Goal: Transaction & Acquisition: Purchase product/service

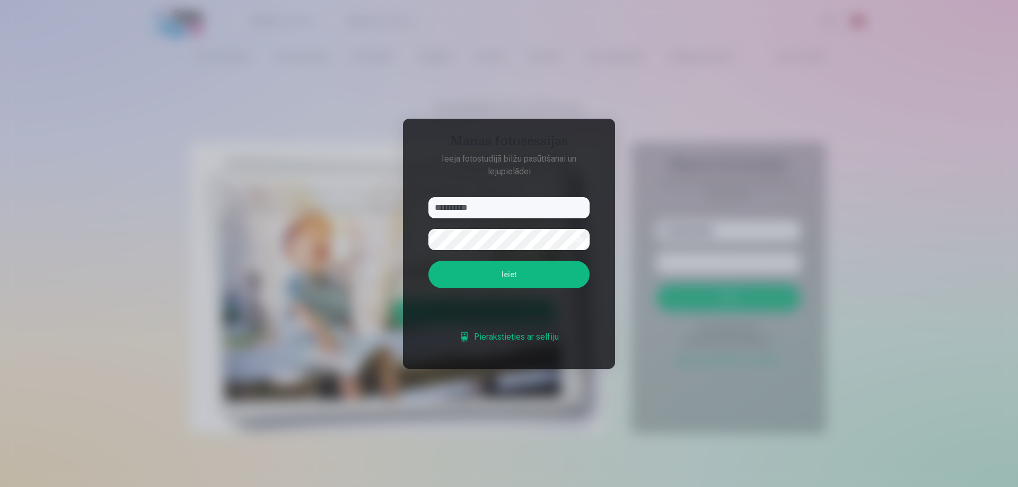
click at [479, 206] on input "**********" at bounding box center [508, 207] width 161 height 21
type input "**********"
click at [428, 261] on button "Ieiet" at bounding box center [508, 275] width 161 height 28
click at [586, 230] on button "button" at bounding box center [579, 240] width 20 height 20
click at [502, 265] on button "Ieiet" at bounding box center [508, 275] width 161 height 28
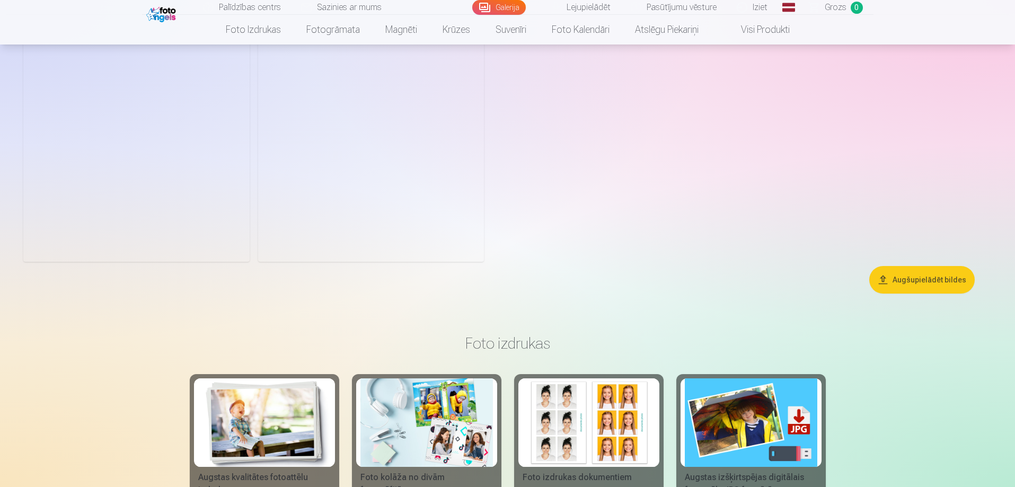
scroll to position [990, 0]
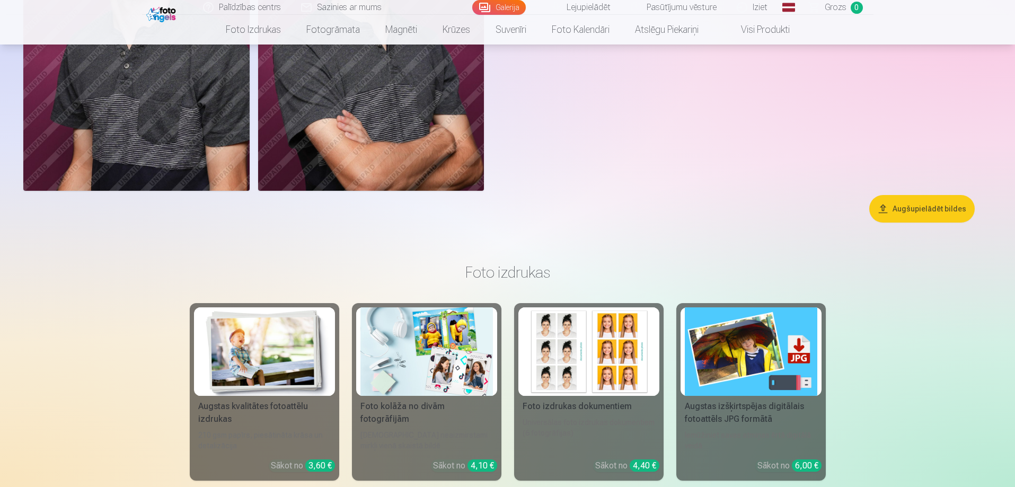
click at [925, 216] on button "Augšupielādēt bildes" at bounding box center [921, 209] width 105 height 28
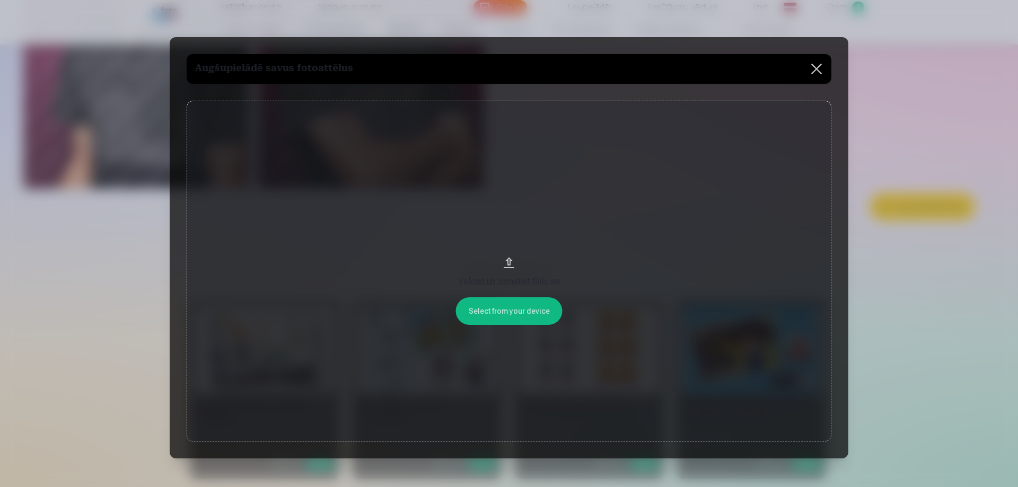
click at [819, 72] on button at bounding box center [817, 69] width 30 height 30
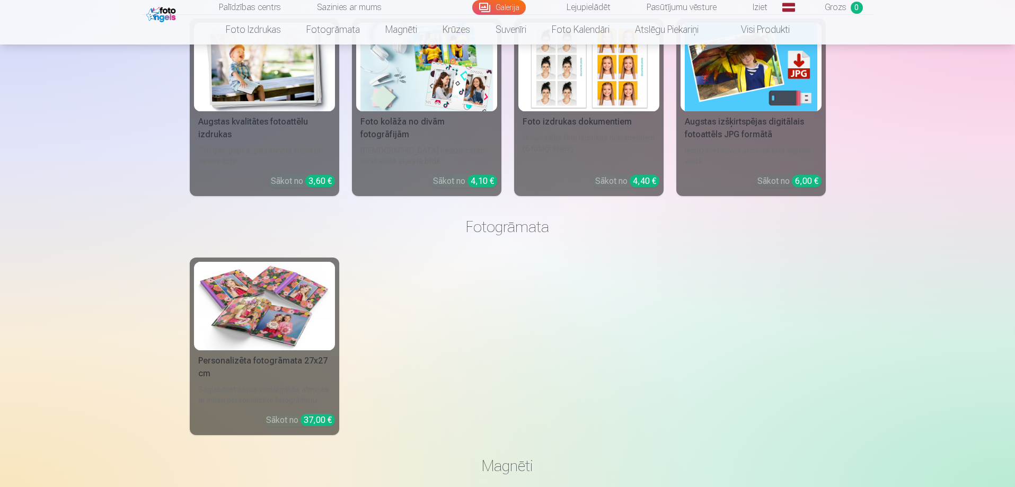
scroll to position [1204, 0]
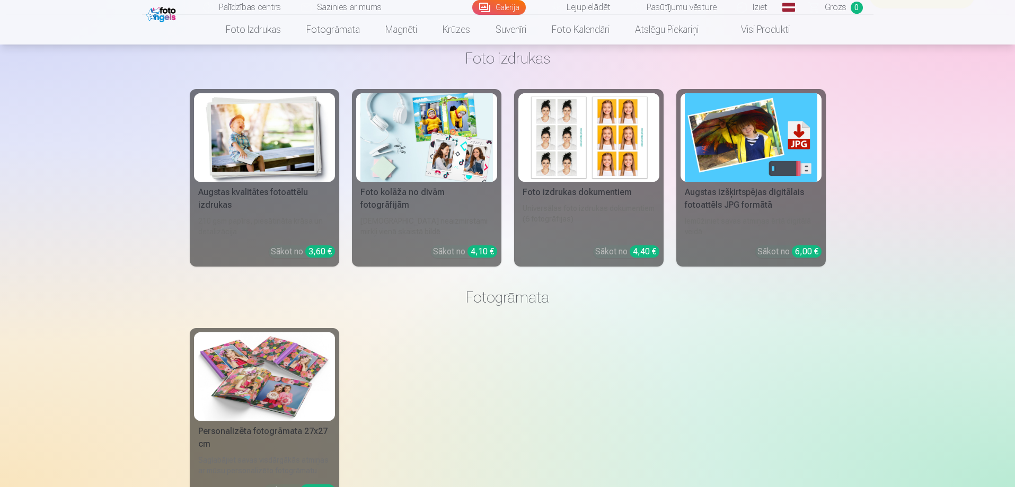
click at [747, 208] on div "Augstas izšķirtspējas digitālais fotoattēls JPG formātā" at bounding box center [751, 198] width 141 height 25
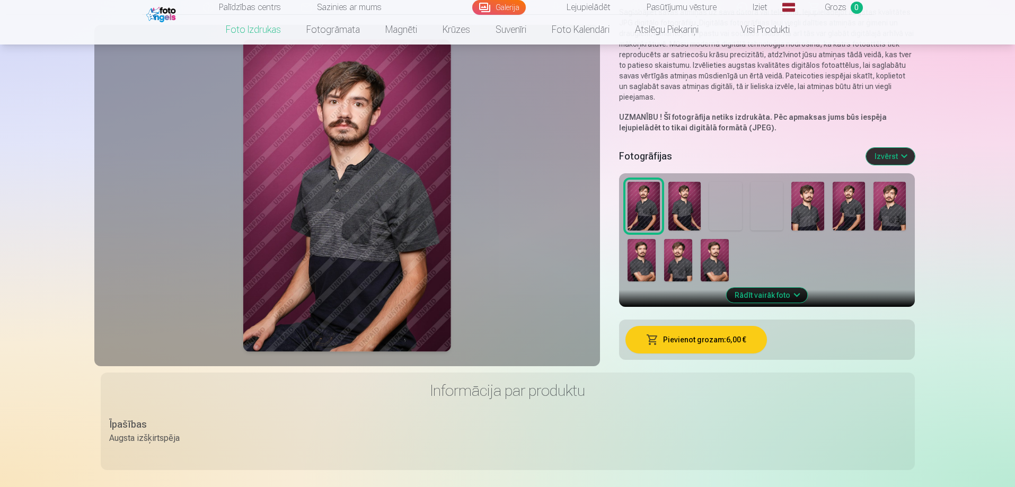
scroll to position [71, 0]
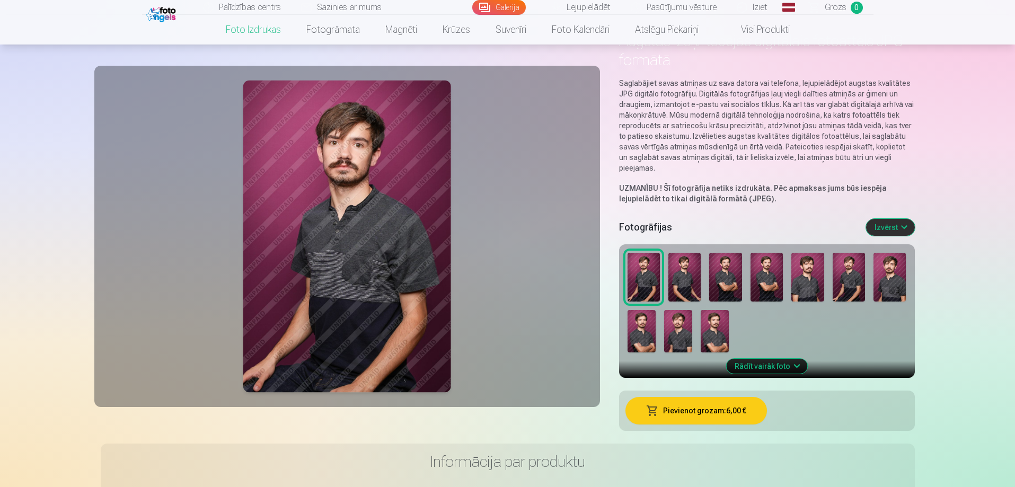
click at [878, 225] on button "Izvērst" at bounding box center [890, 227] width 49 height 17
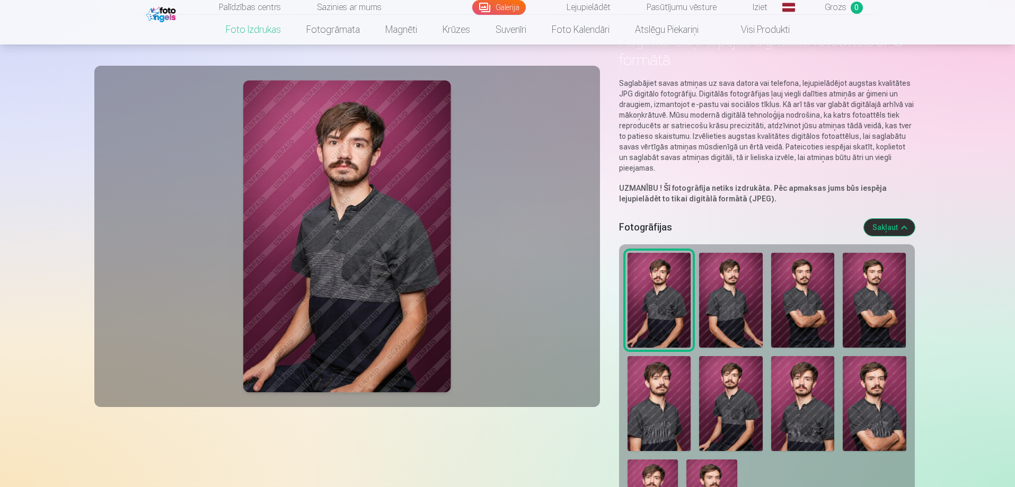
click at [878, 225] on button "Sakļaut" at bounding box center [889, 227] width 51 height 17
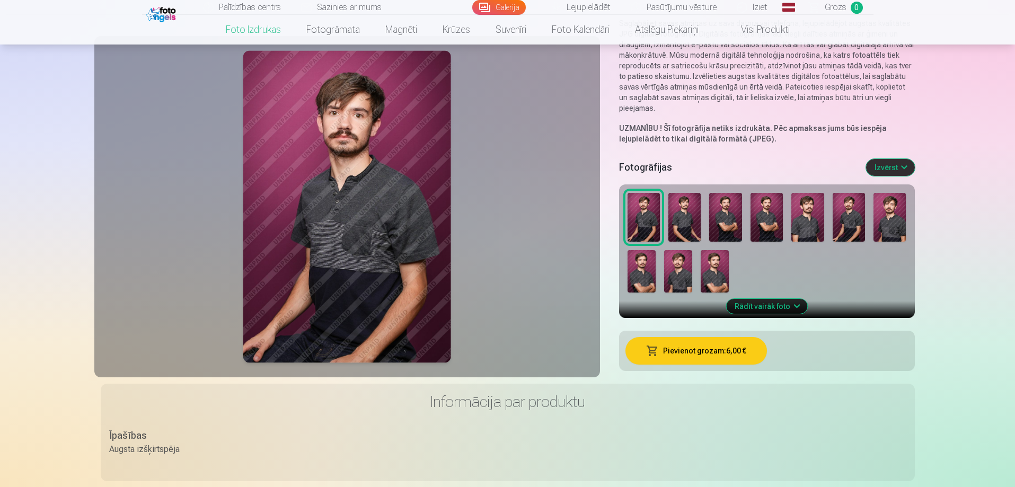
click at [696, 353] on button "Pievienot grozam : 6,00 €" at bounding box center [697, 351] width 142 height 28
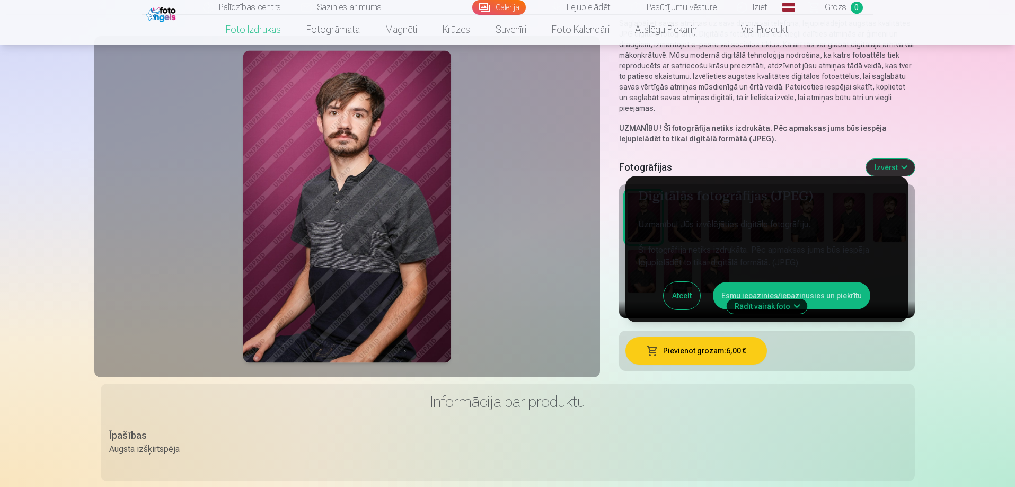
click at [838, 297] on button "Esmu iepazinies/iepazinusies un piekrītu" at bounding box center [791, 296] width 157 height 28
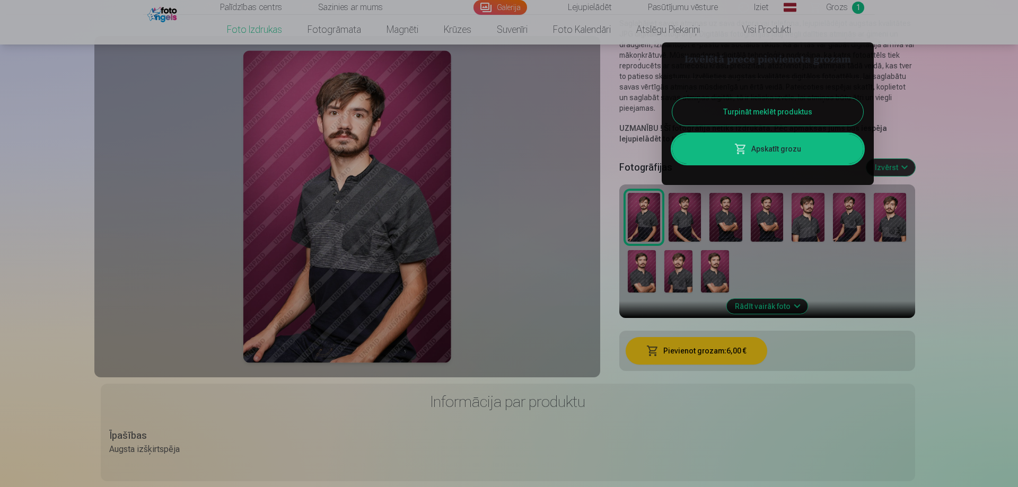
click at [770, 112] on button "Turpināt meklēt produktus" at bounding box center [767, 112] width 191 height 28
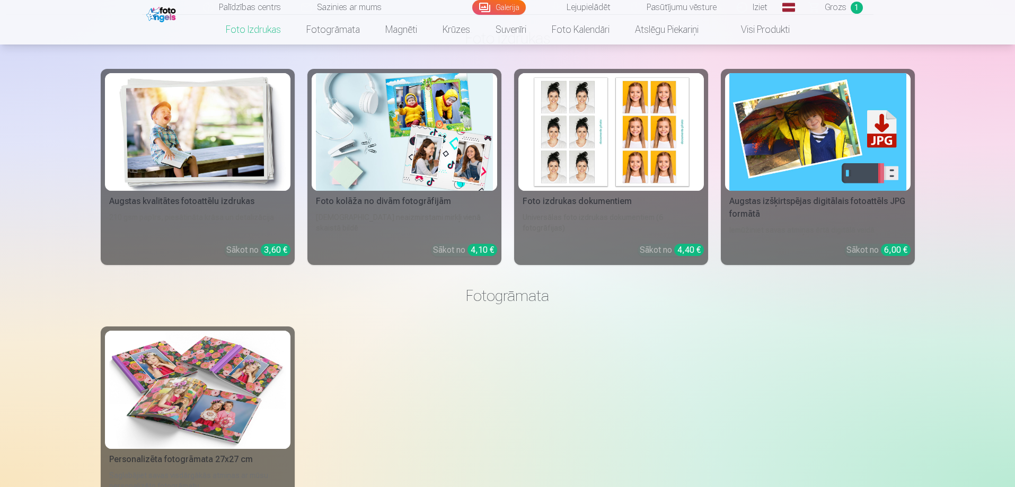
scroll to position [555, 0]
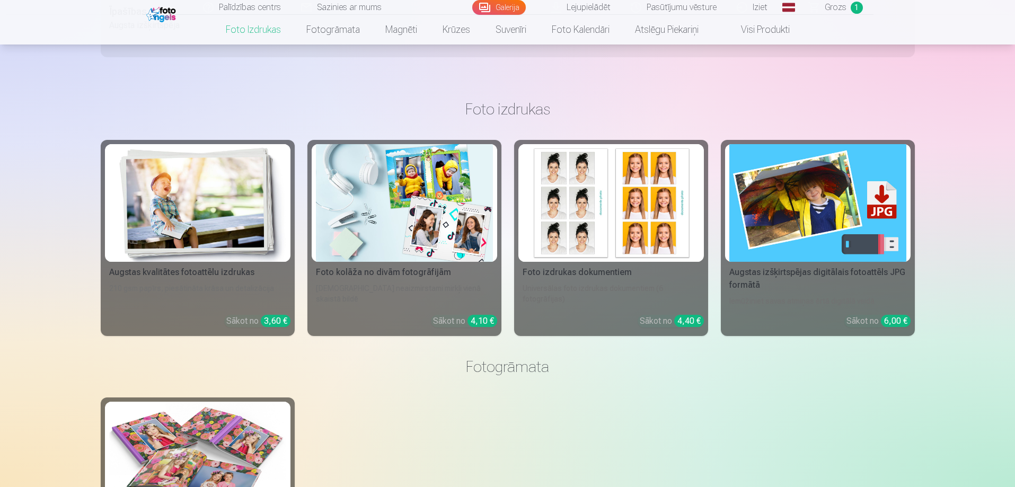
click at [215, 284] on div "210 gsm papīrs, piesātināta krāsa un detalizācija" at bounding box center [198, 294] width 186 height 23
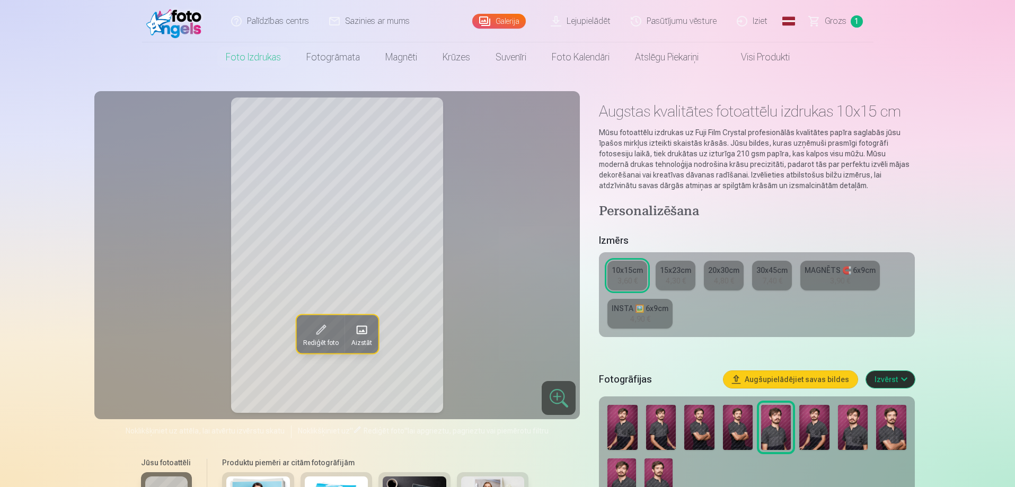
click at [673, 283] on div "4,30 €" at bounding box center [676, 281] width 20 height 11
click at [722, 280] on div "4,80 €" at bounding box center [724, 281] width 20 height 11
click at [778, 278] on div "7,40 €" at bounding box center [772, 281] width 20 height 11
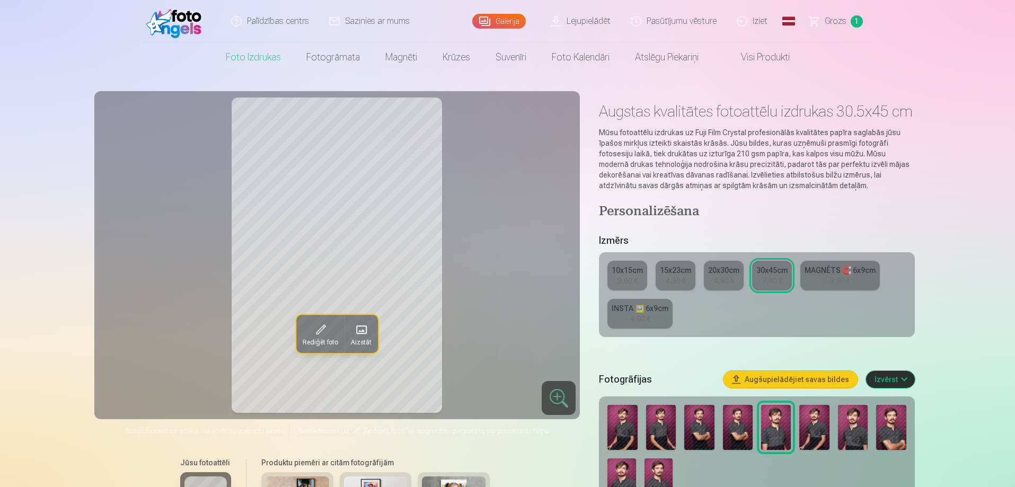
click at [838, 274] on div "MAGNĒTS 🧲 6x9cm" at bounding box center [840, 270] width 71 height 11
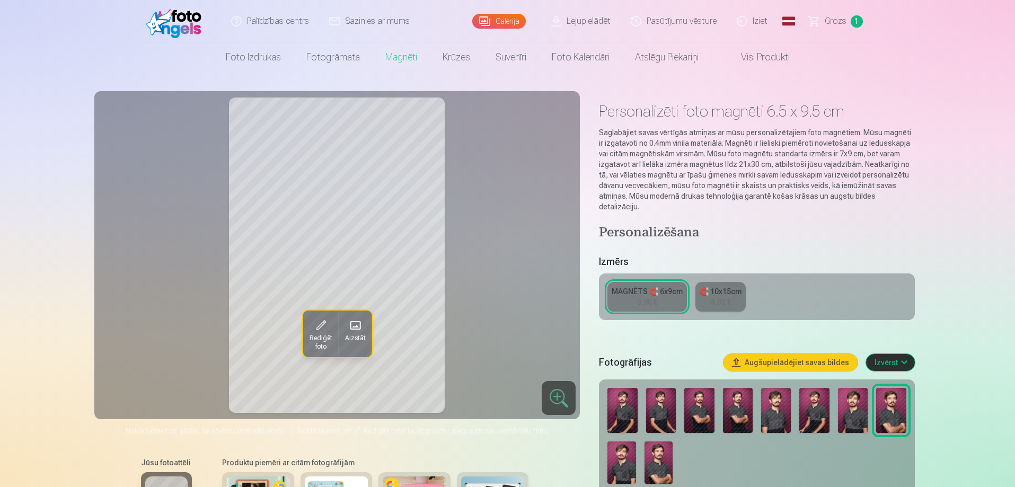
click at [725, 297] on div "4,80 €" at bounding box center [721, 302] width 20 height 11
click at [667, 287] on link "MAGNĒTS 🧲 6x9cm 3,90 €" at bounding box center [648, 297] width 80 height 30
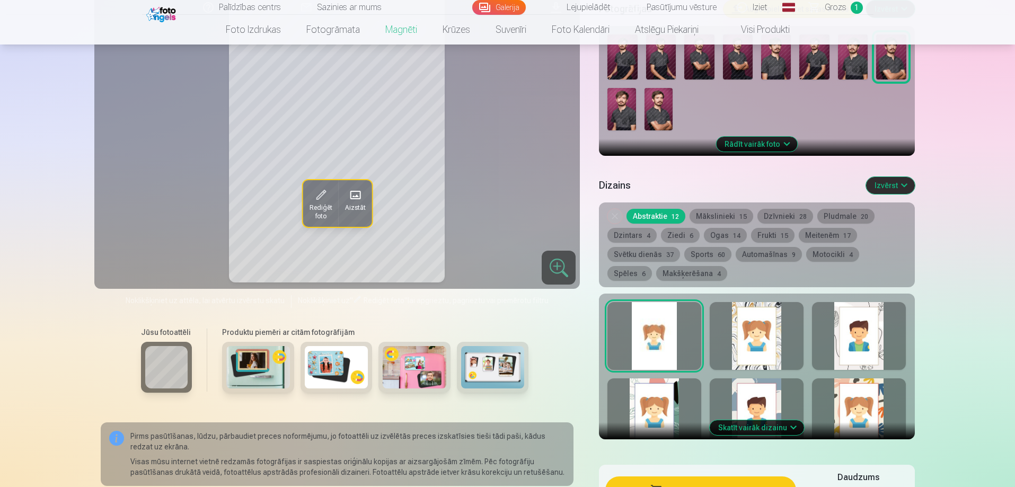
scroll to position [424, 0]
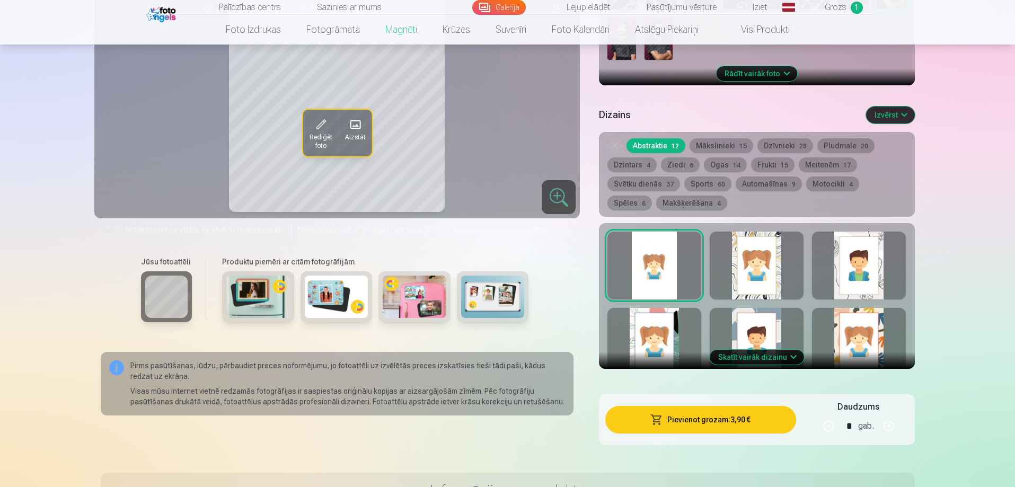
click at [780, 350] on button "Skatīt vairāk dizainu" at bounding box center [757, 357] width 94 height 15
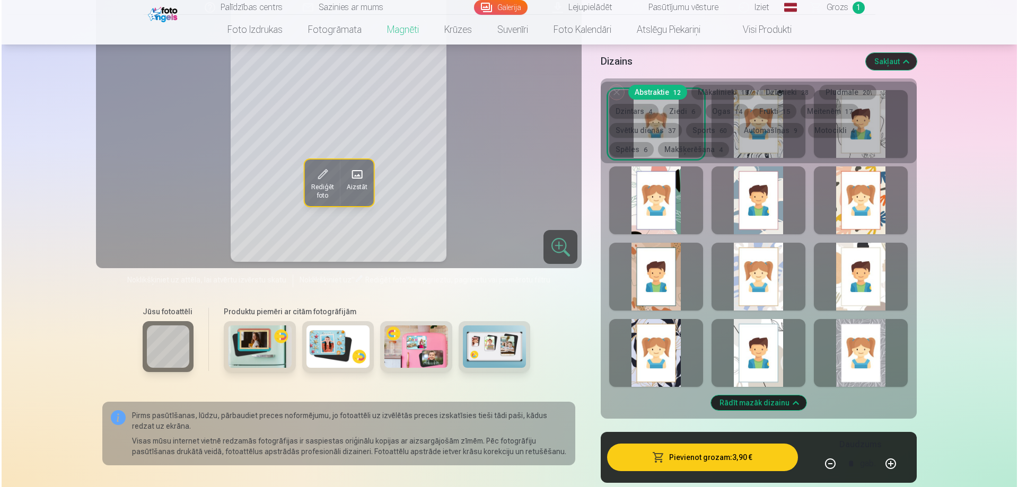
scroll to position [707, 0]
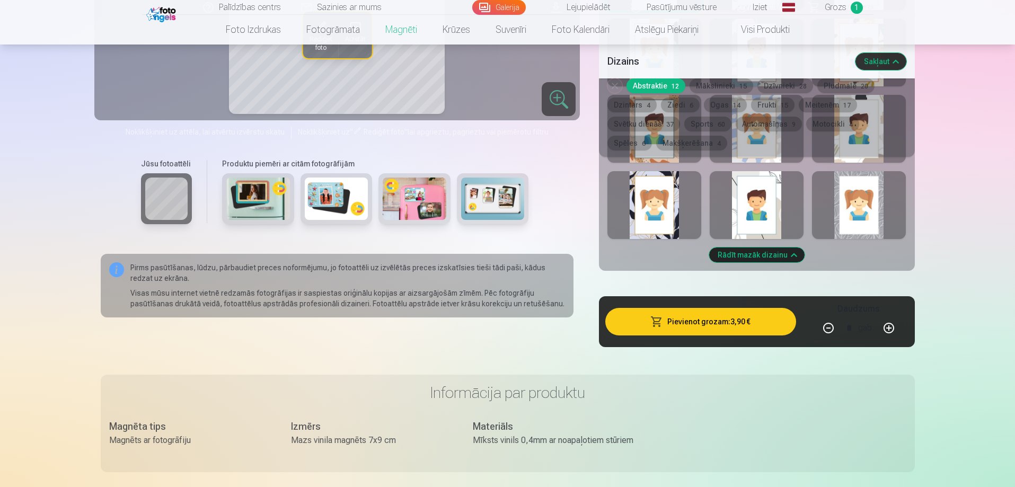
click at [884, 316] on button "button" at bounding box center [888, 327] width 25 height 25
type input "*"
click at [748, 308] on button "Pievienot grozam : 7,80 €" at bounding box center [700, 322] width 190 height 28
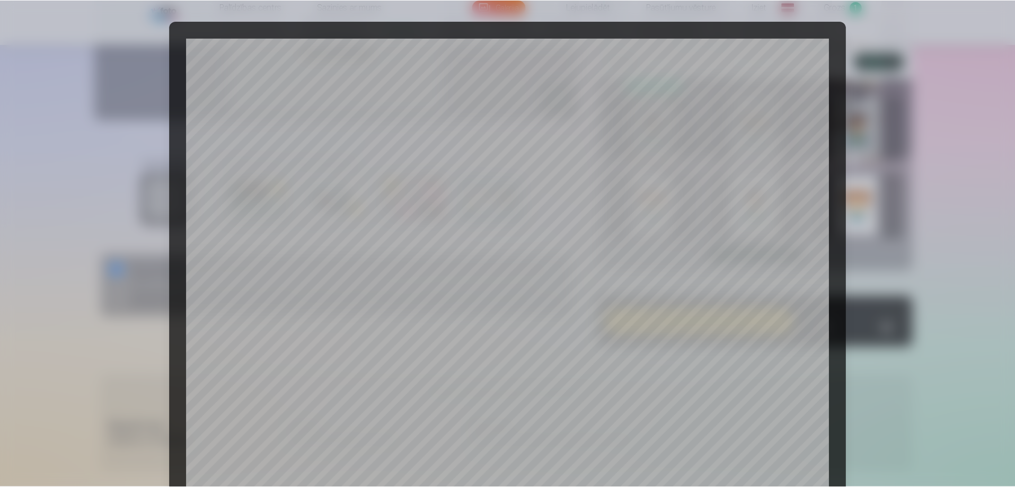
scroll to position [276, 0]
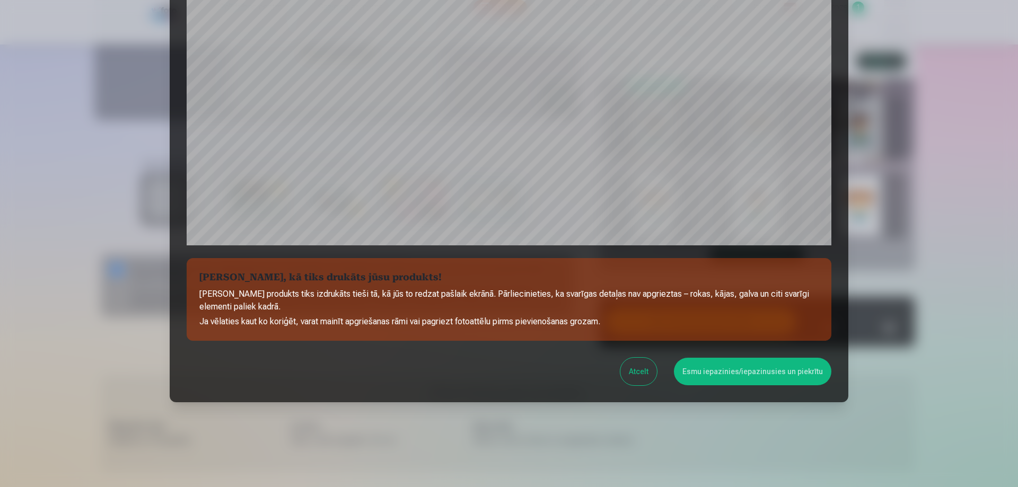
click at [768, 377] on button "Esmu iepazinies/iepazinusies un piekrītu" at bounding box center [752, 372] width 157 height 28
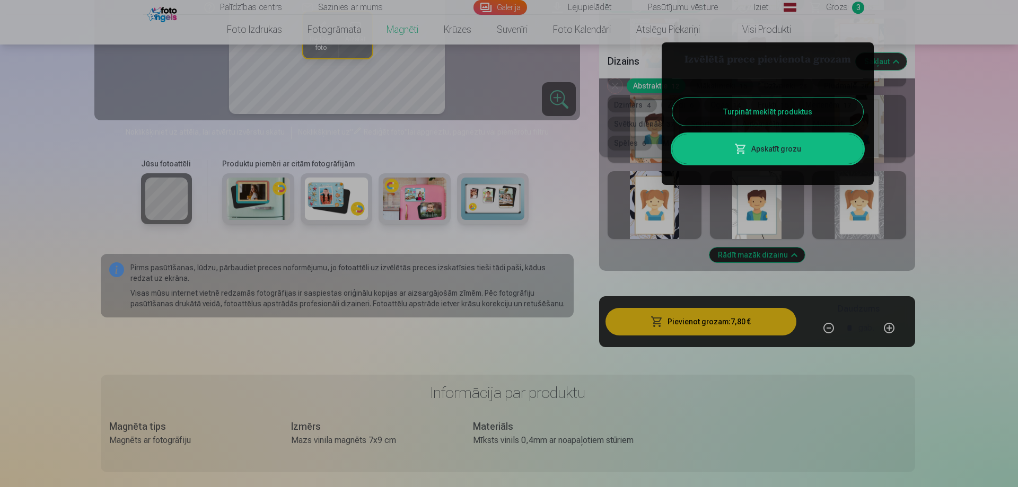
click at [806, 113] on button "Turpināt meklēt produktus" at bounding box center [767, 112] width 191 height 28
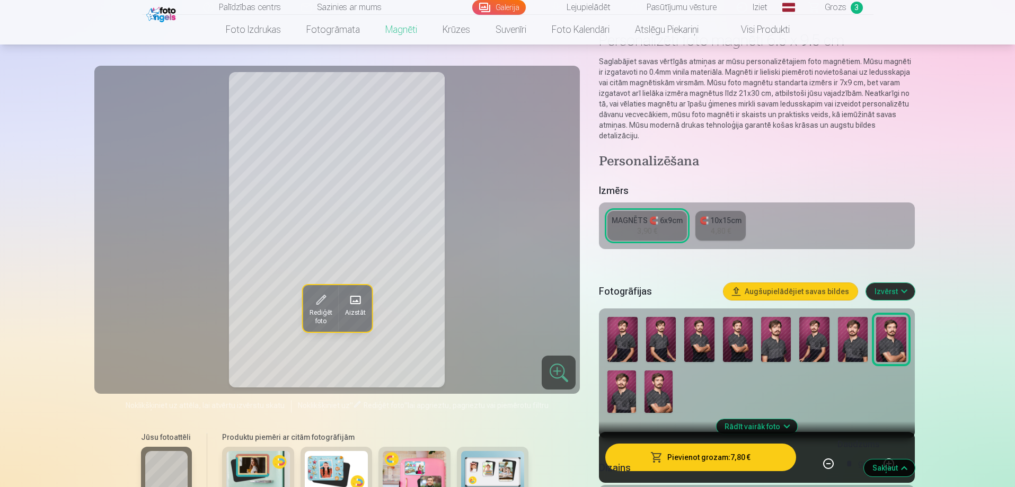
scroll to position [0, 0]
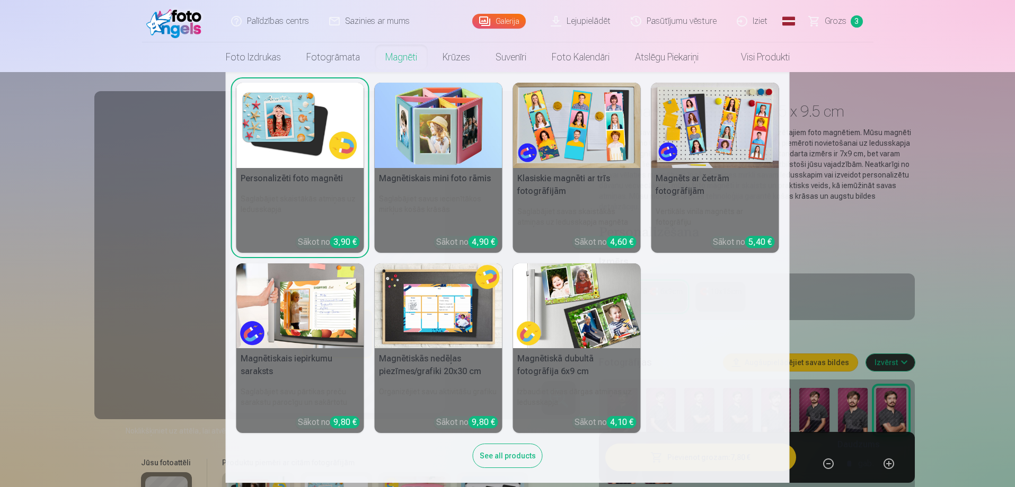
click at [397, 57] on link "Magnēti" at bounding box center [401, 57] width 57 height 30
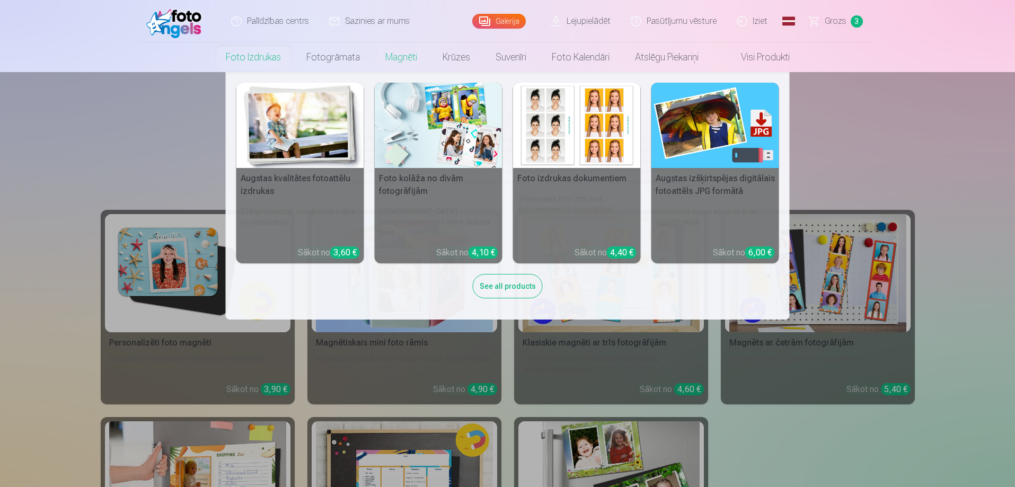
click at [246, 62] on link "Foto izdrukas" at bounding box center [253, 57] width 81 height 30
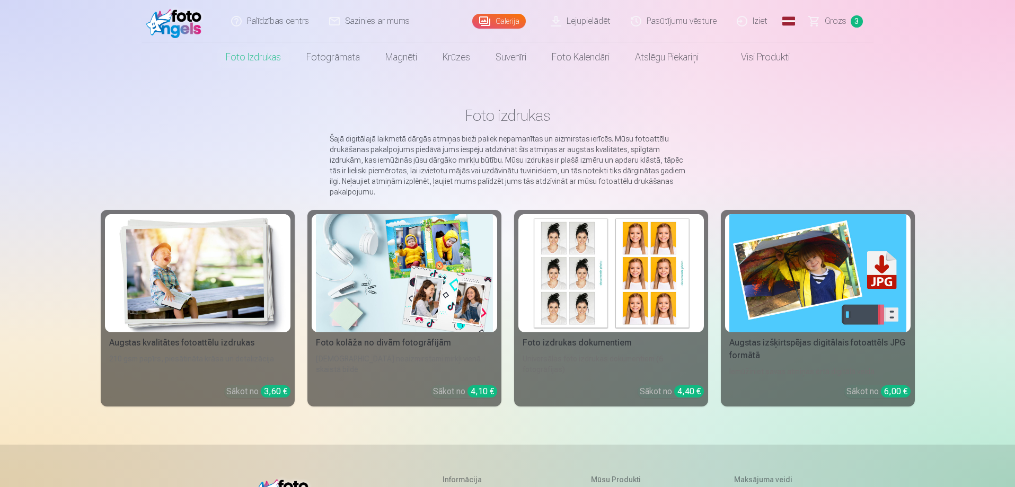
click at [223, 349] on link "Augstas kvalitātes fotoattēlu izdrukas 210 gsm papīrs, piesātināta krāsa un det…" at bounding box center [198, 308] width 194 height 197
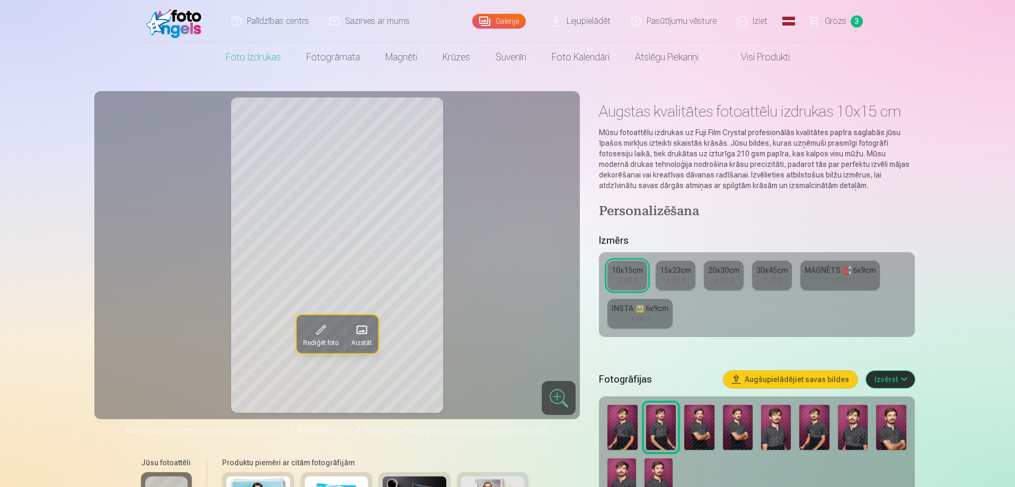
click at [836, 17] on span "Grozs" at bounding box center [836, 21] width 22 height 13
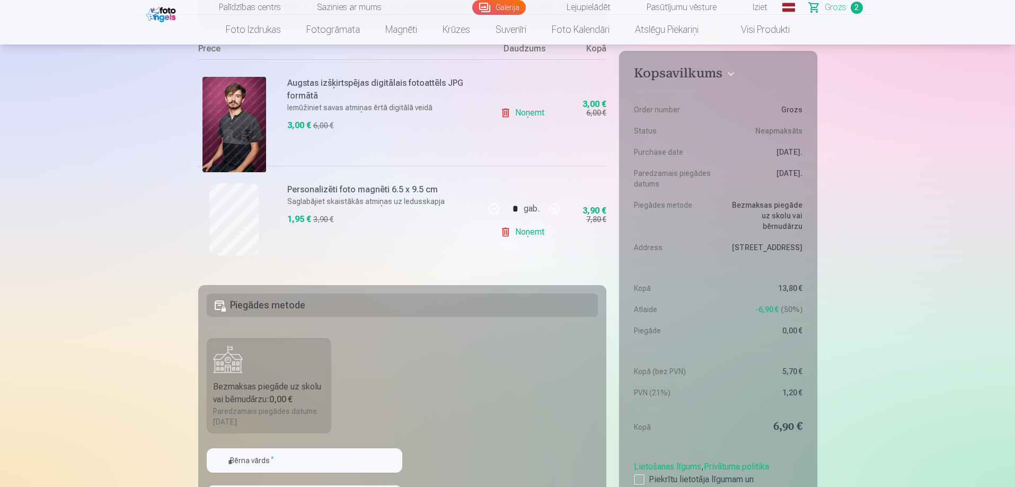
scroll to position [283, 0]
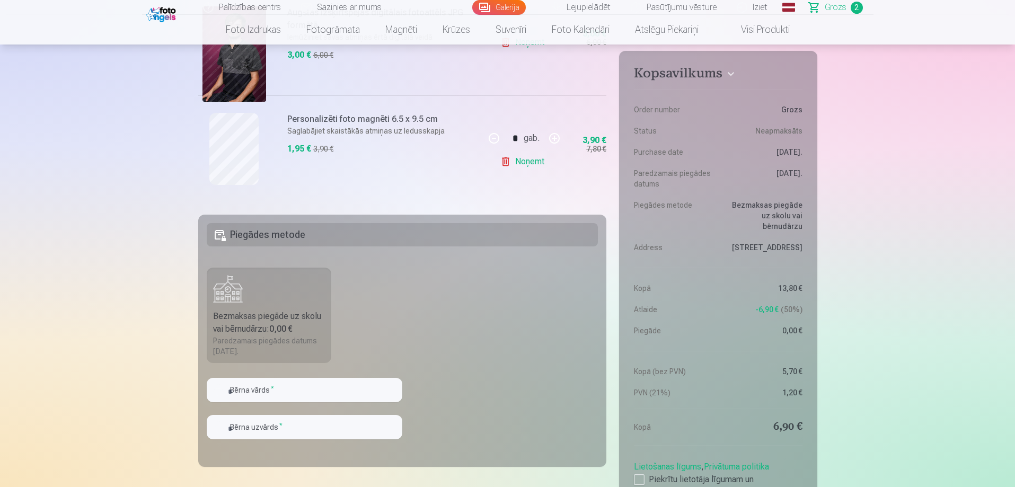
click at [303, 315] on div "Bezmaksas piegāde uz skolu vai bērnudārzu : 0,00 €" at bounding box center [269, 322] width 112 height 25
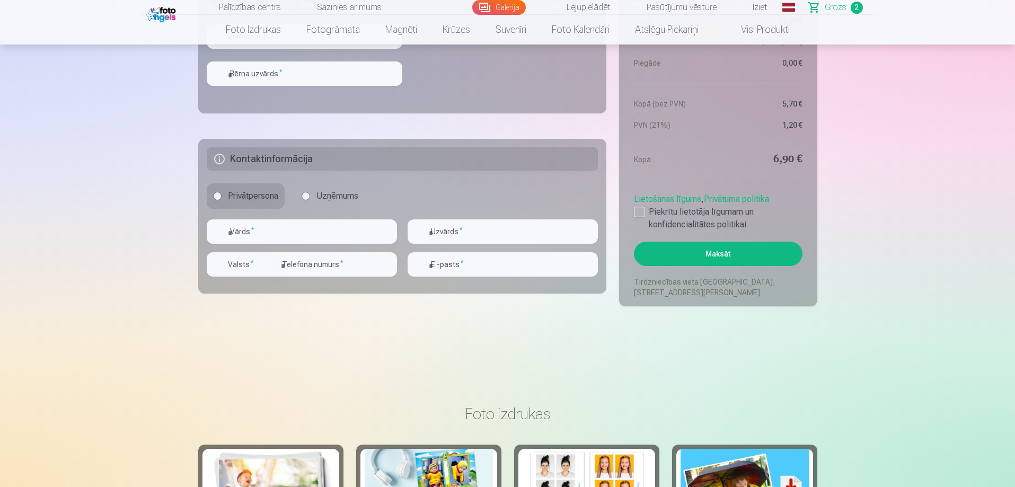
scroll to position [566, 0]
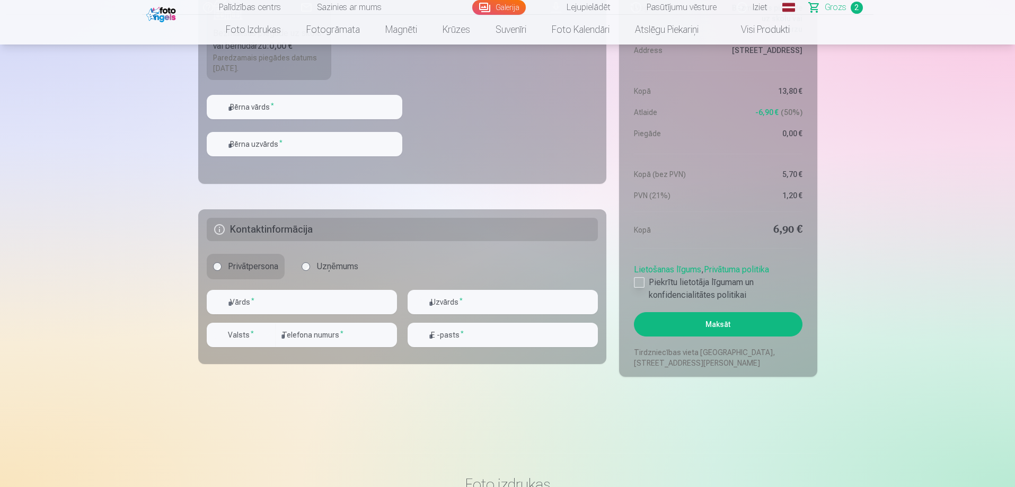
click at [636, 283] on div at bounding box center [639, 282] width 11 height 11
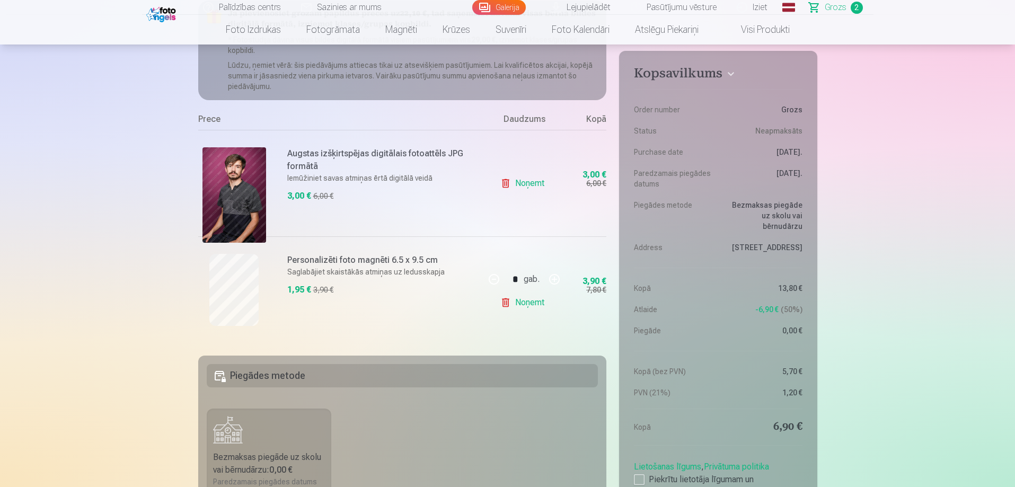
scroll to position [71, 0]
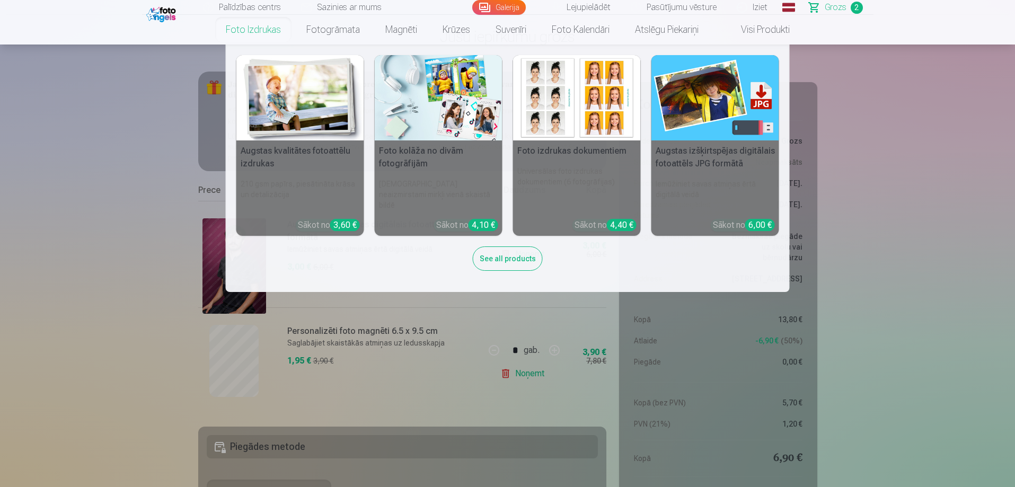
click at [686, 170] on h5 "Augstas izšķirtspējas digitālais fotoattēls JPG formātā" at bounding box center [716, 157] width 128 height 34
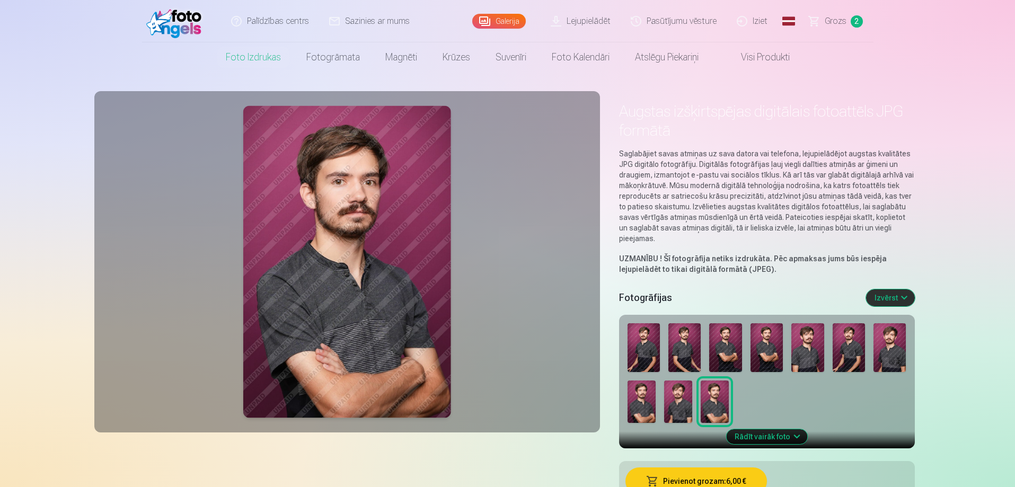
scroll to position [142, 0]
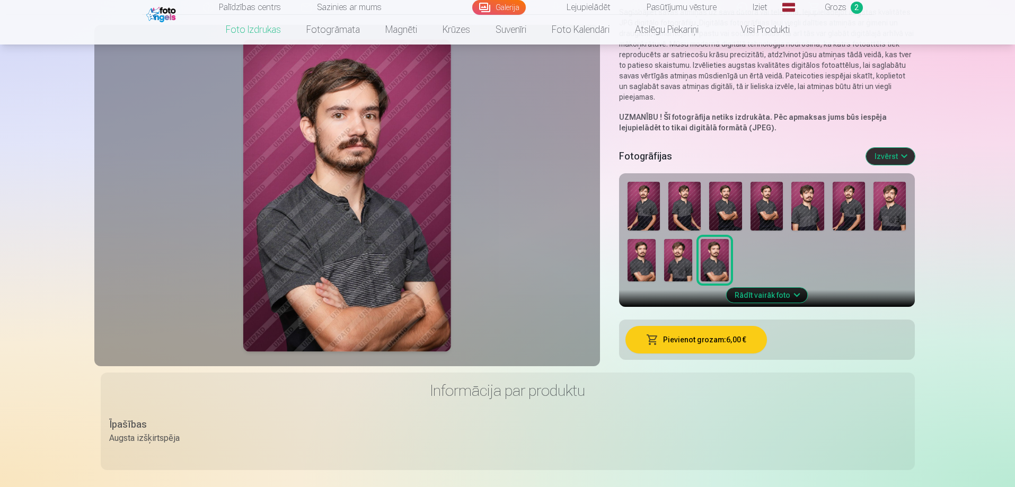
click at [682, 272] on img at bounding box center [678, 260] width 28 height 42
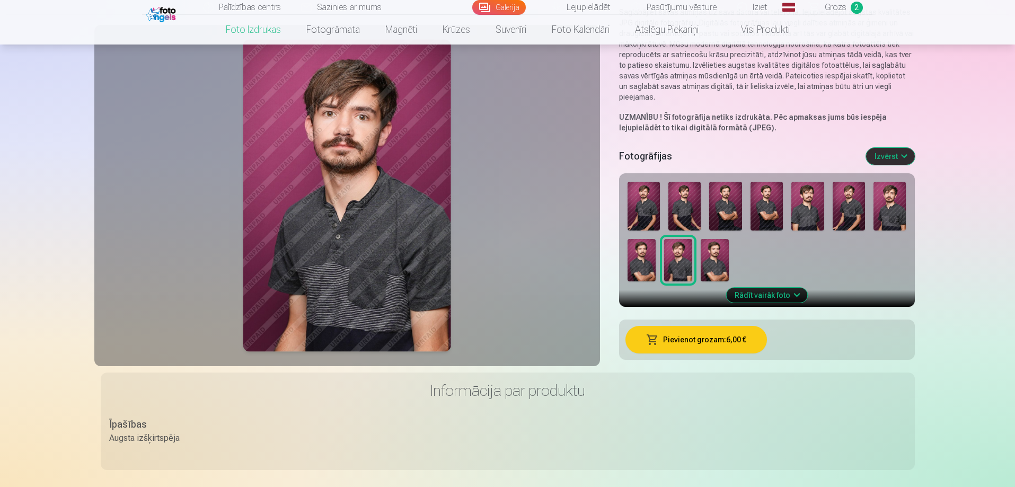
click at [692, 342] on button "Pievienot grozam : 6,00 €" at bounding box center [697, 340] width 142 height 28
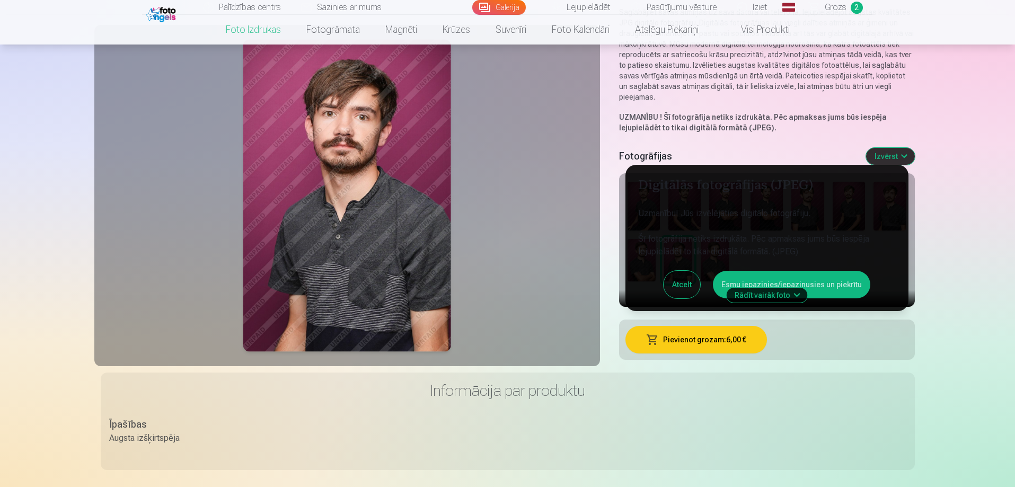
click at [812, 280] on button "Esmu iepazinies/iepazinusies un piekrītu" at bounding box center [791, 285] width 157 height 28
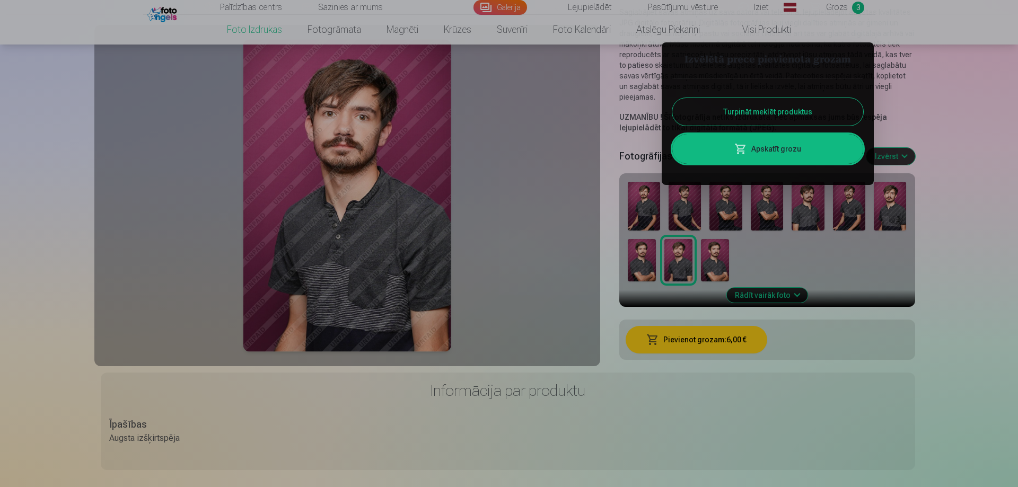
click at [799, 116] on button "Turpināt meklēt produktus" at bounding box center [767, 112] width 191 height 28
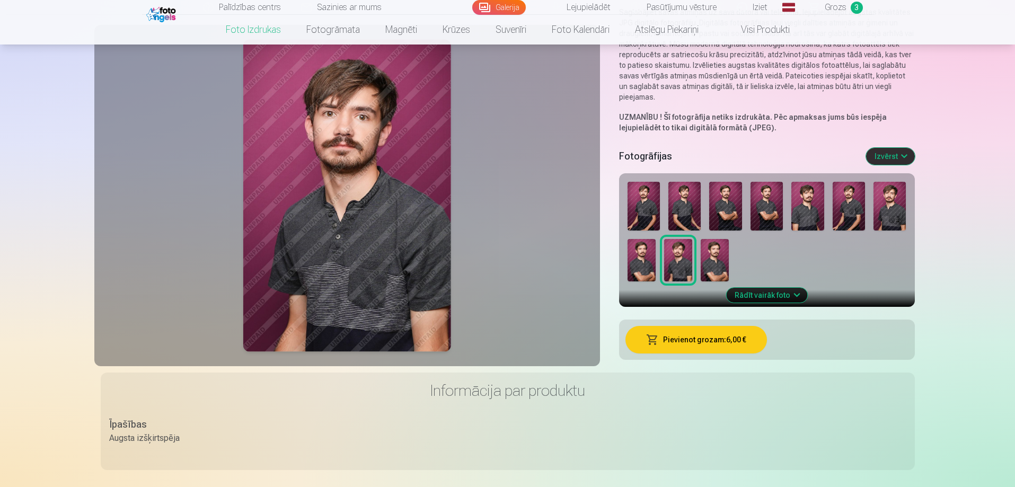
click at [832, 3] on span "Grozs" at bounding box center [836, 7] width 22 height 13
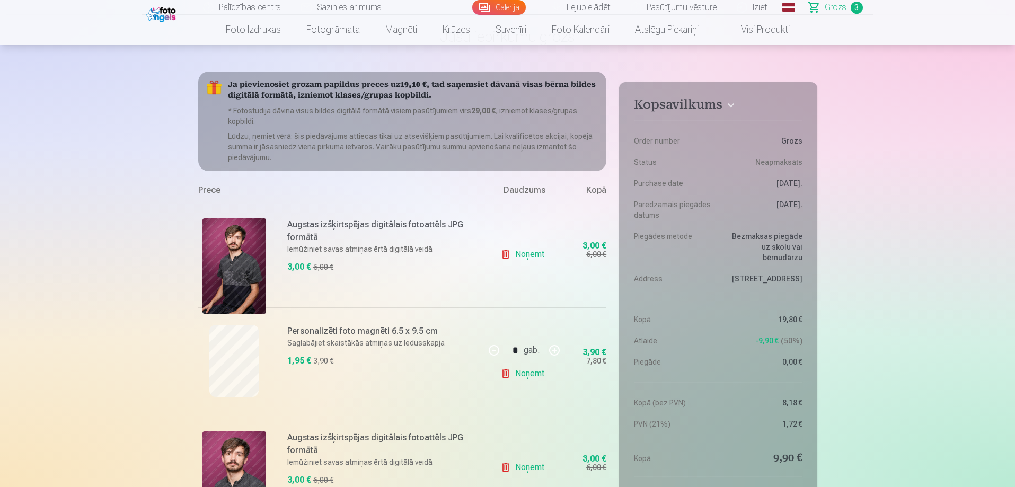
scroll to position [142, 0]
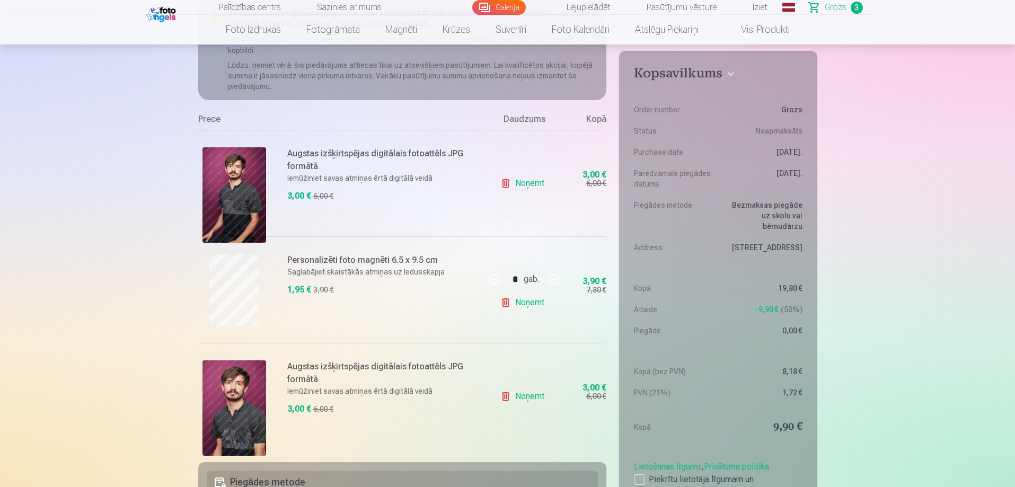
click at [525, 404] on link "Noņemt" at bounding box center [524, 396] width 48 height 21
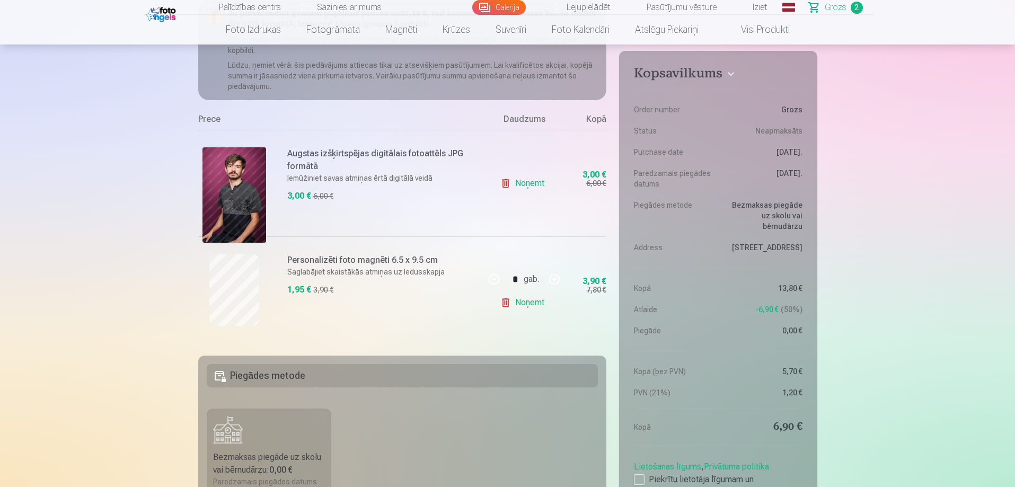
scroll to position [0, 0]
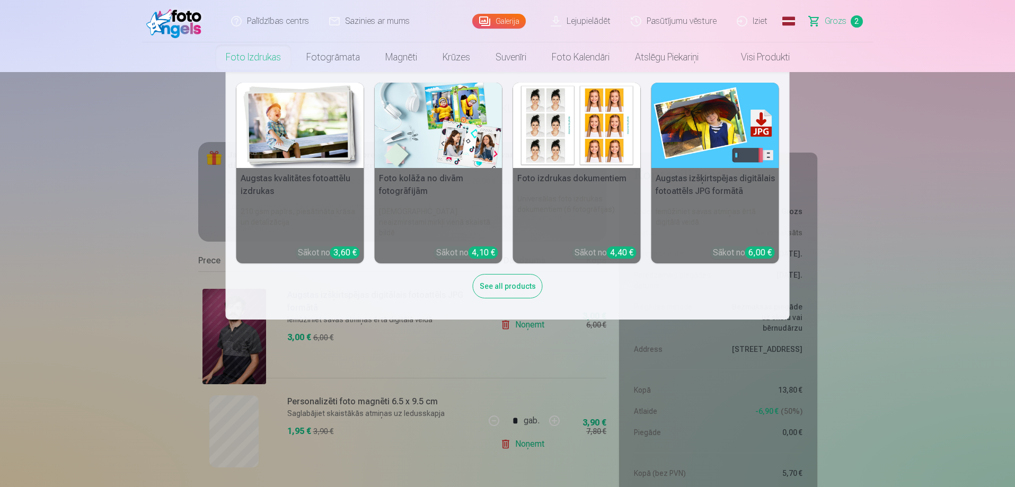
click at [234, 55] on link "Foto izdrukas" at bounding box center [253, 57] width 81 height 30
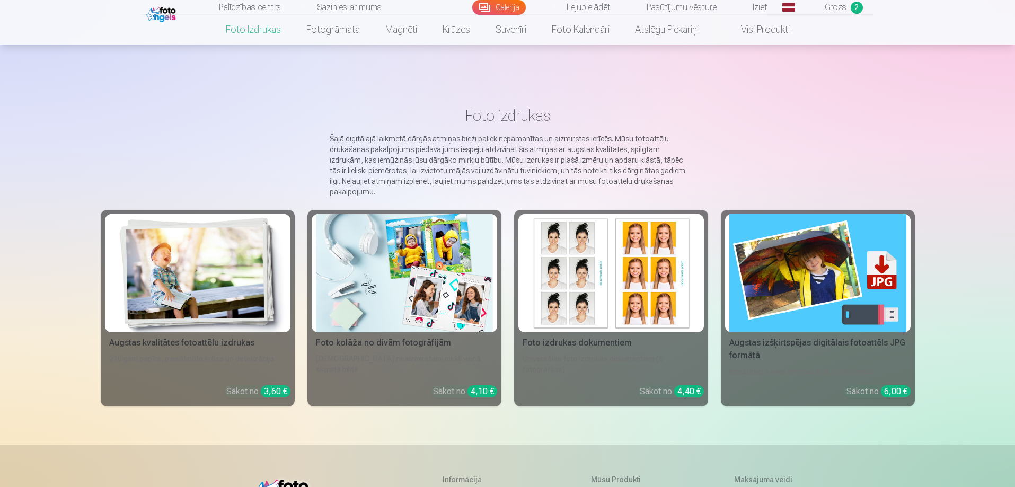
scroll to position [71, 0]
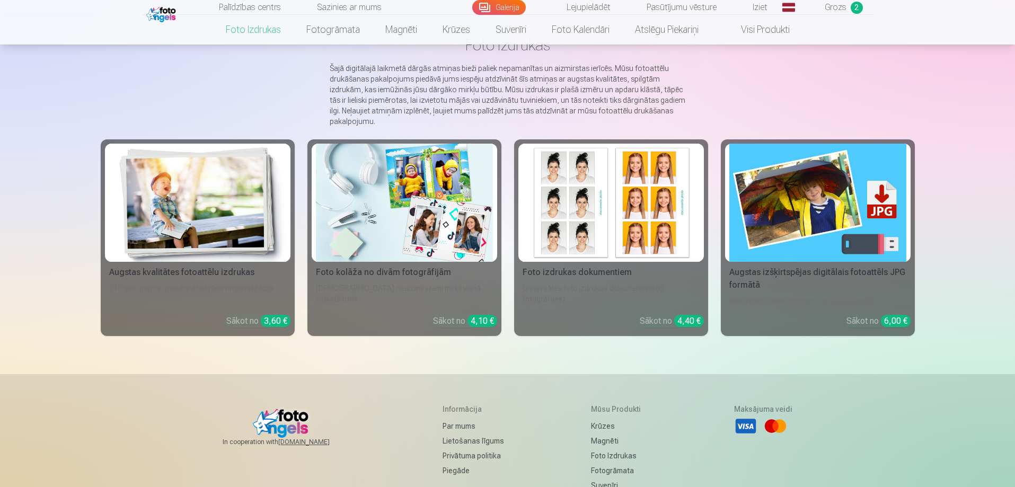
click at [810, 274] on div "Augstas izšķirtspējas digitālais fotoattēls JPG formātā" at bounding box center [818, 278] width 186 height 25
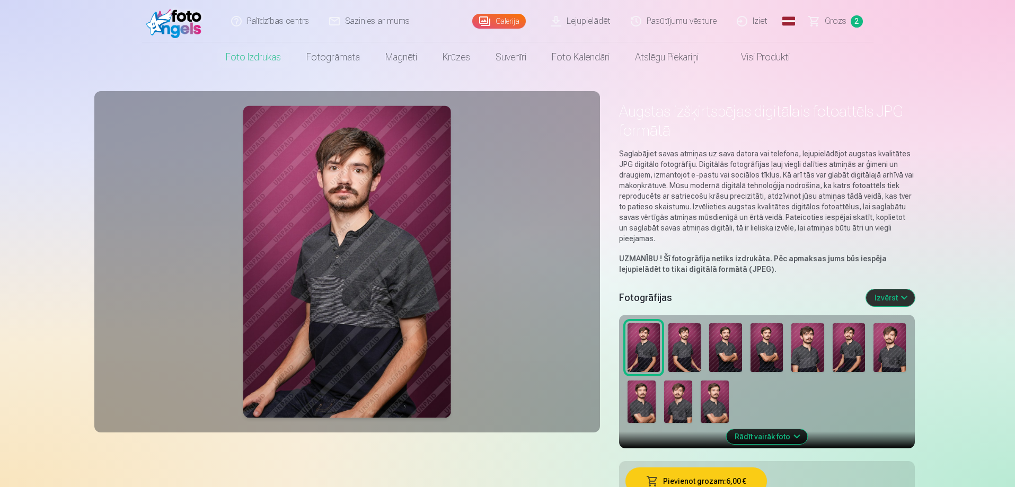
click at [305, 147] on img at bounding box center [347, 262] width 208 height 312
click at [840, 13] on link "Grozs 2" at bounding box center [836, 21] width 74 height 42
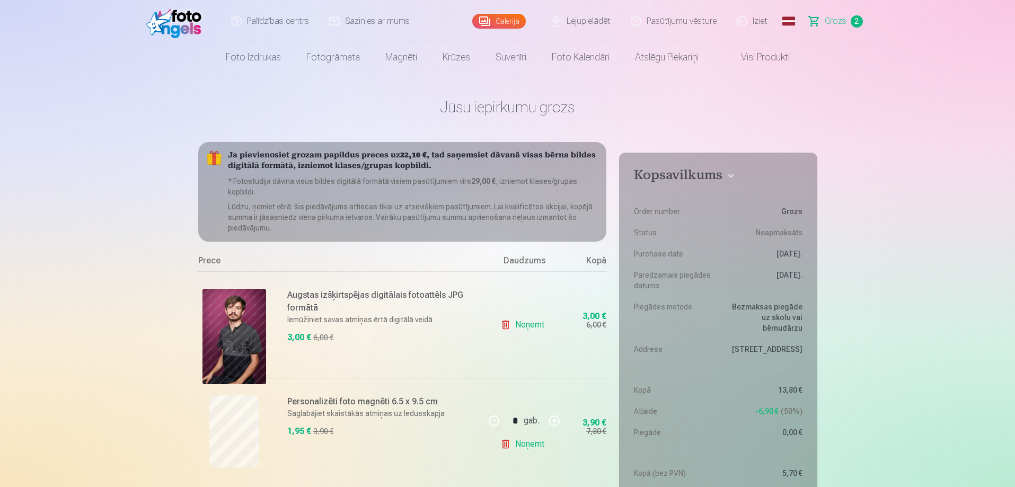
scroll to position [71, 0]
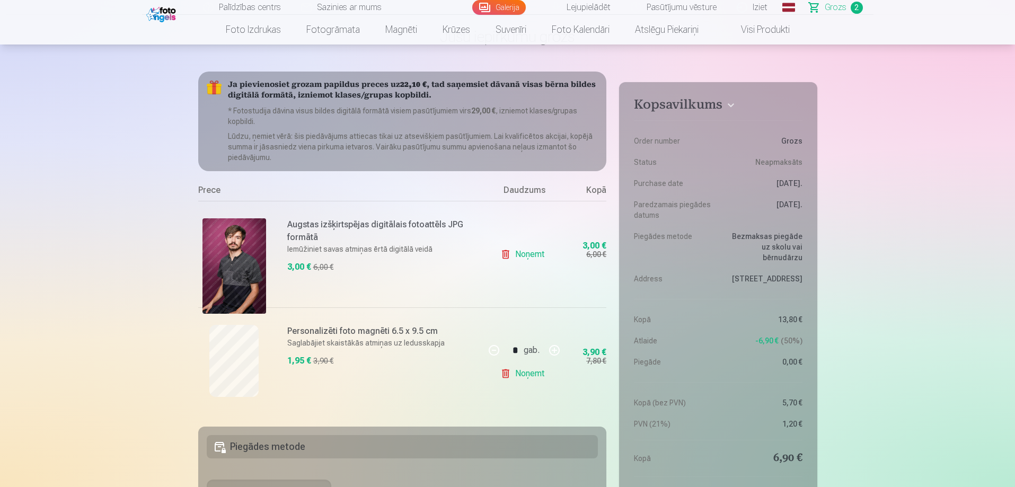
click at [534, 257] on link "Noņemt" at bounding box center [524, 254] width 48 height 21
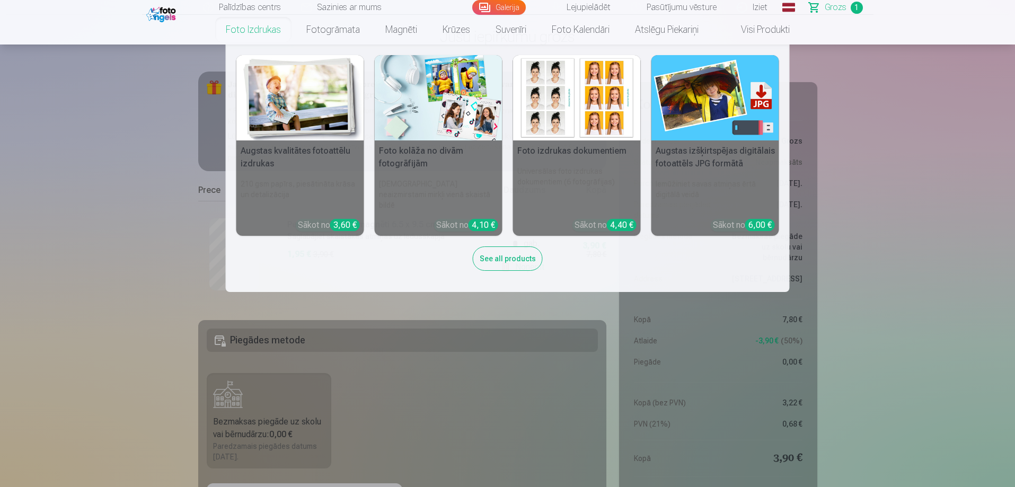
click at [96, 190] on nav "Augstas kvalitātes fotoattēlu izdrukas 210 gsm papīrs, piesātināta krāsa un det…" at bounding box center [507, 169] width 1015 height 248
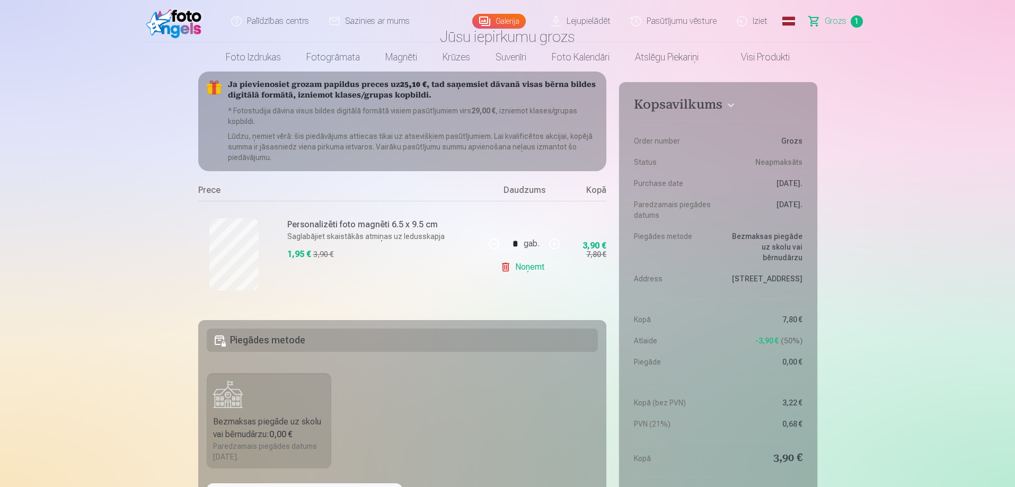
scroll to position [0, 0]
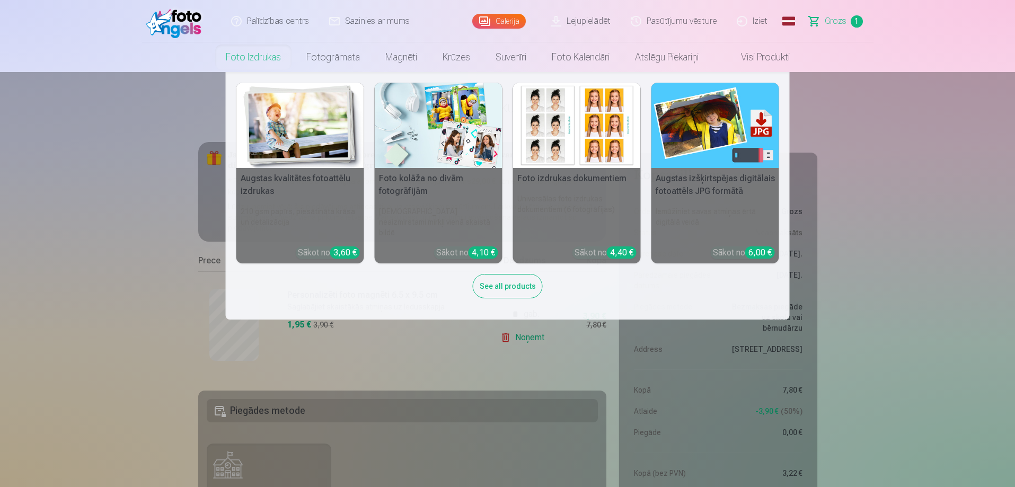
click at [253, 58] on link "Foto izdrukas" at bounding box center [253, 57] width 81 height 30
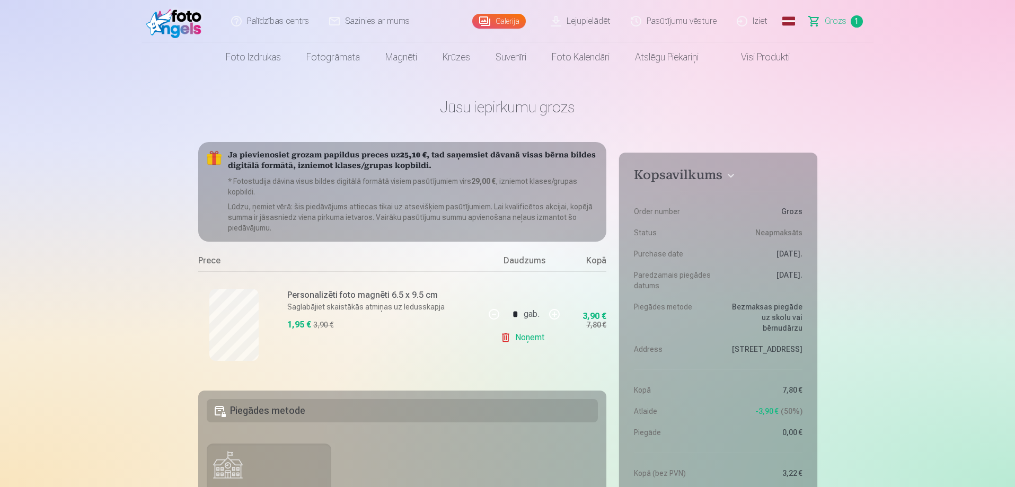
scroll to position [71, 0]
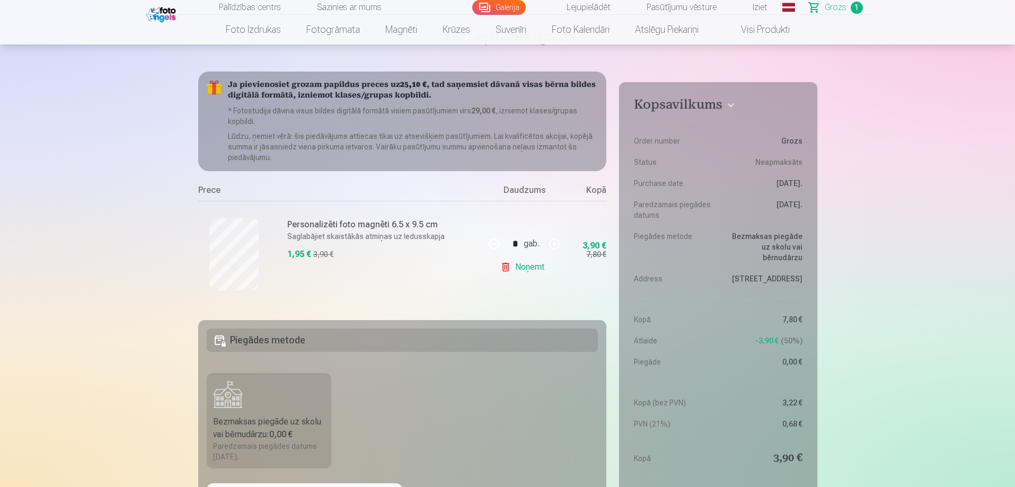
click at [825, 9] on link "Grozs 1" at bounding box center [836, 7] width 74 height 15
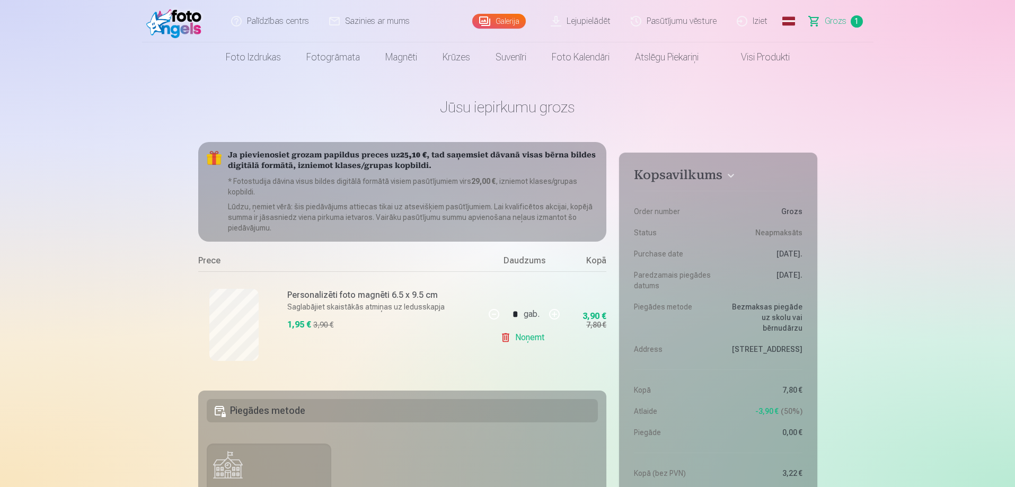
click at [835, 22] on span "Grozs" at bounding box center [836, 21] width 22 height 13
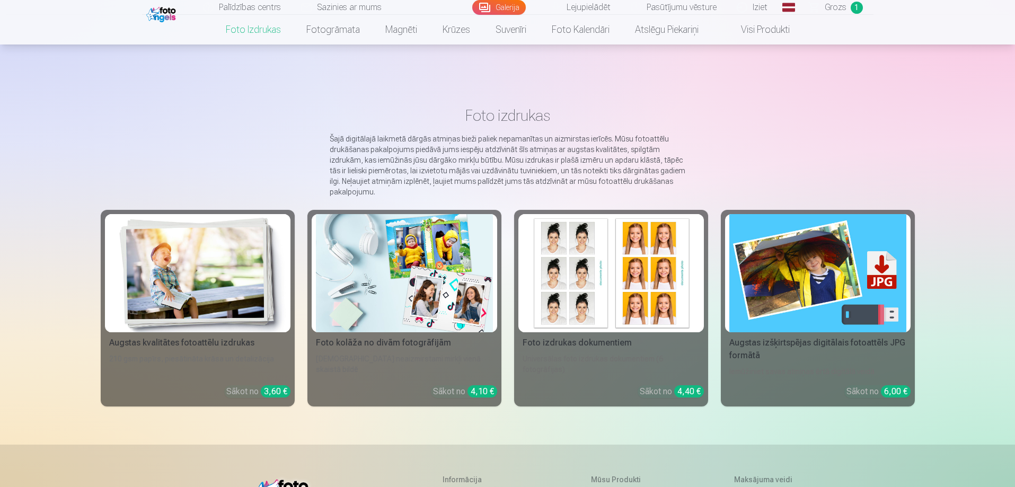
scroll to position [71, 0]
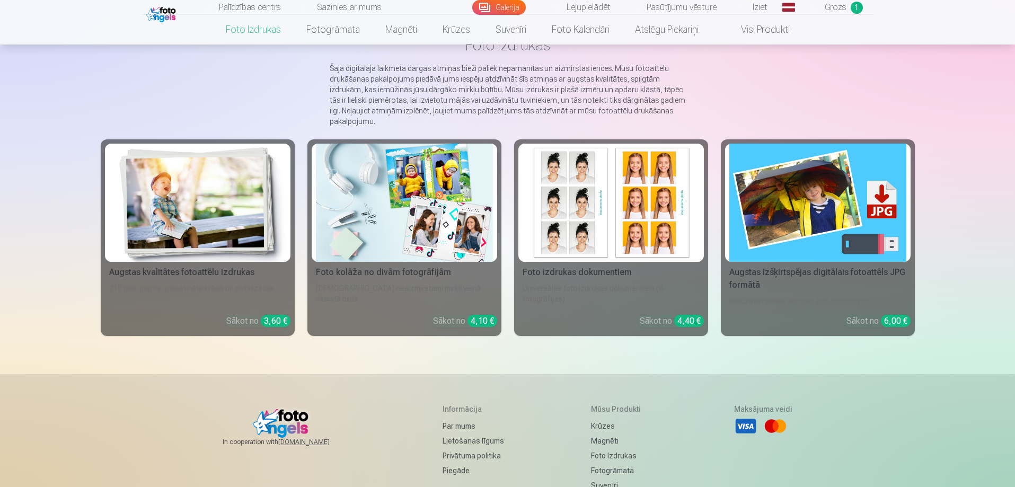
click at [810, 307] on link "Augstas izšķirtspējas digitālais fotoattēls JPG formātā Iemūžiniet savas atmiņa…" at bounding box center [818, 237] width 194 height 197
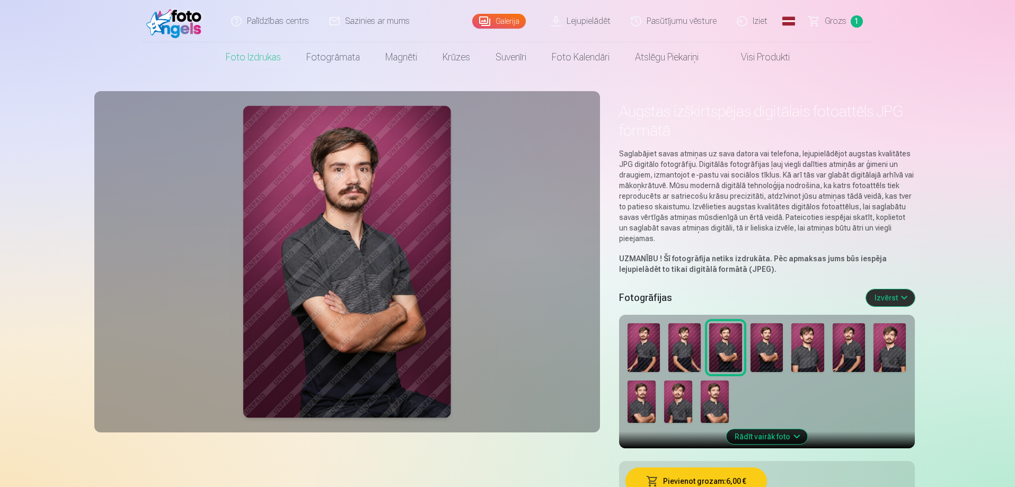
click at [643, 342] on img at bounding box center [644, 347] width 32 height 49
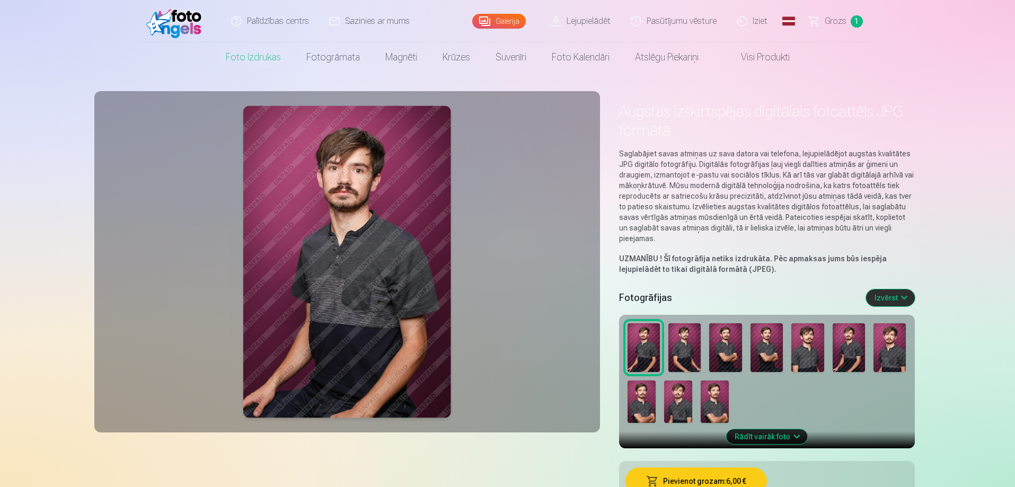
drag, startPoint x: 692, startPoint y: 345, endPoint x: 679, endPoint y: 342, distance: 14.0
click at [692, 345] on img at bounding box center [684, 347] width 32 height 49
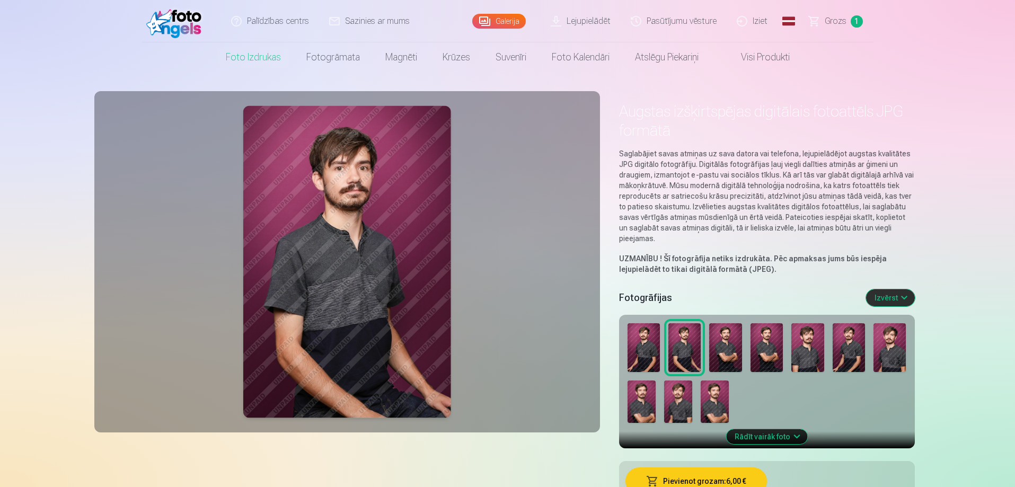
click at [718, 337] on img at bounding box center [725, 347] width 32 height 49
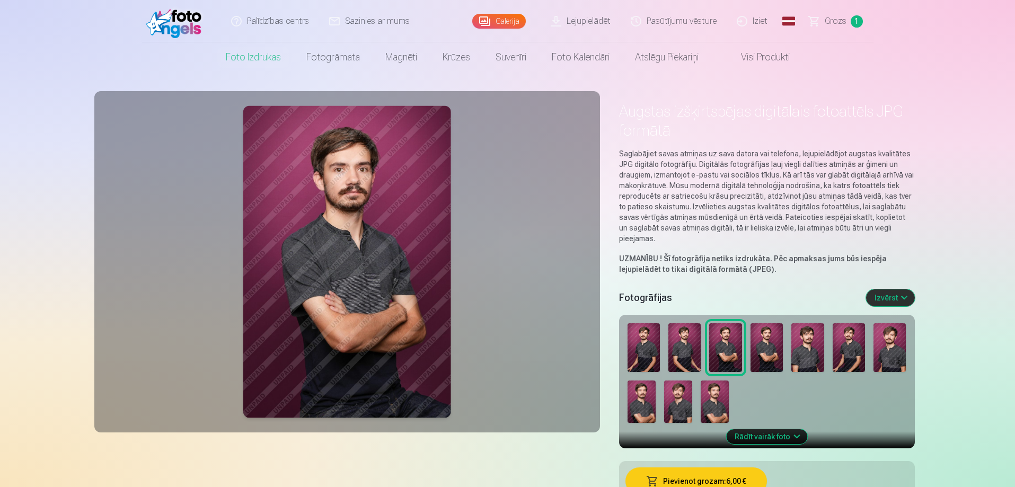
click at [768, 345] on img at bounding box center [767, 347] width 32 height 49
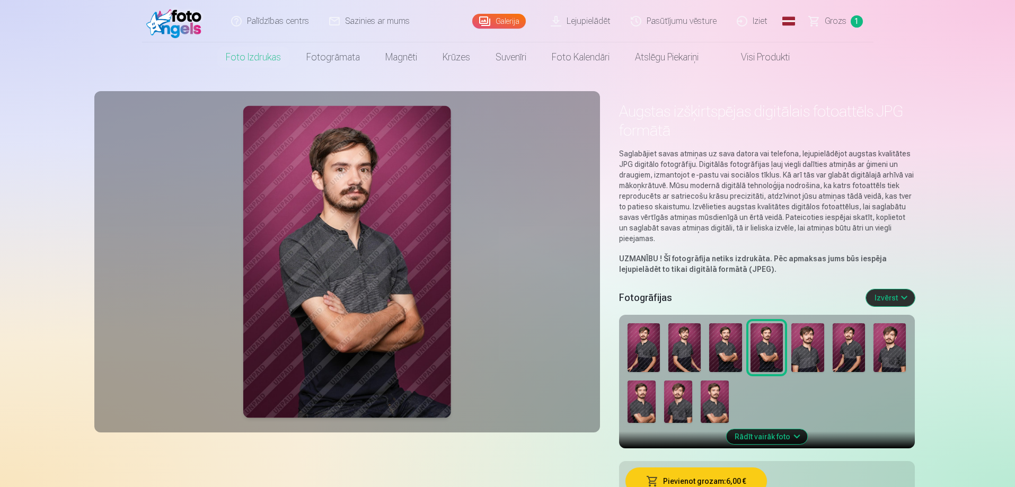
drag, startPoint x: 768, startPoint y: 345, endPoint x: 371, endPoint y: 265, distance: 405.1
click at [811, 356] on img at bounding box center [807, 347] width 32 height 49
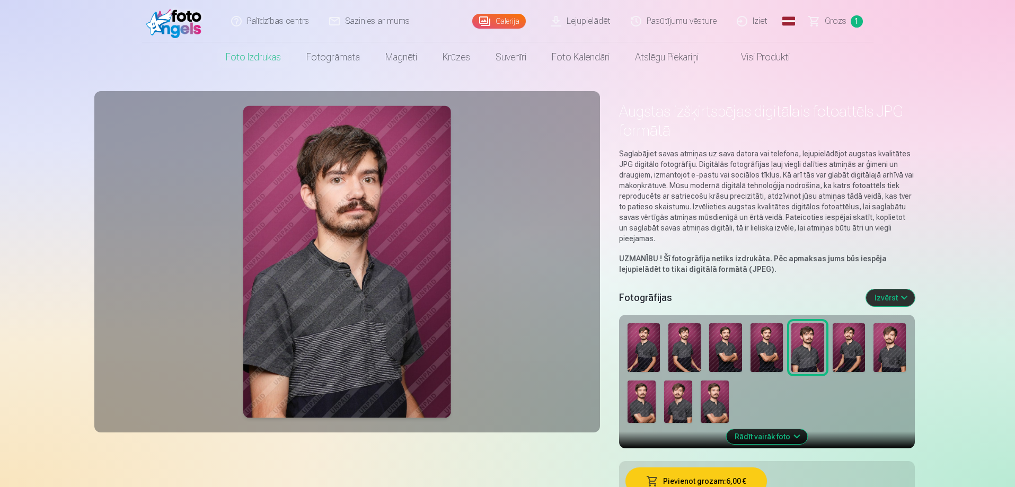
click at [840, 337] on img at bounding box center [849, 347] width 32 height 49
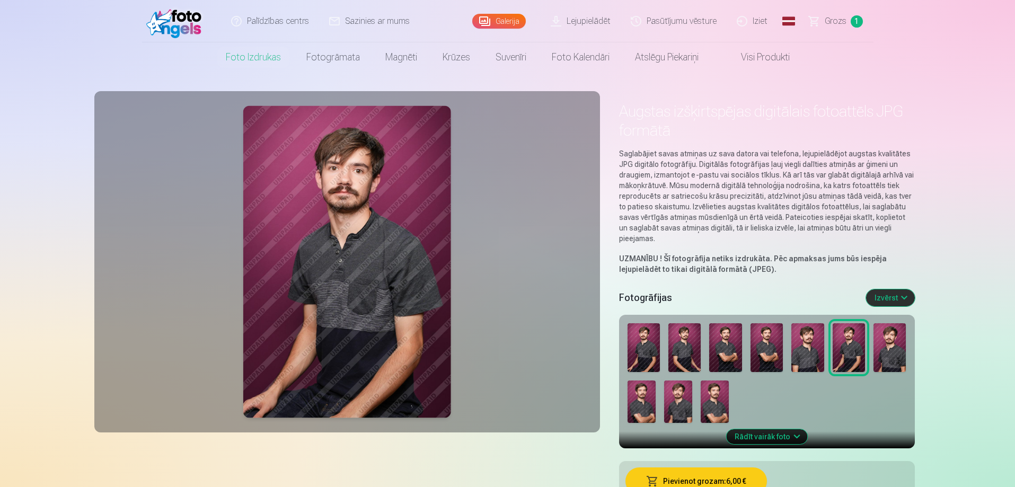
click at [881, 351] on img at bounding box center [890, 347] width 32 height 49
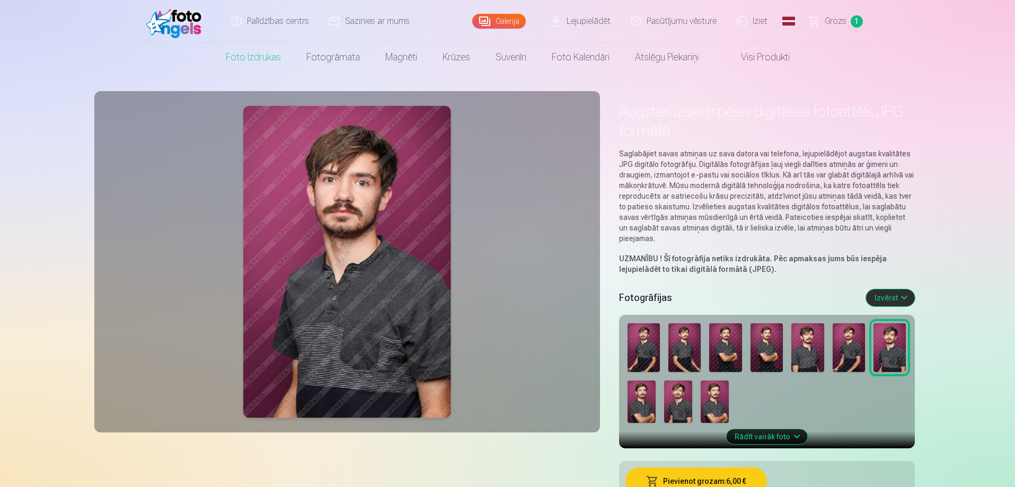
click at [649, 398] on img at bounding box center [642, 402] width 28 height 42
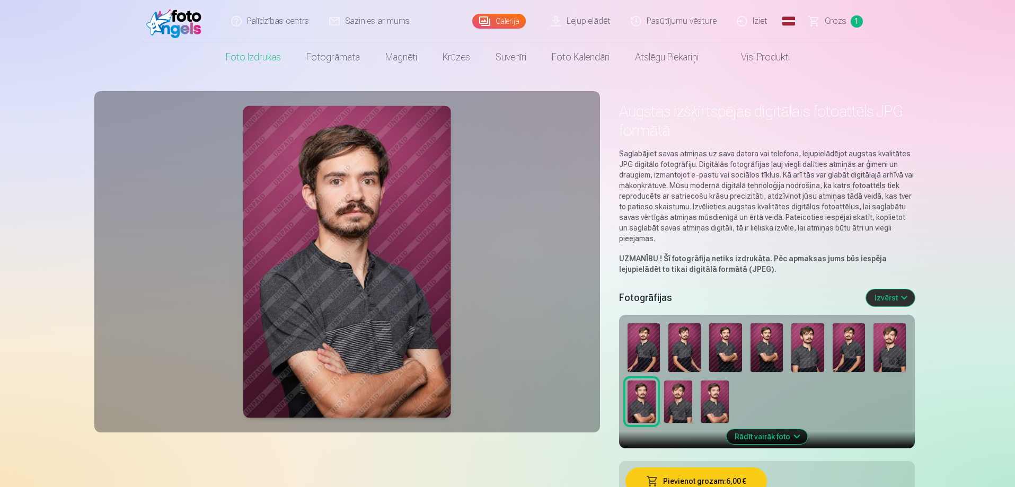
click at [672, 398] on img at bounding box center [678, 402] width 28 height 42
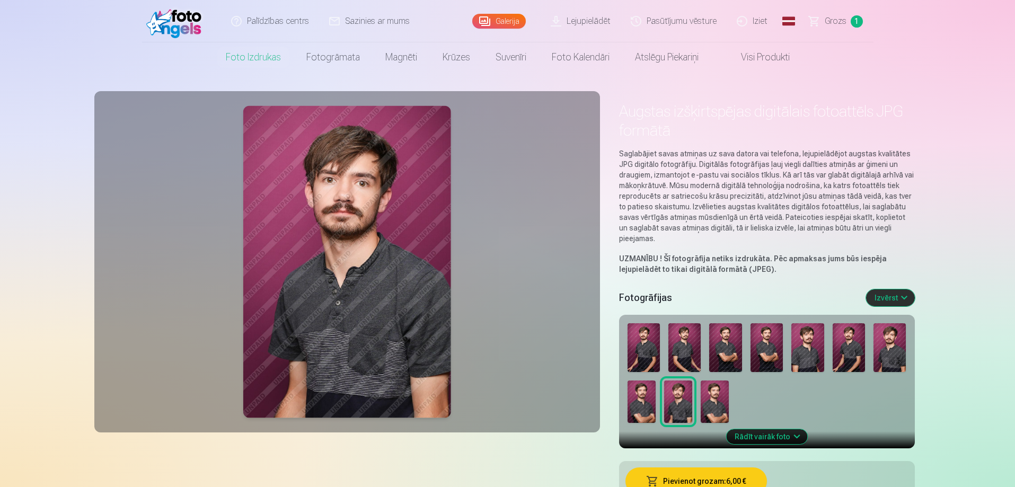
click at [713, 398] on img at bounding box center [715, 402] width 28 height 42
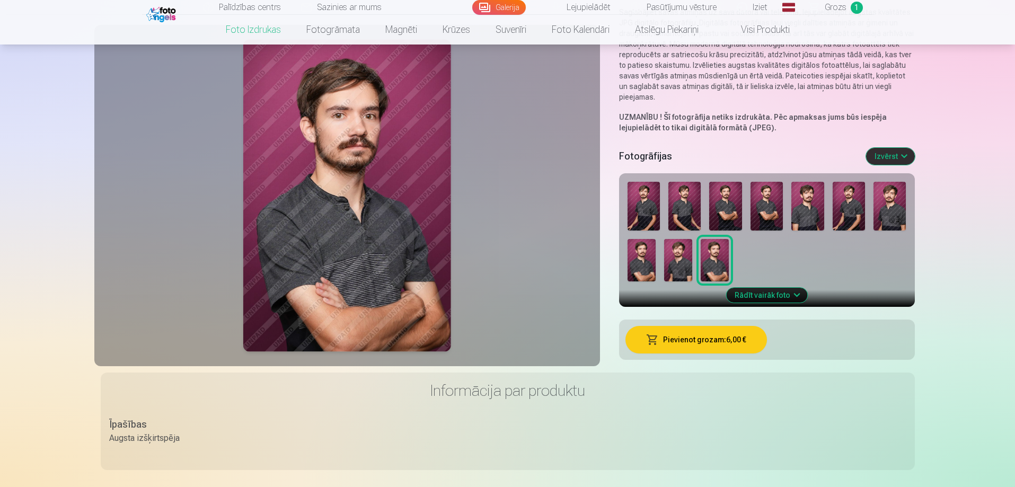
scroll to position [212, 0]
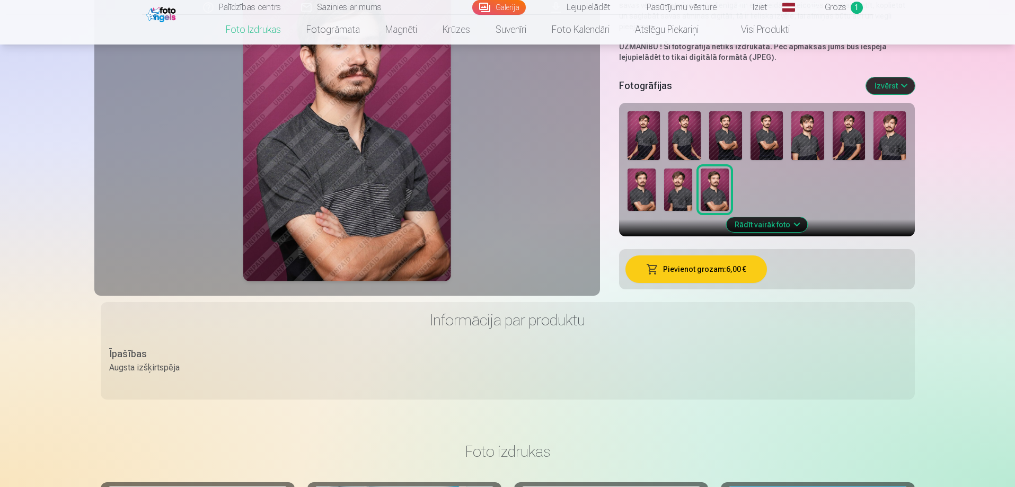
click at [755, 232] on button "Rādīt vairāk foto" at bounding box center [766, 224] width 81 height 15
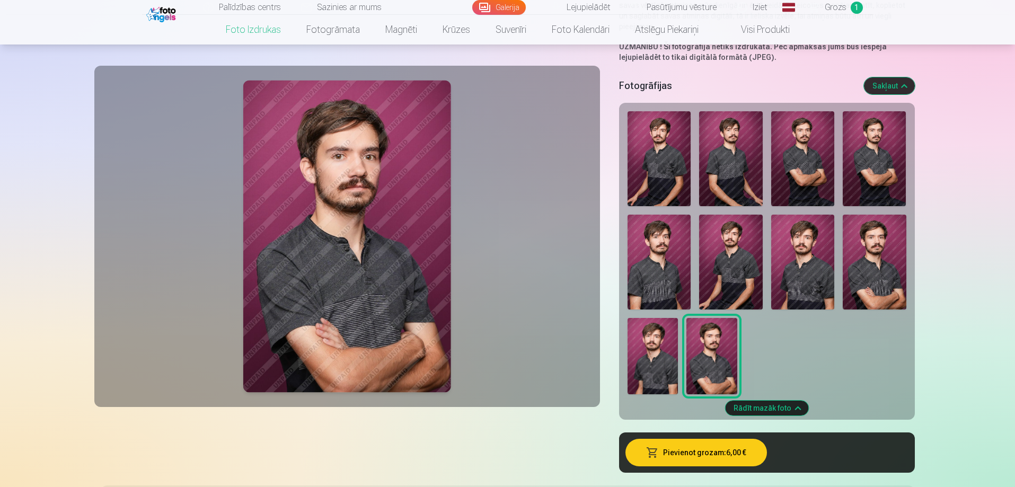
scroll to position [0, 0]
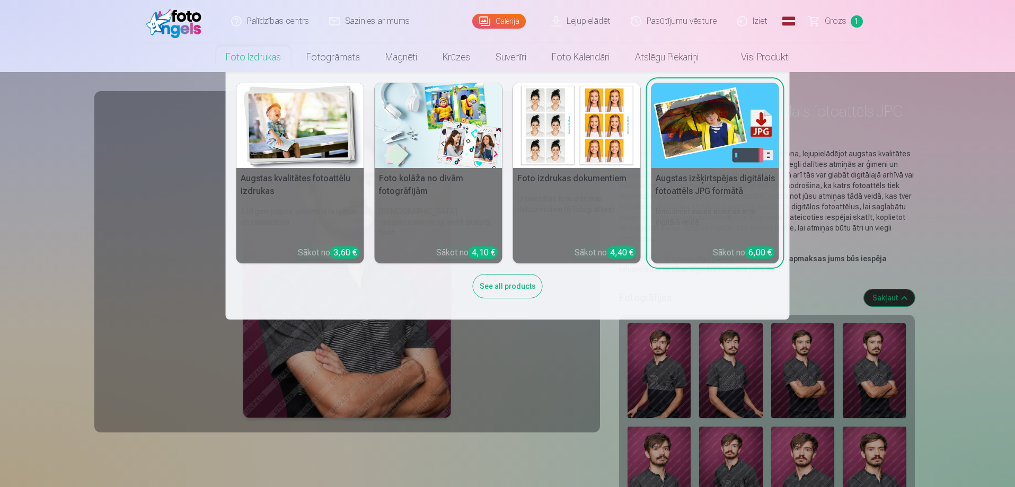
click at [309, 188] on h5 "Augstas kvalitātes fotoattēlu izdrukas" at bounding box center [300, 185] width 128 height 34
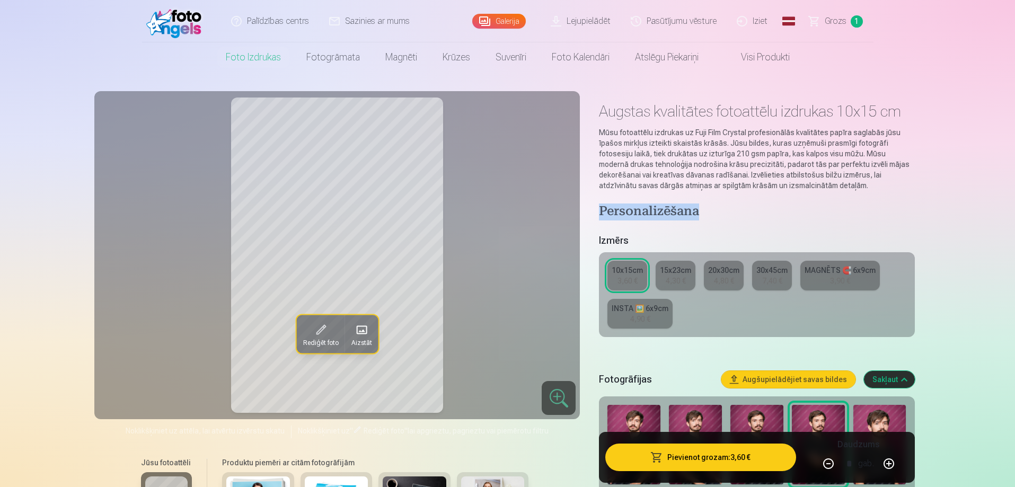
drag, startPoint x: 701, startPoint y: 212, endPoint x: 596, endPoint y: 213, distance: 105.5
click at [609, 209] on h4 "Personalizēšana" at bounding box center [756, 212] width 315 height 17
drag, startPoint x: 603, startPoint y: 212, endPoint x: 690, endPoint y: 209, distance: 87.0
click at [690, 209] on h4 "Personalizēšana" at bounding box center [756, 212] width 315 height 17
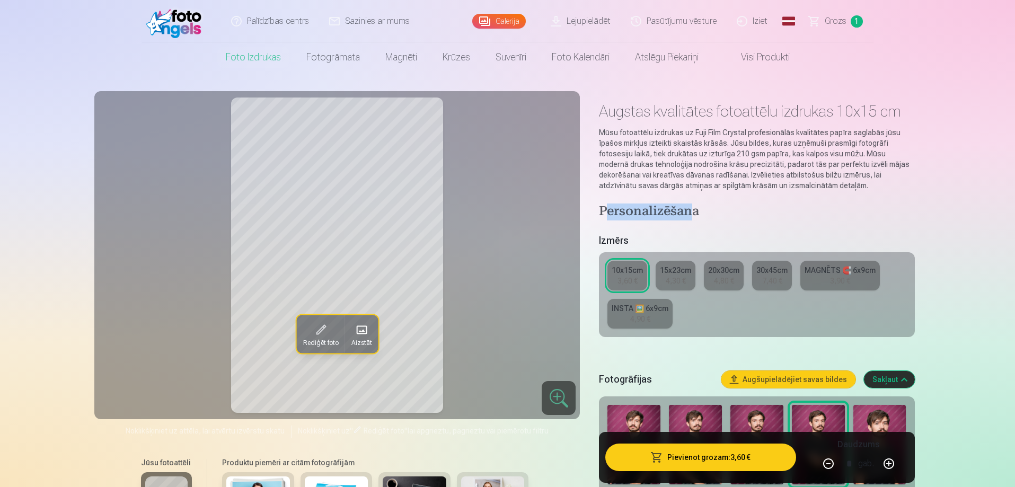
click at [755, 64] on link "Visi produkti" at bounding box center [756, 57] width 91 height 30
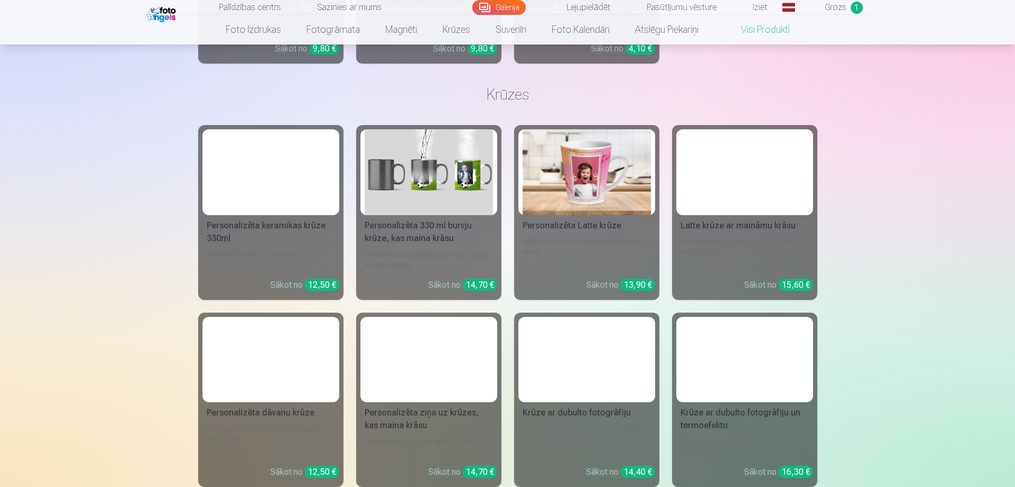
scroll to position [778, 0]
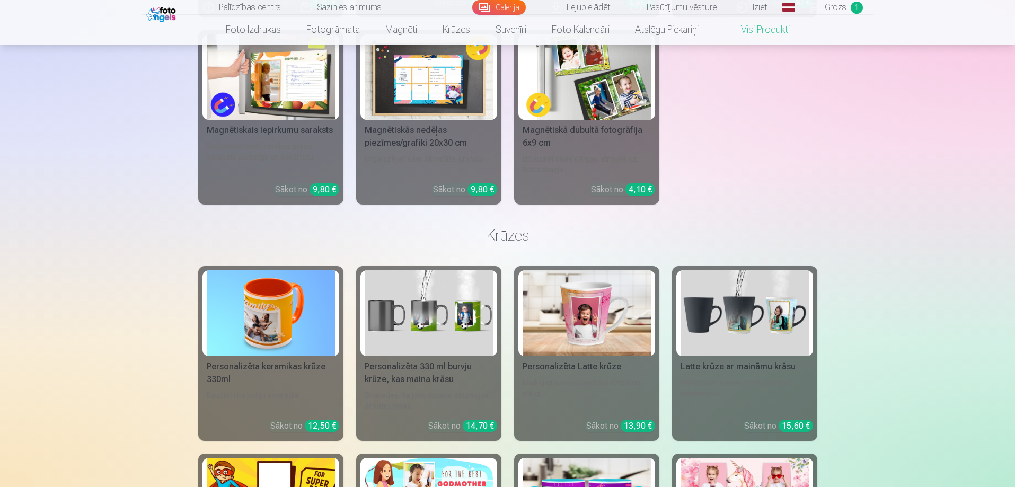
click at [835, 6] on span "Grozs" at bounding box center [836, 7] width 22 height 13
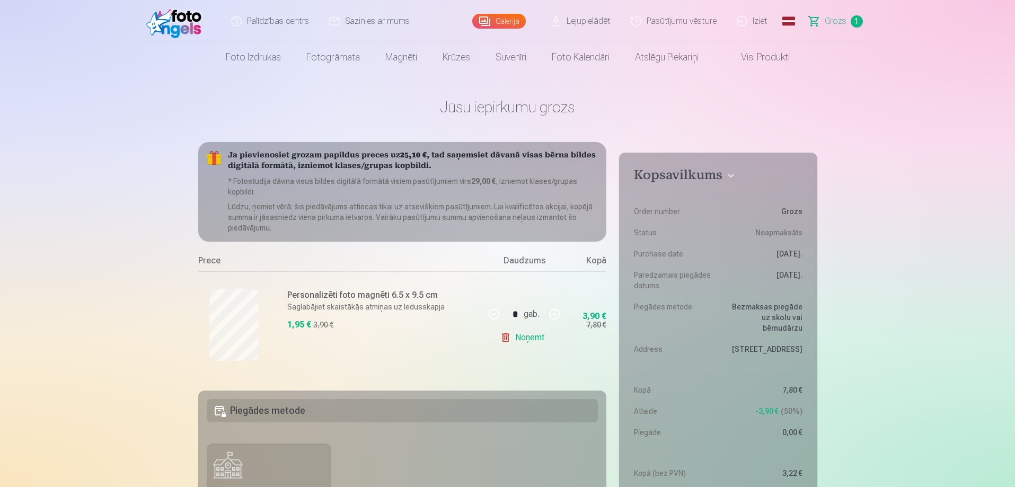
click at [259, 67] on link "Foto izdrukas" at bounding box center [253, 57] width 81 height 30
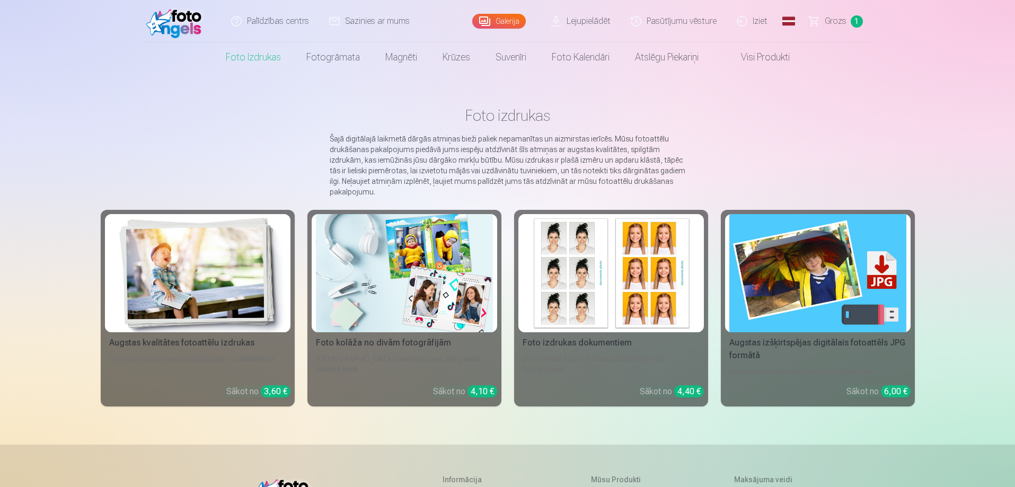
click at [191, 332] on link "Augstas kvalitātes fotoattēlu izdrukas 210 gsm papīrs, piesātināta krāsa un det…" at bounding box center [198, 308] width 194 height 197
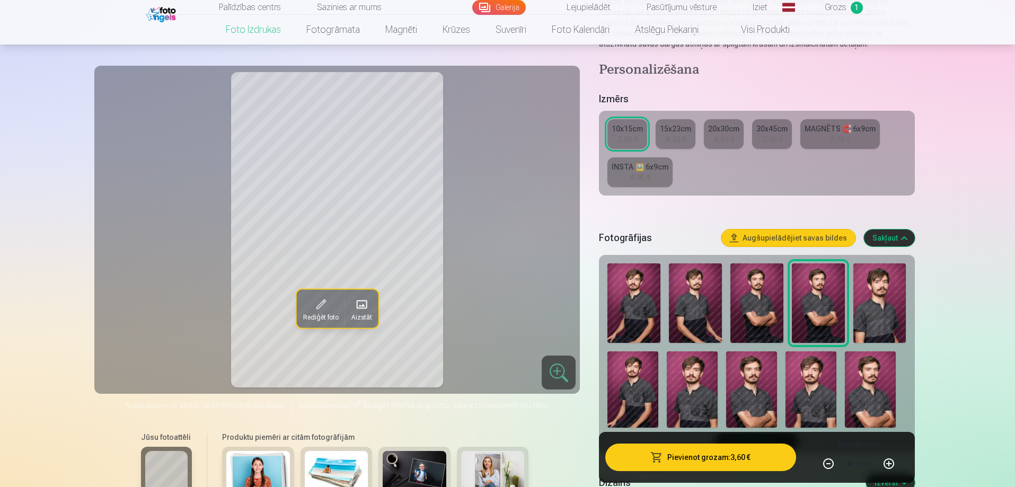
scroll to position [212, 0]
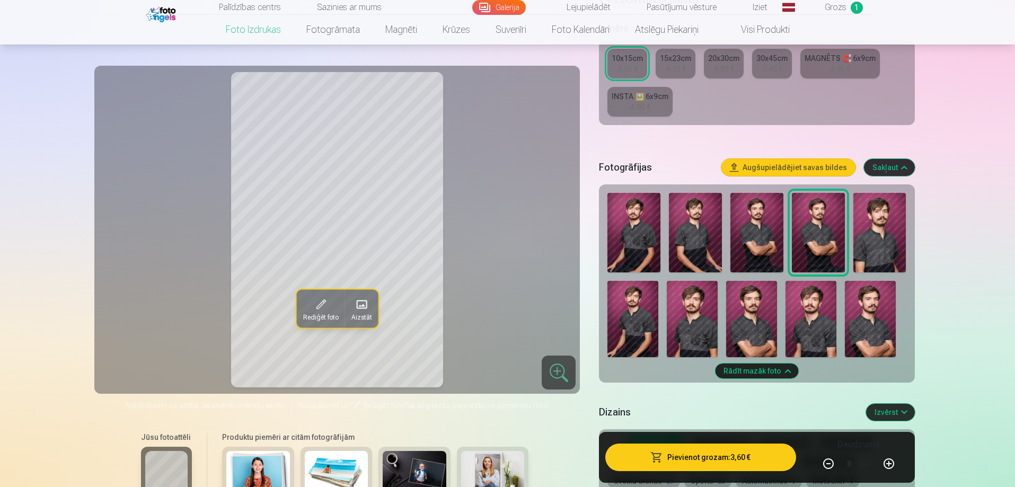
click at [750, 244] on img at bounding box center [757, 233] width 53 height 80
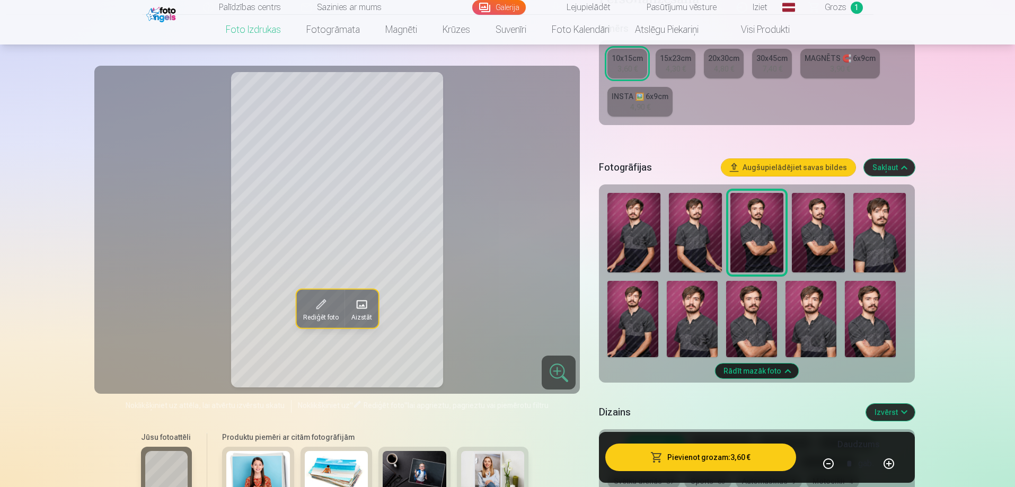
click at [645, 230] on img at bounding box center [634, 233] width 53 height 80
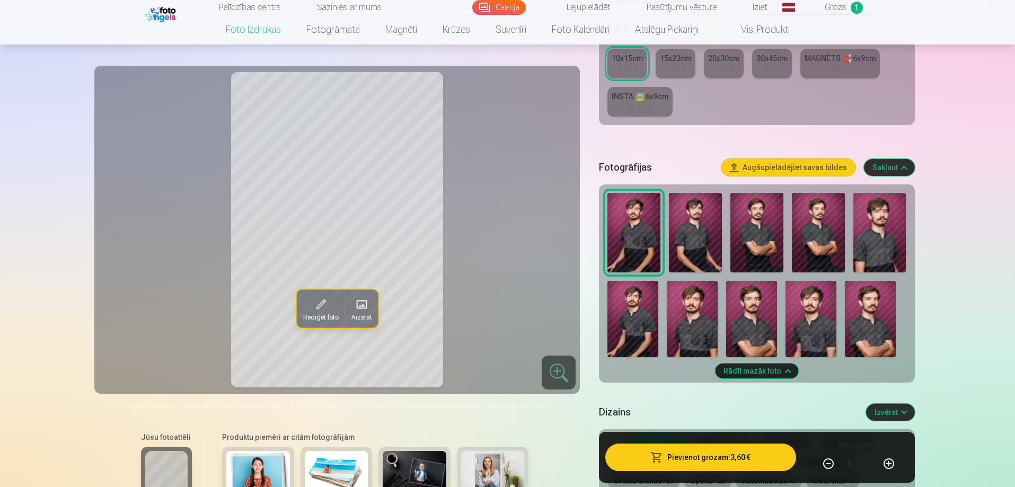
click at [690, 237] on img at bounding box center [695, 233] width 53 height 80
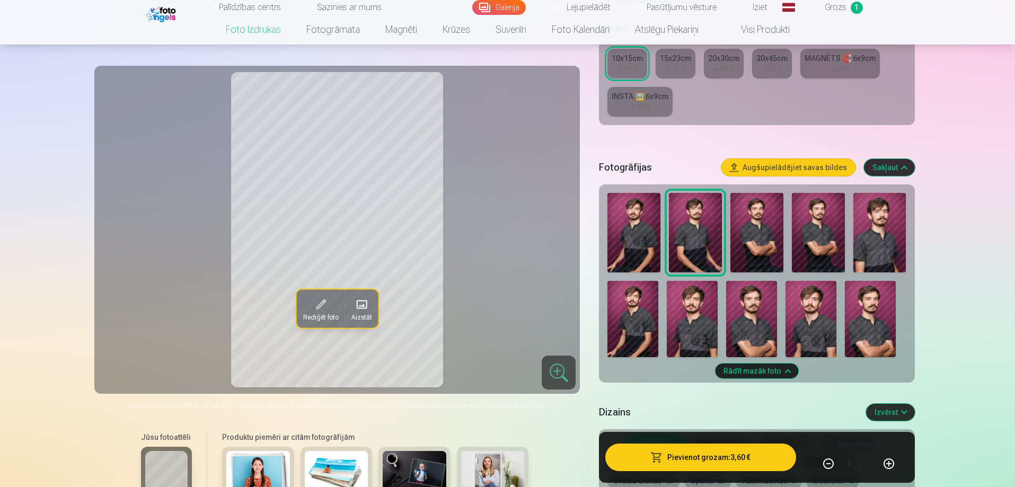
click at [700, 305] on img at bounding box center [692, 319] width 51 height 76
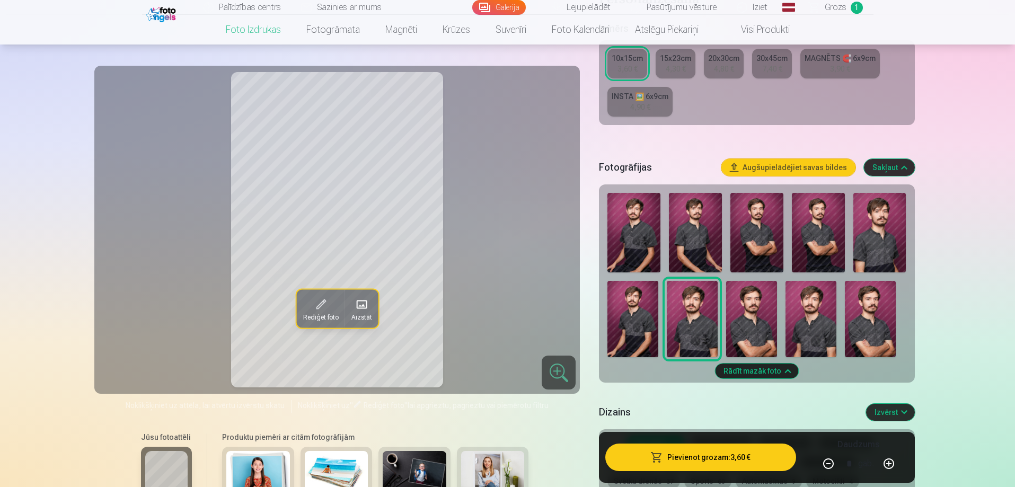
click at [752, 305] on img at bounding box center [751, 319] width 51 height 76
click at [891, 232] on img at bounding box center [880, 233] width 53 height 80
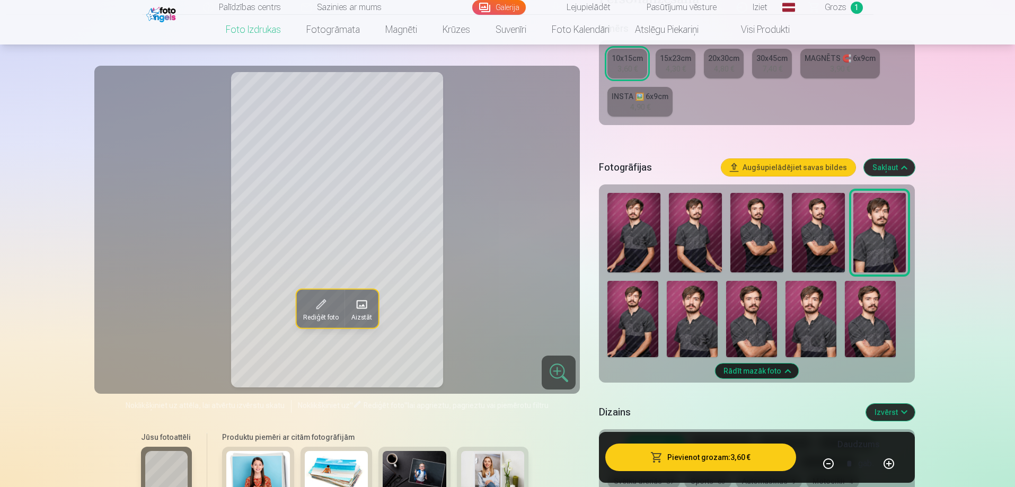
click at [734, 318] on img at bounding box center [751, 319] width 51 height 76
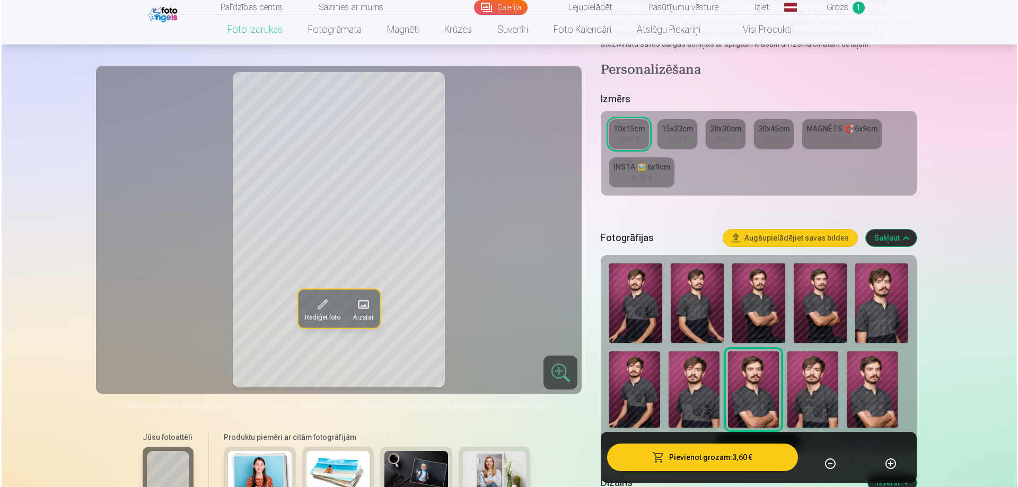
scroll to position [71, 0]
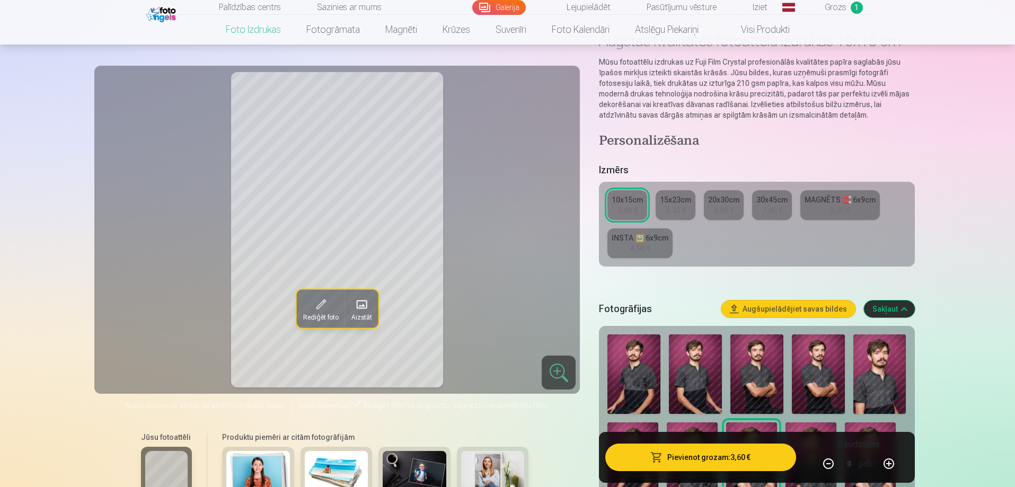
click at [686, 459] on button "Pievienot grozam : 3,60 €" at bounding box center [700, 458] width 190 height 28
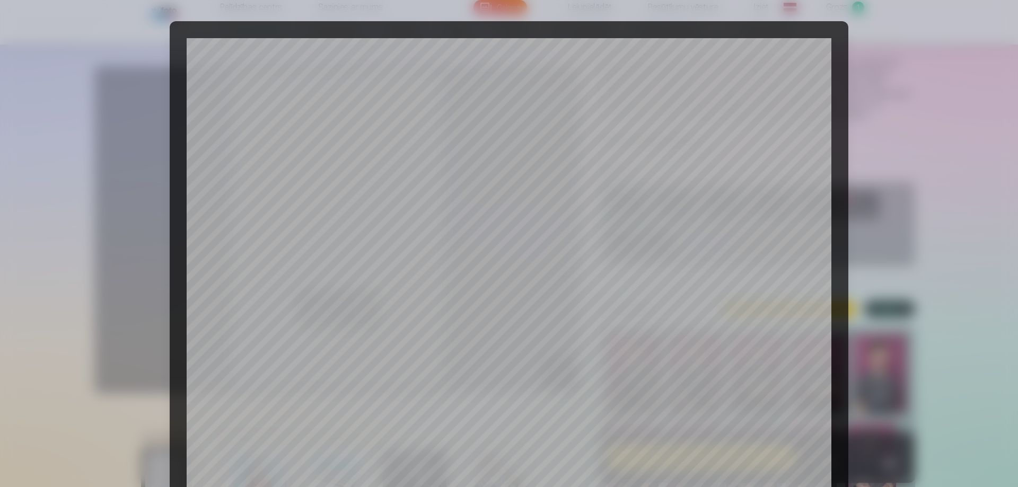
scroll to position [276, 0]
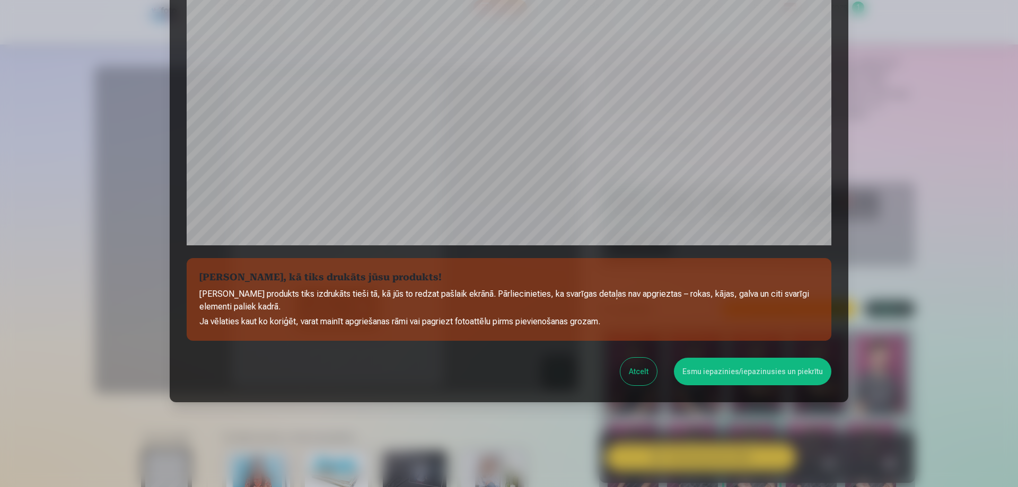
click at [738, 374] on button "Esmu iepazinies/iepazinusies un piekrītu" at bounding box center [752, 372] width 157 height 28
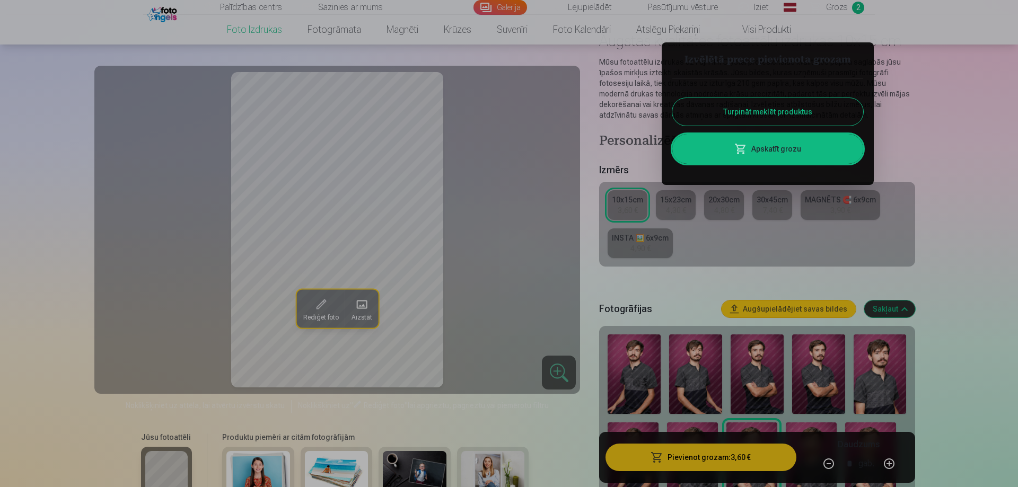
click at [741, 119] on button "Turpināt meklēt produktus" at bounding box center [767, 112] width 191 height 28
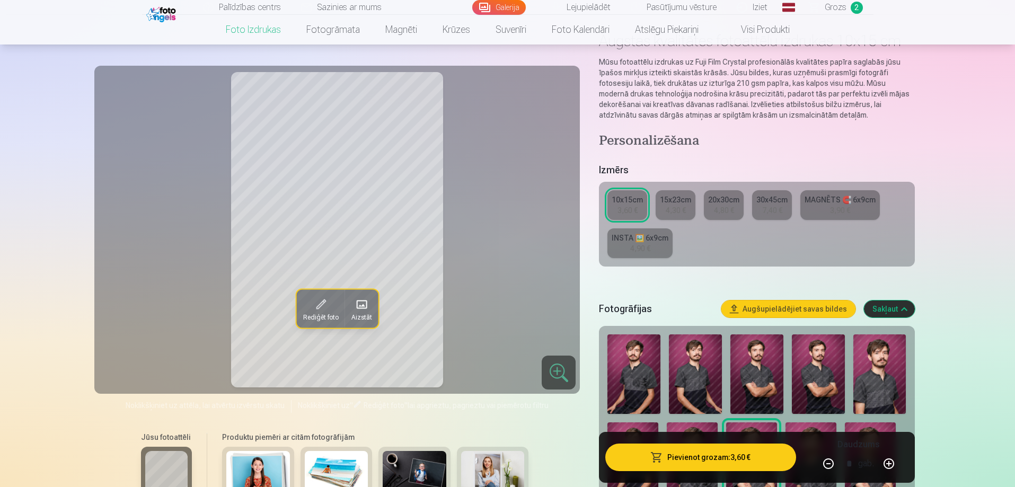
click at [769, 312] on button "Augšupielādējiet savas bildes" at bounding box center [789, 309] width 134 height 17
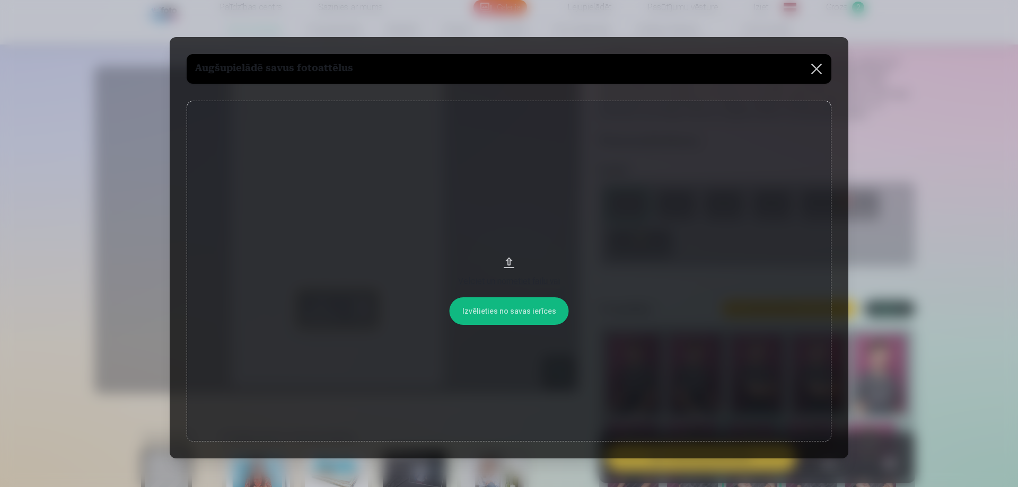
click at [506, 312] on button "Velciet un nometiet failu vai" at bounding box center [509, 271] width 645 height 341
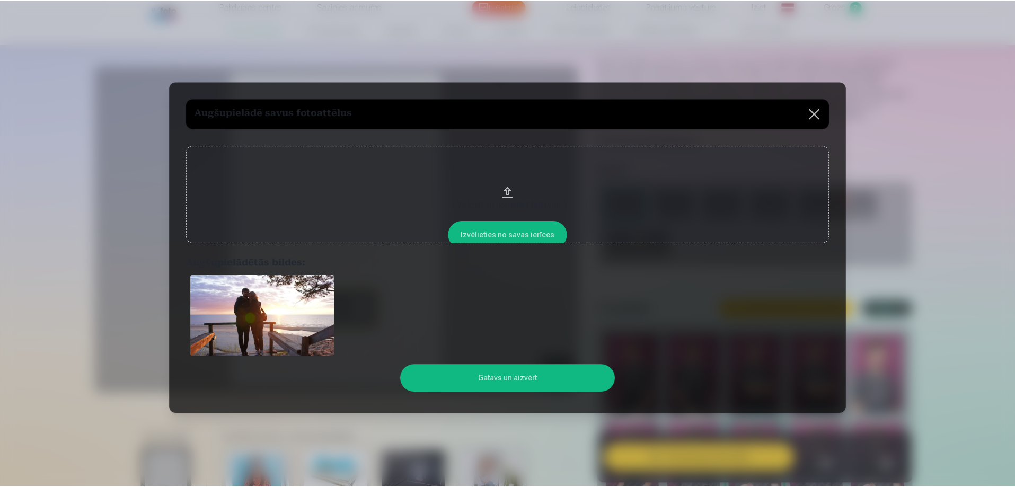
scroll to position [72, 0]
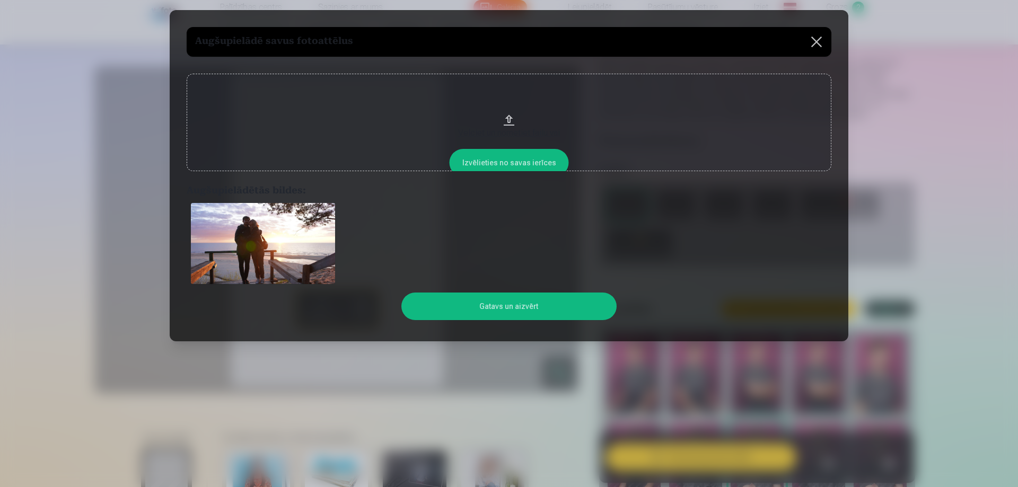
click at [814, 44] on button at bounding box center [817, 42] width 30 height 30
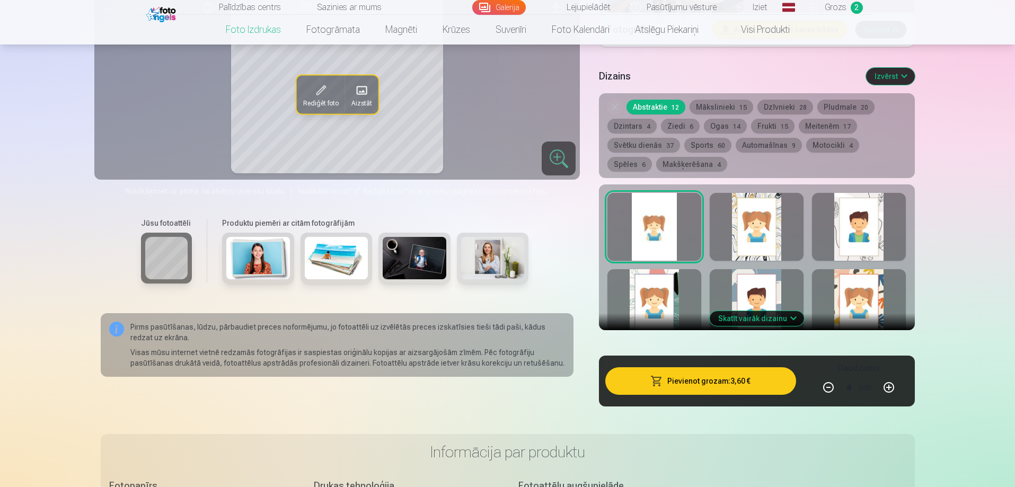
scroll to position [354, 0]
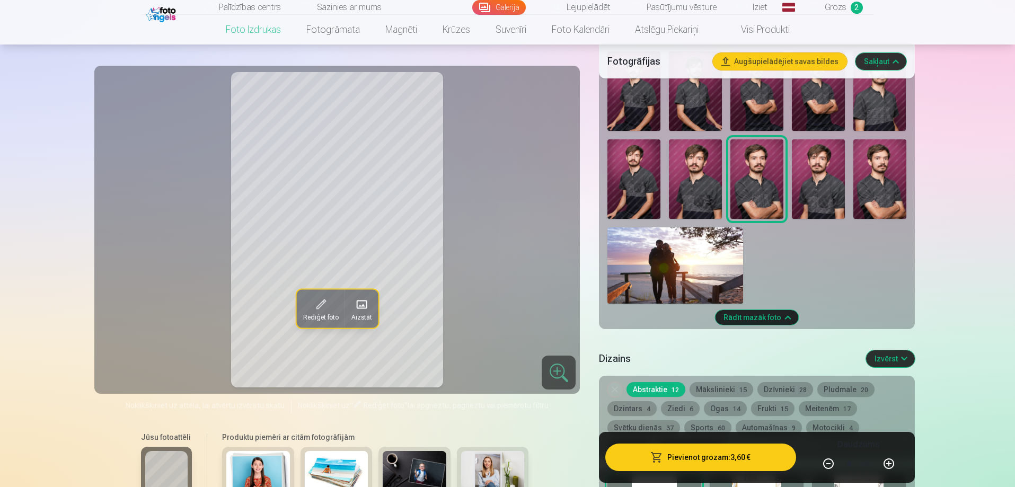
click at [688, 257] on img at bounding box center [676, 265] width 136 height 76
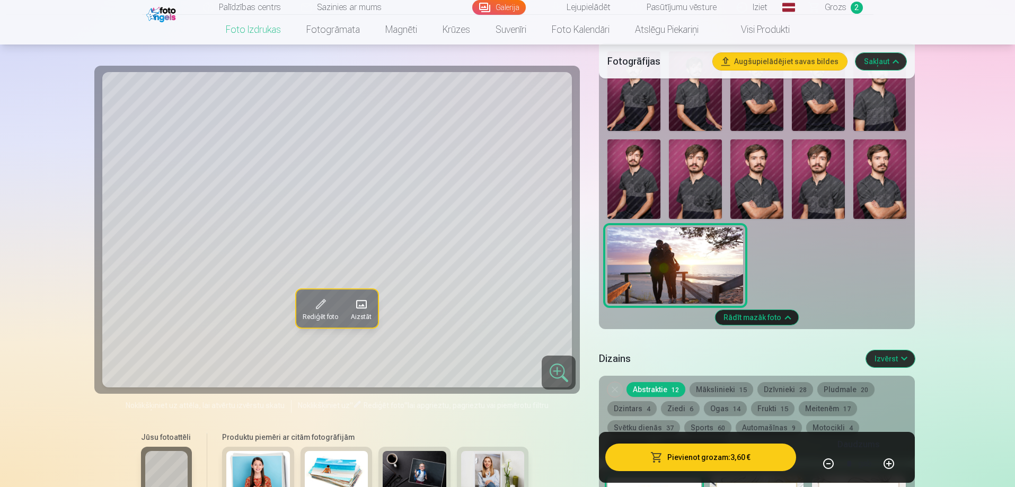
click at [330, 310] on button "Rediģēt foto" at bounding box center [320, 308] width 48 height 38
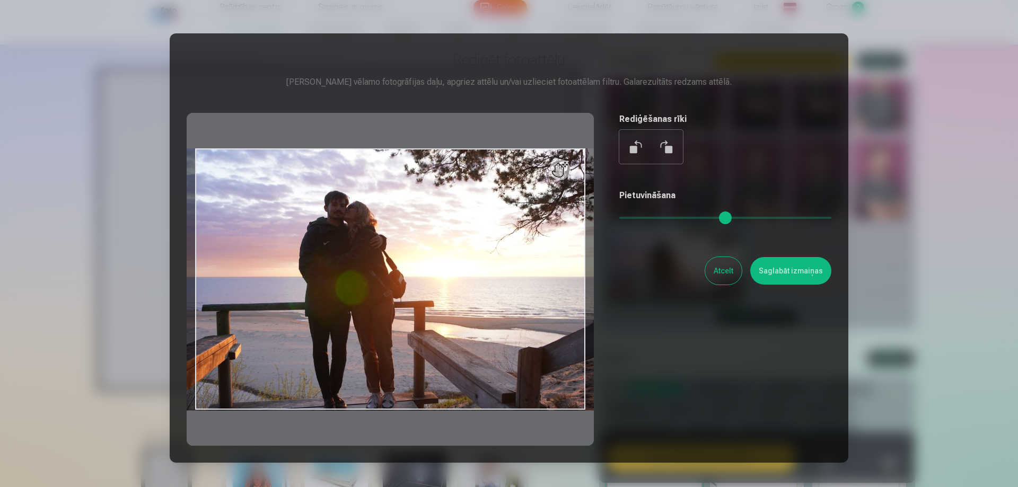
click at [714, 263] on button "Atcelt" at bounding box center [723, 271] width 37 height 28
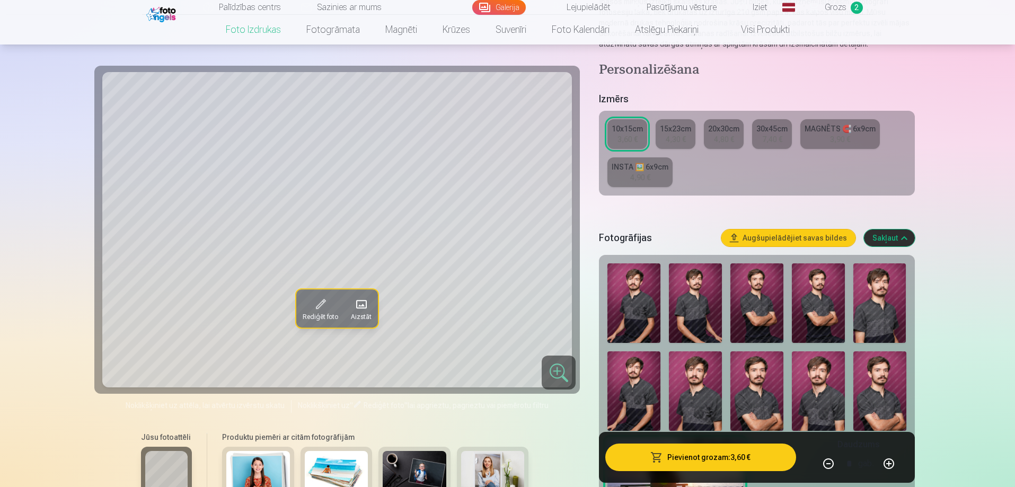
scroll to position [71, 0]
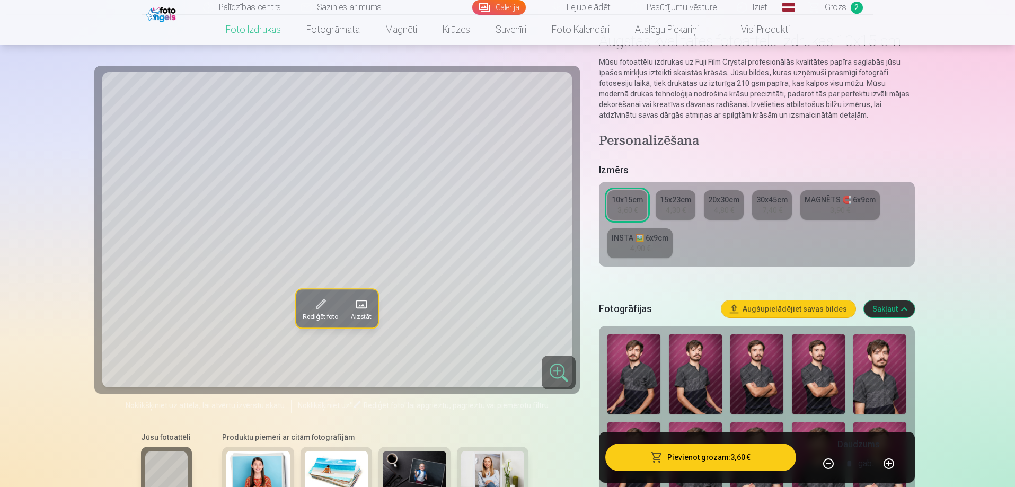
click at [256, 27] on link "Foto izdrukas" at bounding box center [253, 30] width 81 height 30
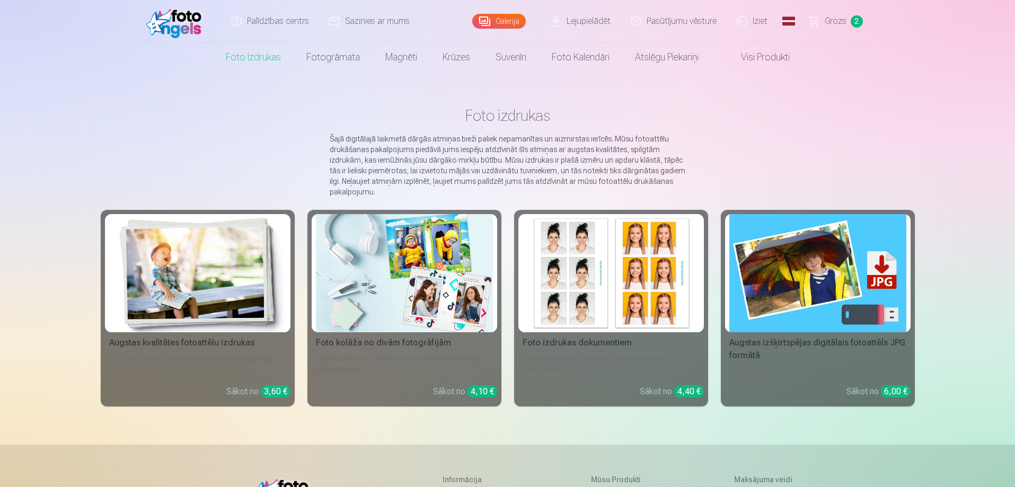
click at [203, 346] on div "Augstas kvalitātes fotoattēlu izdrukas" at bounding box center [198, 343] width 186 height 13
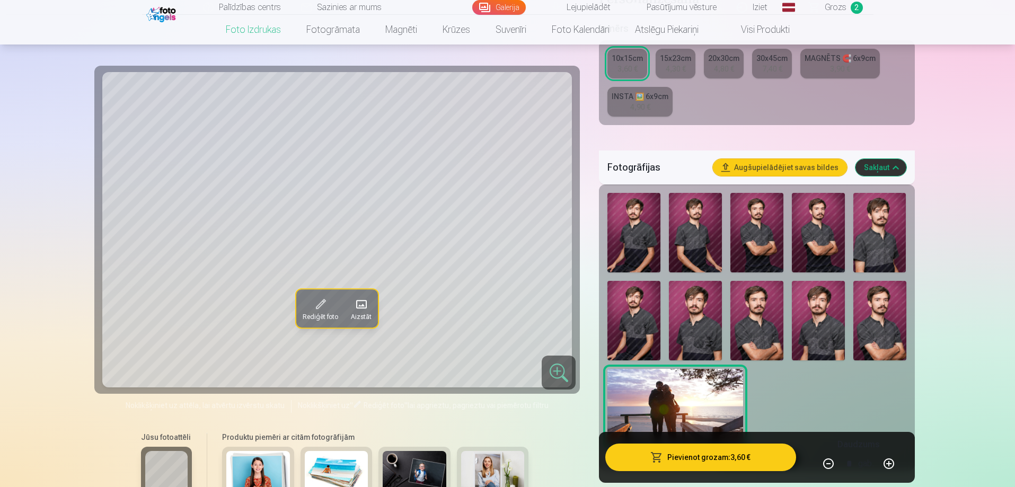
scroll to position [354, 0]
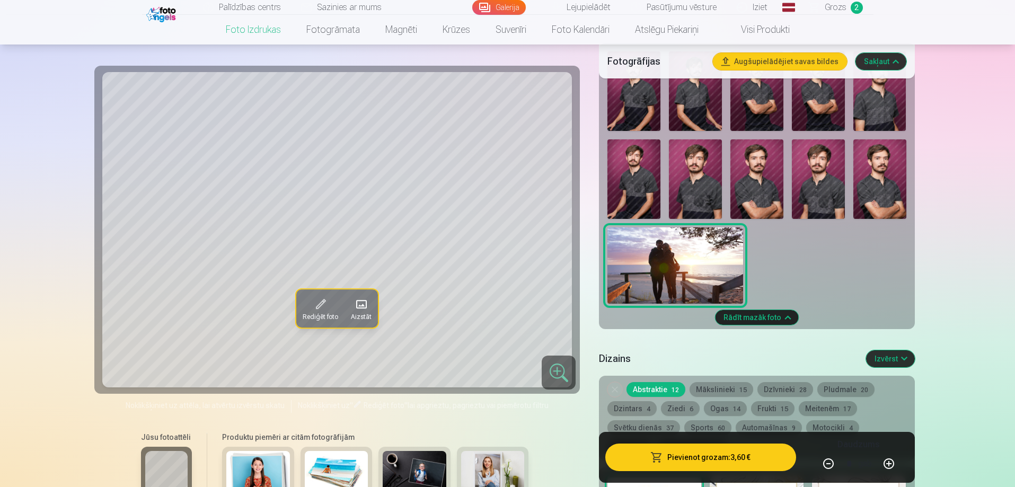
drag, startPoint x: 710, startPoint y: 272, endPoint x: 804, endPoint y: 251, distance: 96.3
click at [808, 249] on div at bounding box center [756, 177] width 307 height 261
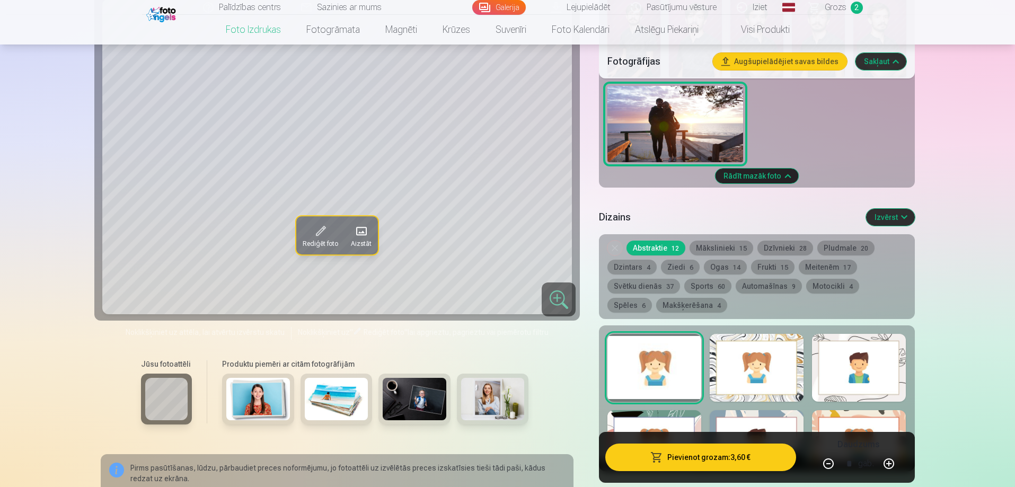
drag, startPoint x: 640, startPoint y: 130, endPoint x: 631, endPoint y: 122, distance: 11.6
click at [631, 122] on img at bounding box center [676, 124] width 136 height 76
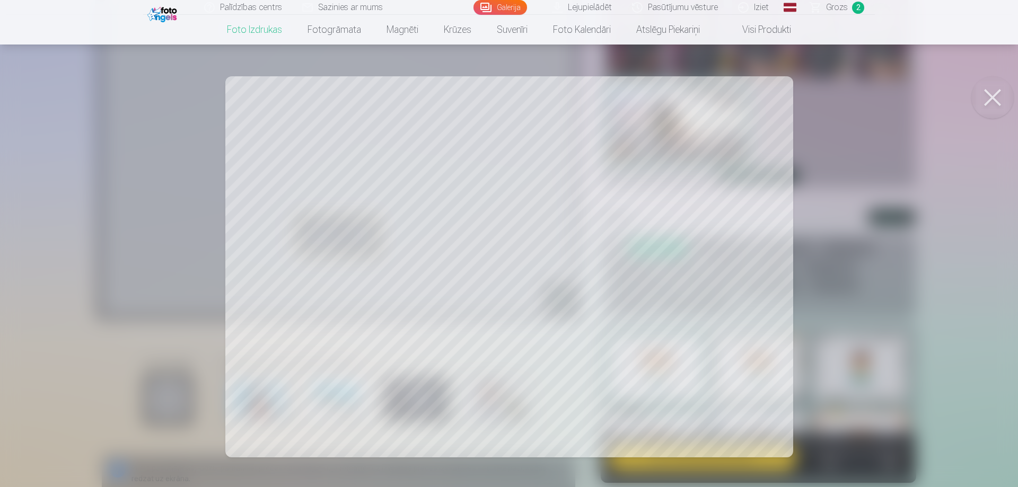
click at [996, 94] on button at bounding box center [992, 97] width 42 height 42
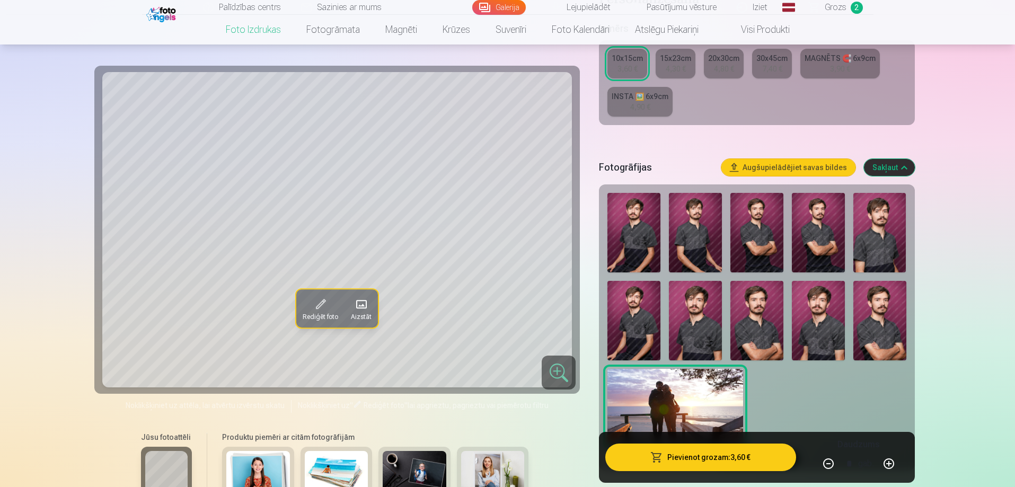
scroll to position [0, 0]
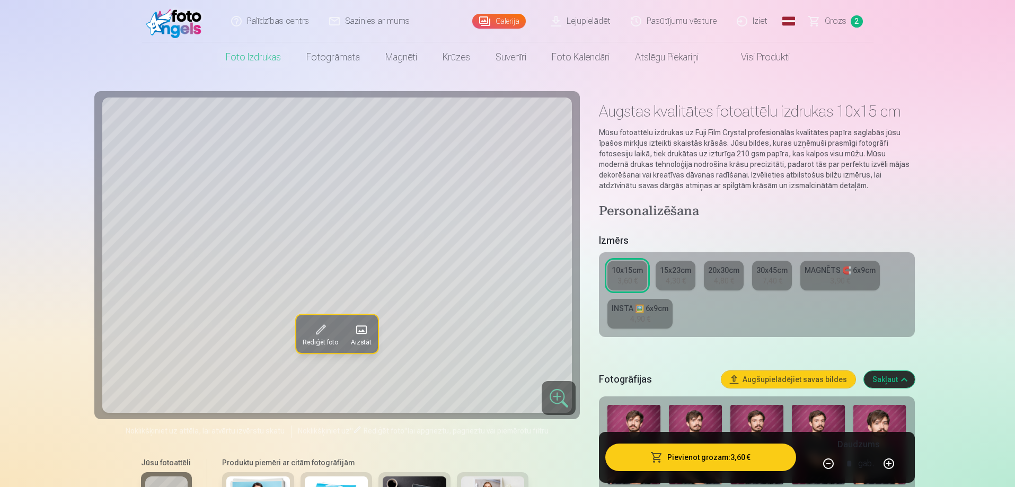
click at [812, 272] on div "MAGNĒTS 🧲 6x9cm" at bounding box center [840, 270] width 71 height 11
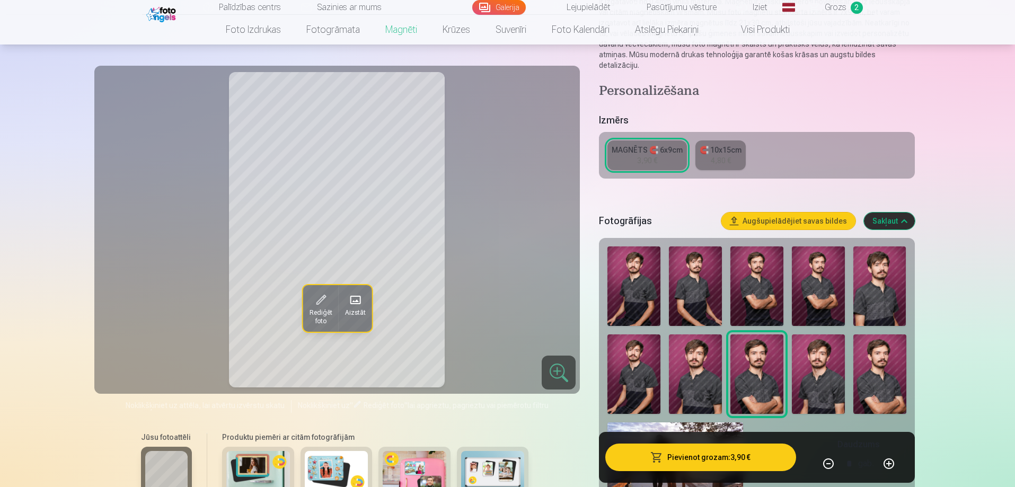
scroll to position [212, 0]
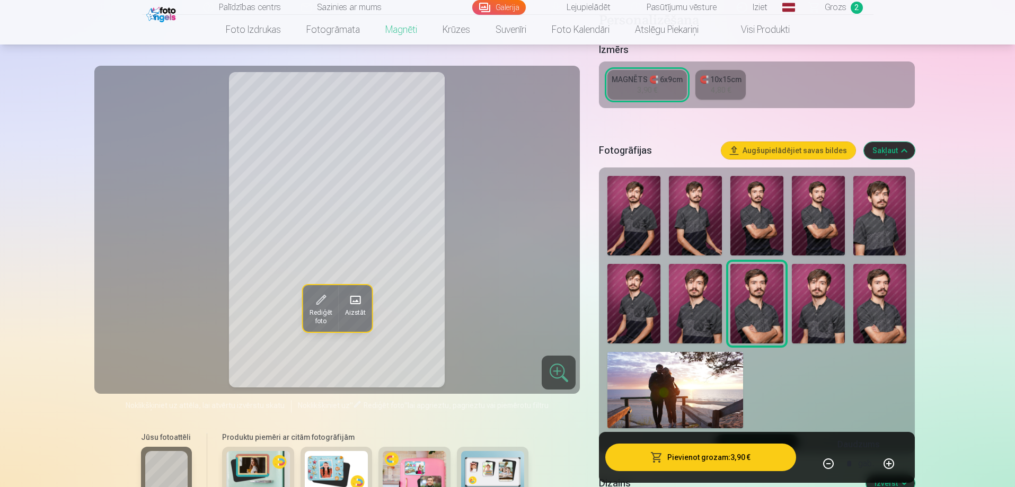
click at [676, 377] on img at bounding box center [676, 390] width 136 height 76
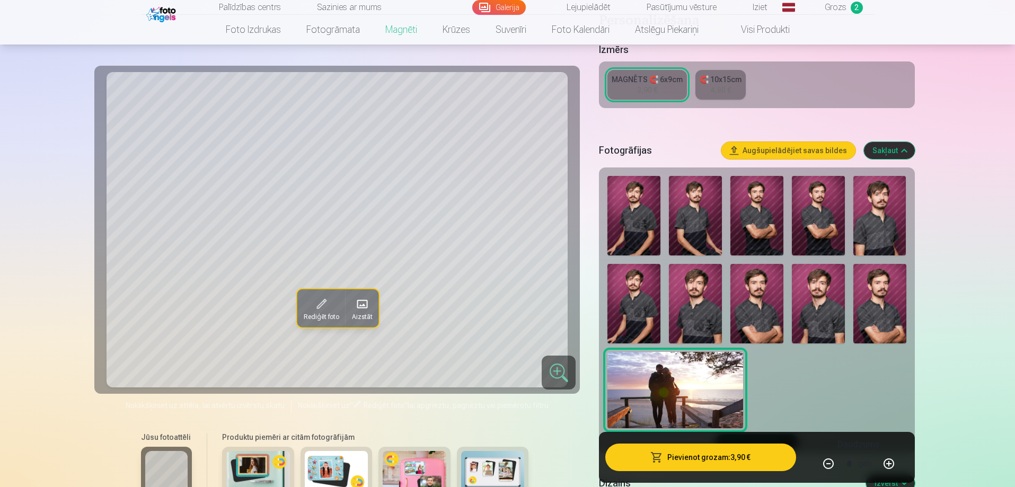
click at [717, 85] on div "4,80 €" at bounding box center [721, 90] width 20 height 11
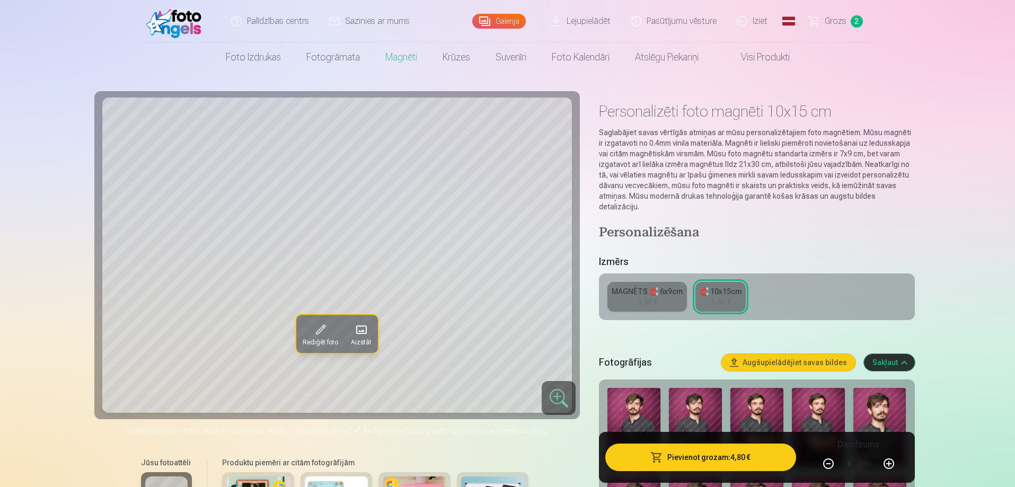
click at [705, 455] on button "Pievienot grozam : 4,80 €" at bounding box center [700, 458] width 190 height 28
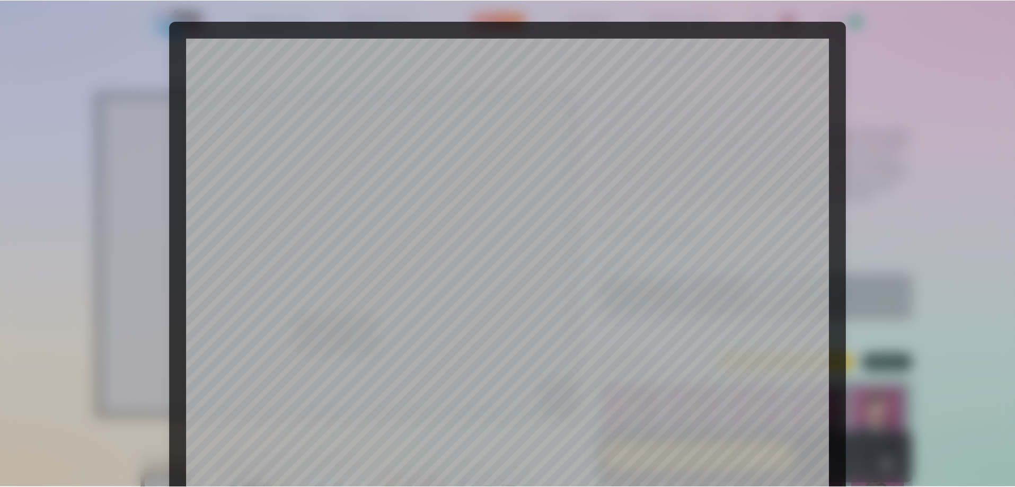
scroll to position [276, 0]
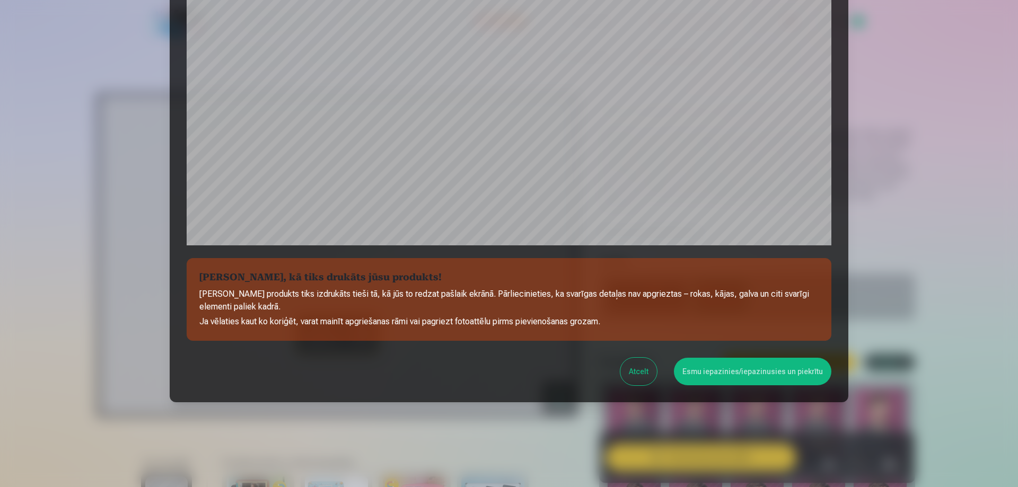
click at [749, 375] on button "Esmu iepazinies/iepazinusies un piekrītu" at bounding box center [752, 372] width 157 height 28
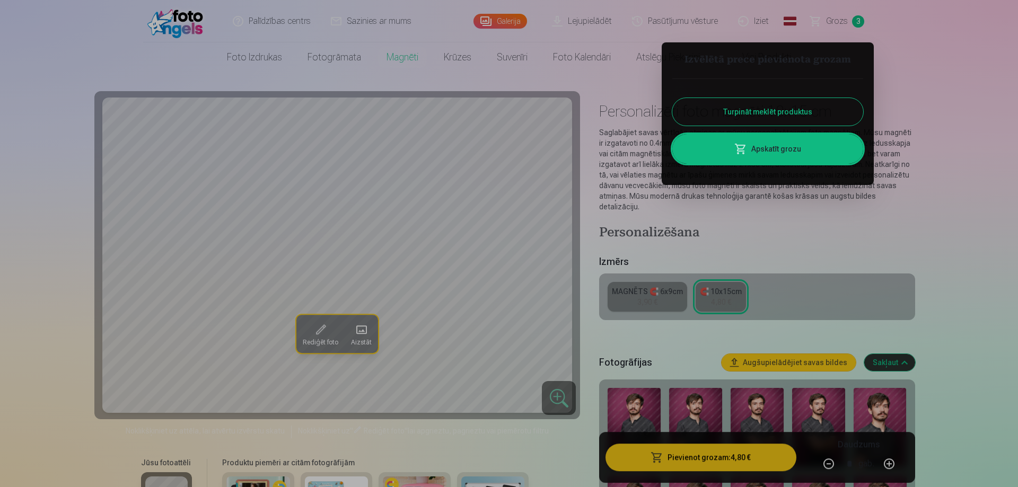
click at [743, 113] on button "Turpināt meklēt produktus" at bounding box center [767, 112] width 191 height 28
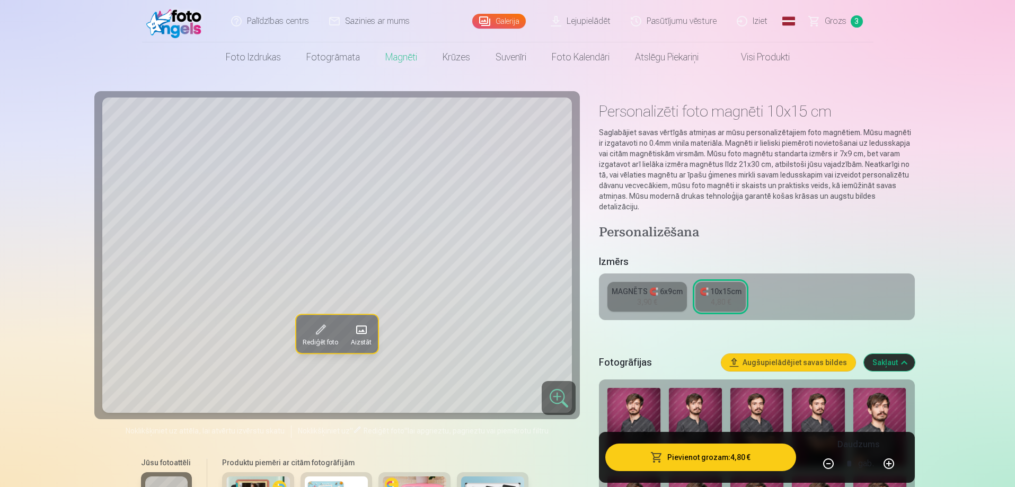
click at [827, 17] on span "Grozs" at bounding box center [836, 21] width 22 height 13
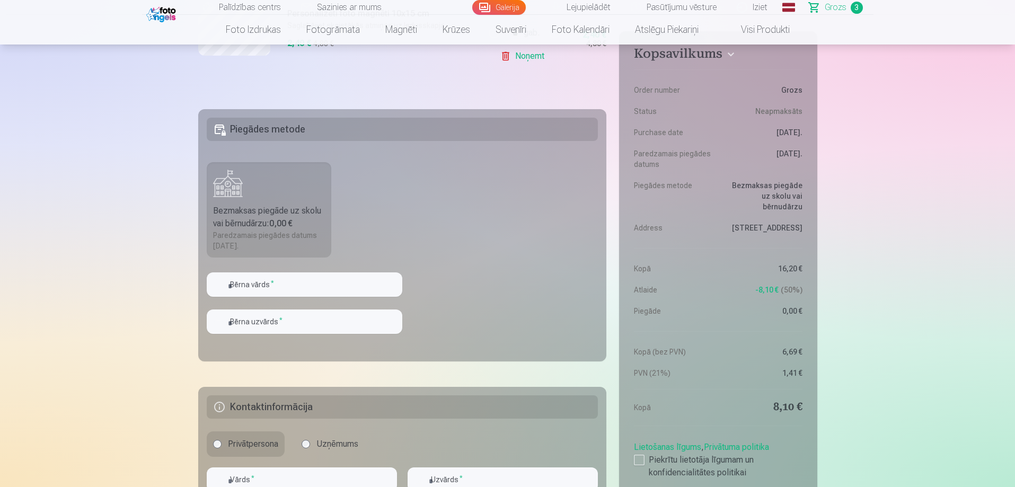
scroll to position [566, 0]
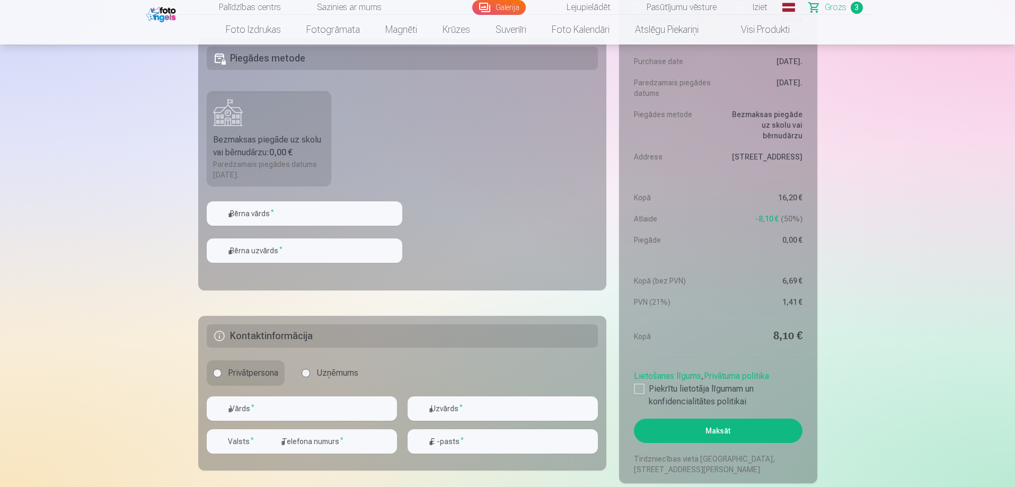
click at [261, 120] on label "Bezmaksas piegāde uz skolu vai bērnudārzu : 0,00 € Paredzamais piegādes datums …" at bounding box center [269, 138] width 125 height 95
click at [270, 218] on input "text" at bounding box center [305, 213] width 196 height 24
click at [477, 216] on fieldset "Piegādes metode Bezmaksas piegāde uz skolu vai bērnudārzu : 0,00 € Paredzamais …" at bounding box center [402, 164] width 409 height 252
click at [373, 251] on input "text" at bounding box center [305, 251] width 196 height 24
click at [512, 239] on fieldset "Piegādes metode Bezmaksas piegāde uz skolu vai bērnudārzu : 0,00 € Paredzamais …" at bounding box center [402, 164] width 409 height 252
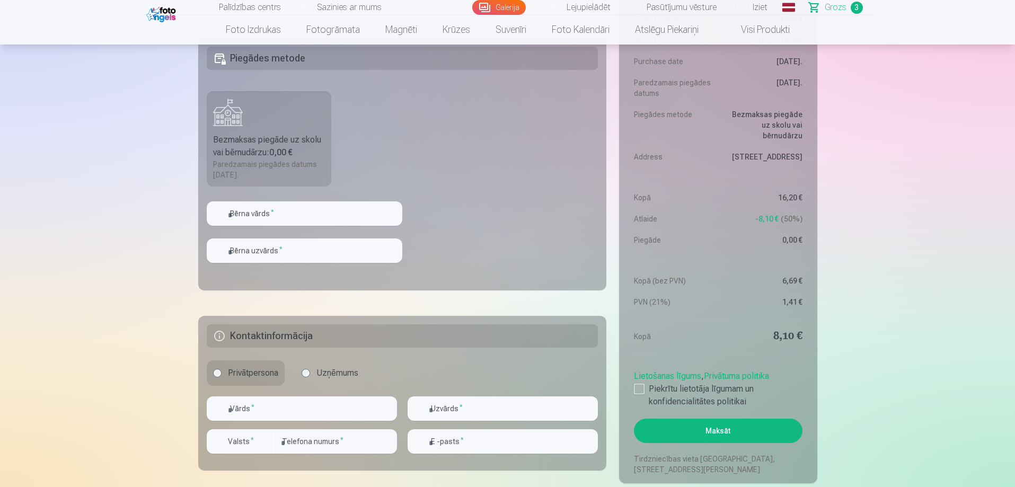
scroll to position [636, 0]
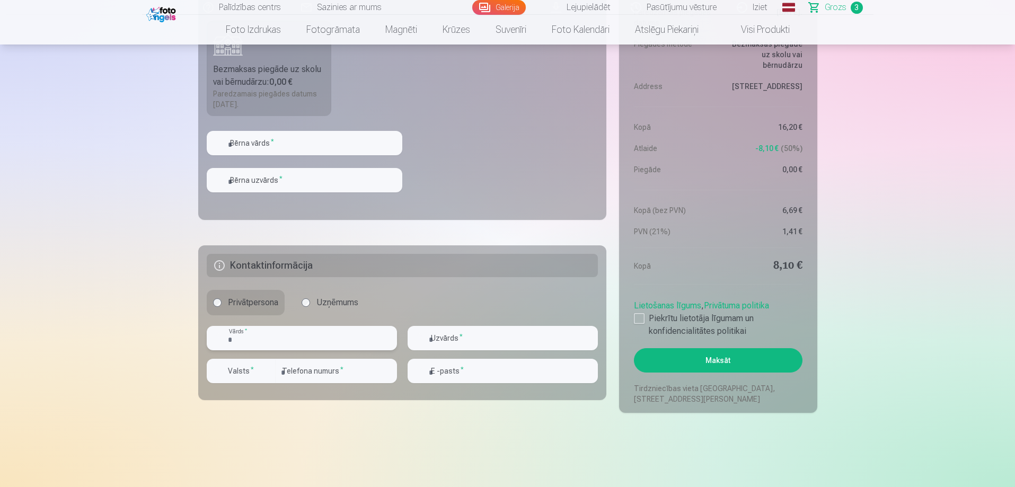
click at [344, 336] on input "text" at bounding box center [302, 338] width 190 height 24
type input "******"
type input "********"
type input "**********"
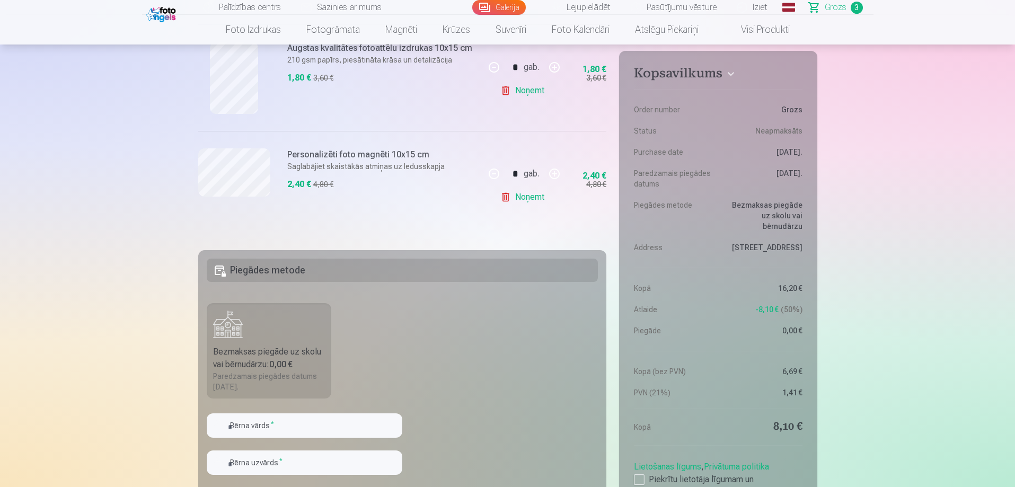
scroll to position [424, 0]
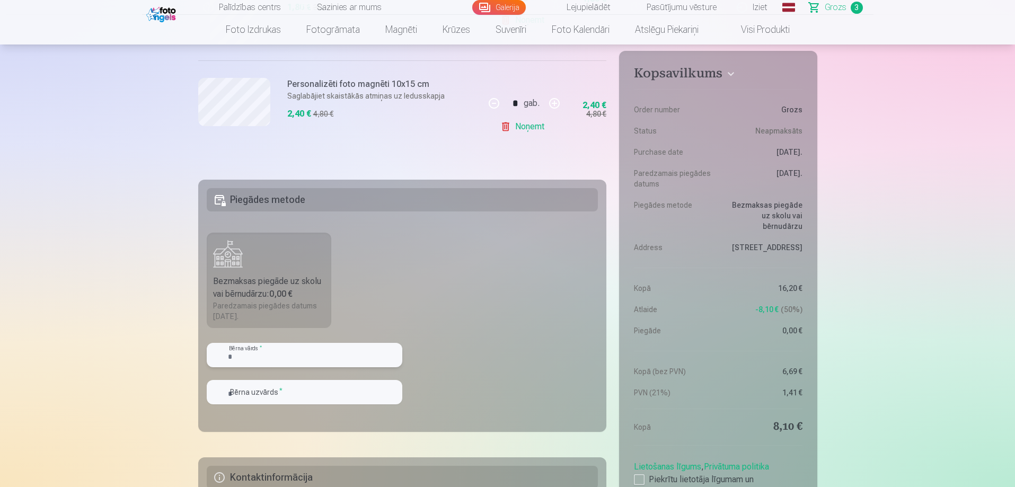
click at [349, 355] on input "text" at bounding box center [305, 355] width 196 height 24
click at [261, 291] on div "Bezmaksas piegāde uz skolu vai bērnudārzu : 0,00 €" at bounding box center [269, 287] width 112 height 25
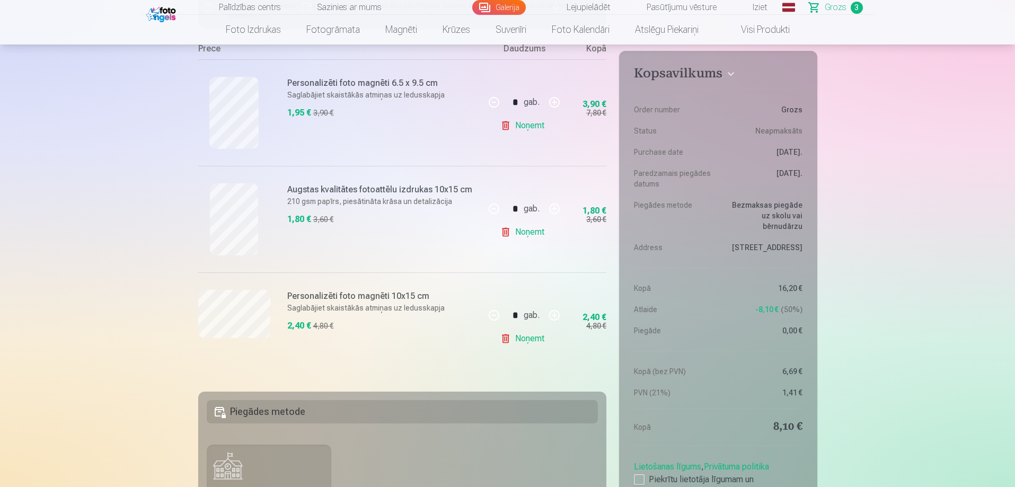
scroll to position [354, 0]
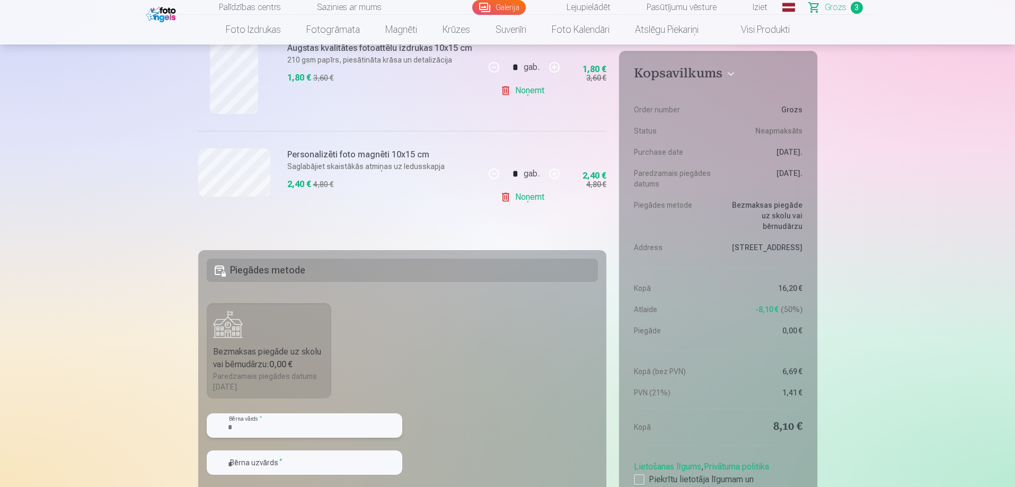
click at [316, 424] on input "text" at bounding box center [305, 426] width 196 height 24
type input "******"
type input "********"
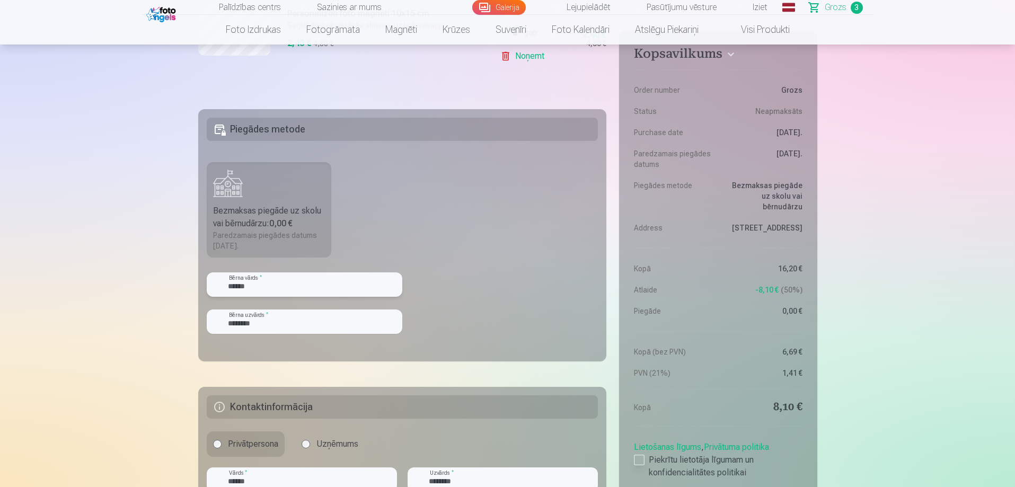
scroll to position [566, 0]
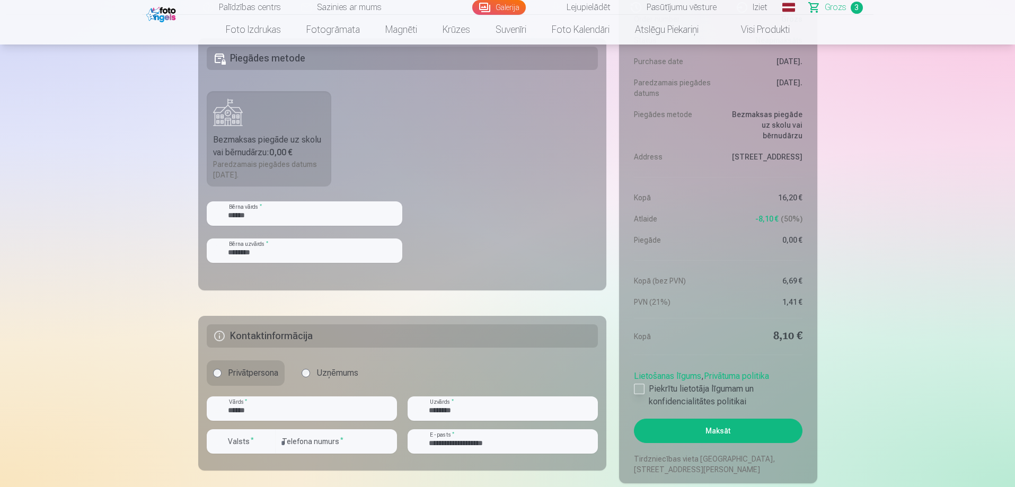
click at [641, 388] on div at bounding box center [639, 389] width 11 height 11
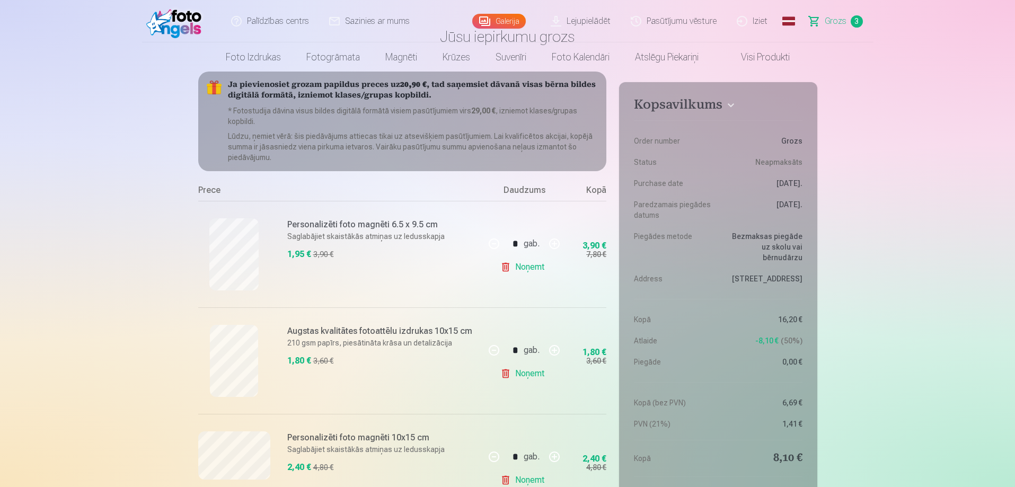
scroll to position [0, 0]
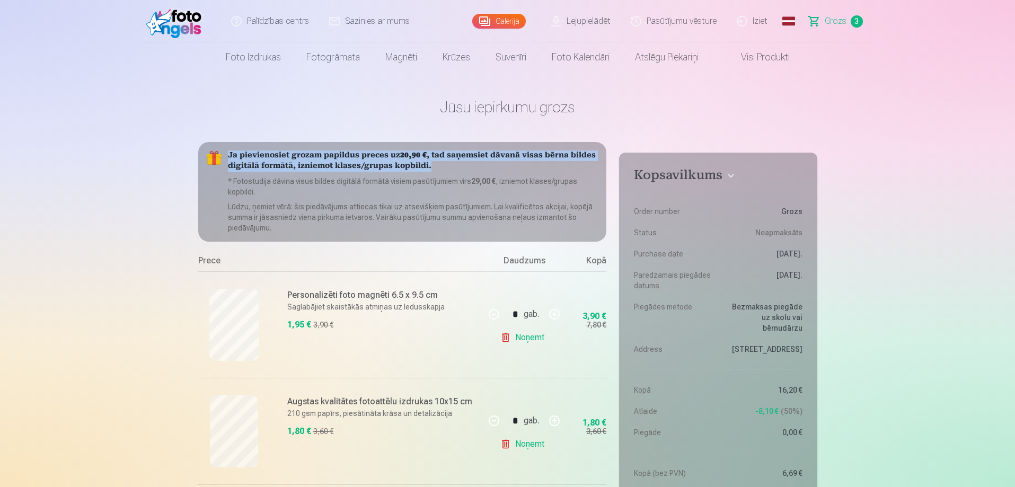
drag, startPoint x: 228, startPoint y: 147, endPoint x: 454, endPoint y: 166, distance: 226.1
click at [454, 166] on div "Ja pievienosiet grozam papildus preces uz 20,90 € , tad saņemsiet dāvanā visas …" at bounding box center [402, 192] width 409 height 100
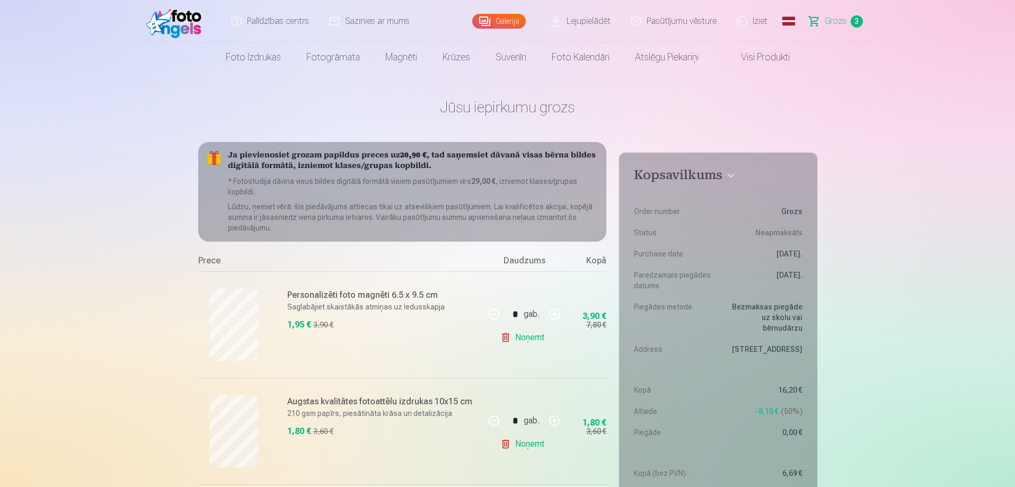
click at [451, 174] on div "Ja pievienosiet grozam papildus preces uz 20,90 € , tad saņemsiet dāvanā visas …" at bounding box center [402, 192] width 409 height 100
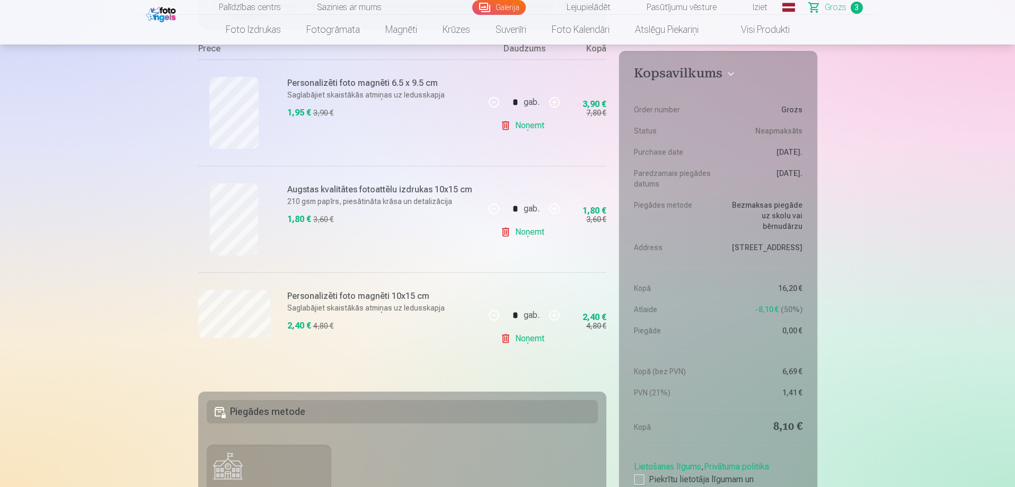
scroll to position [142, 0]
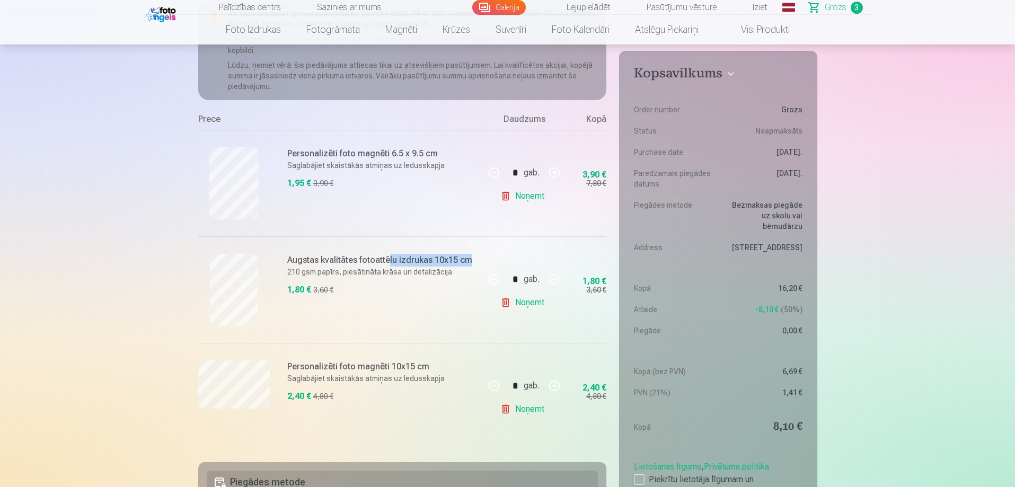
drag, startPoint x: 388, startPoint y: 260, endPoint x: 465, endPoint y: 263, distance: 77.4
click at [465, 263] on h6 "Augstas kvalitātes fotoattēlu izdrukas 10x15 cm" at bounding box center [382, 260] width 191 height 13
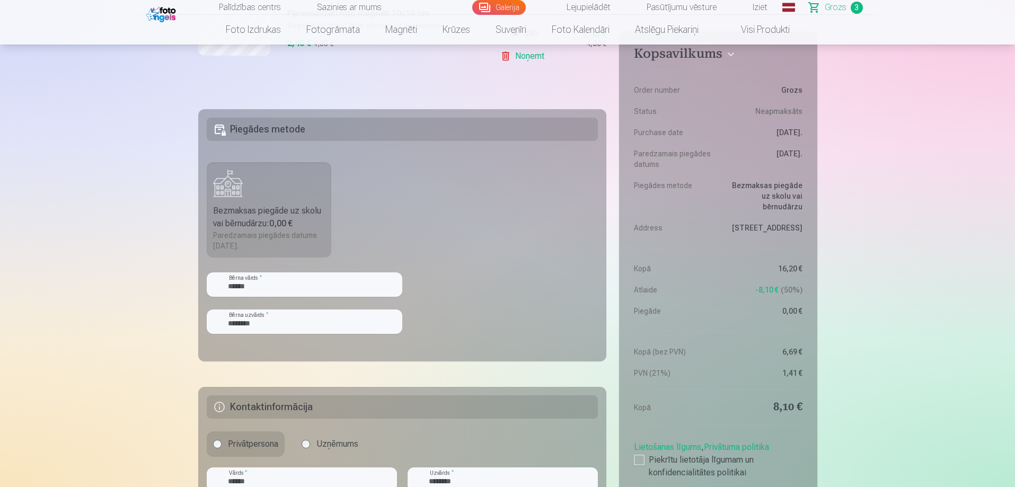
scroll to position [707, 0]
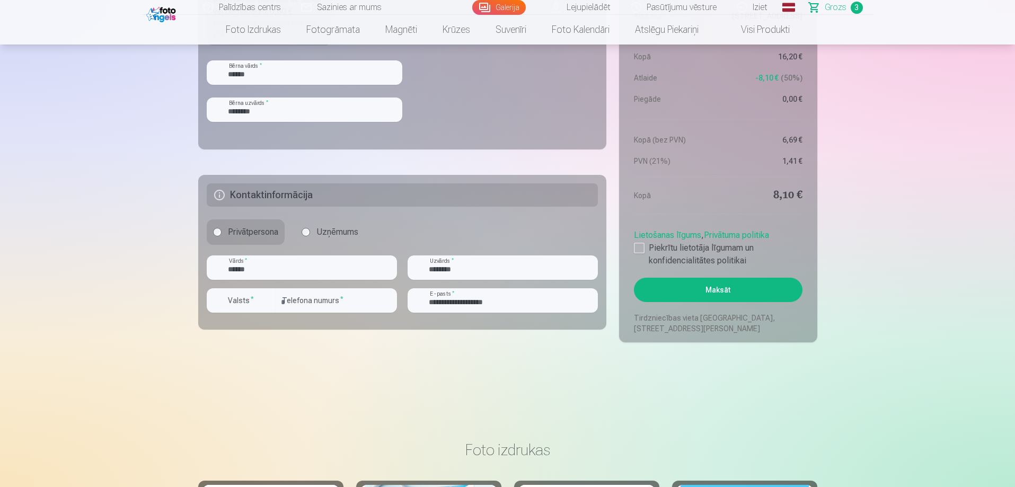
click at [724, 290] on button "Maksāt" at bounding box center [718, 290] width 168 height 24
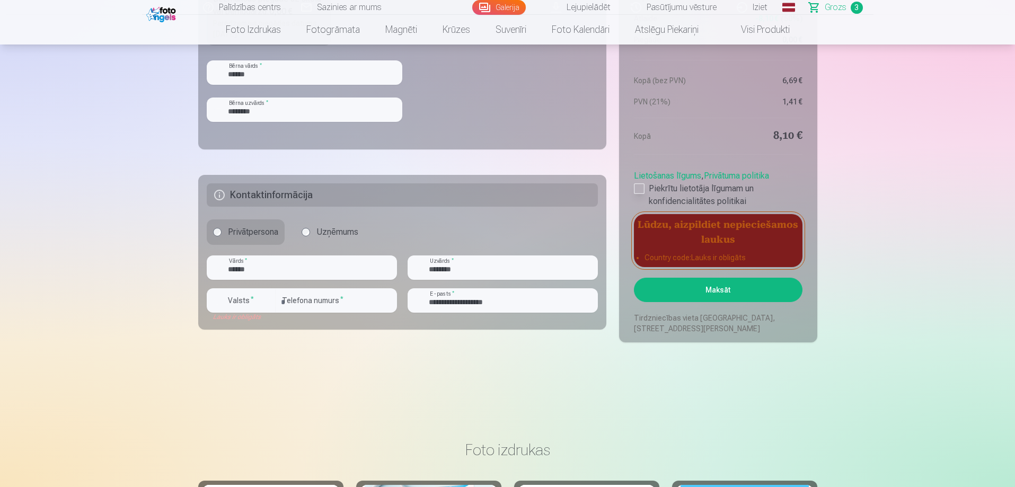
click at [636, 186] on div at bounding box center [639, 188] width 11 height 11
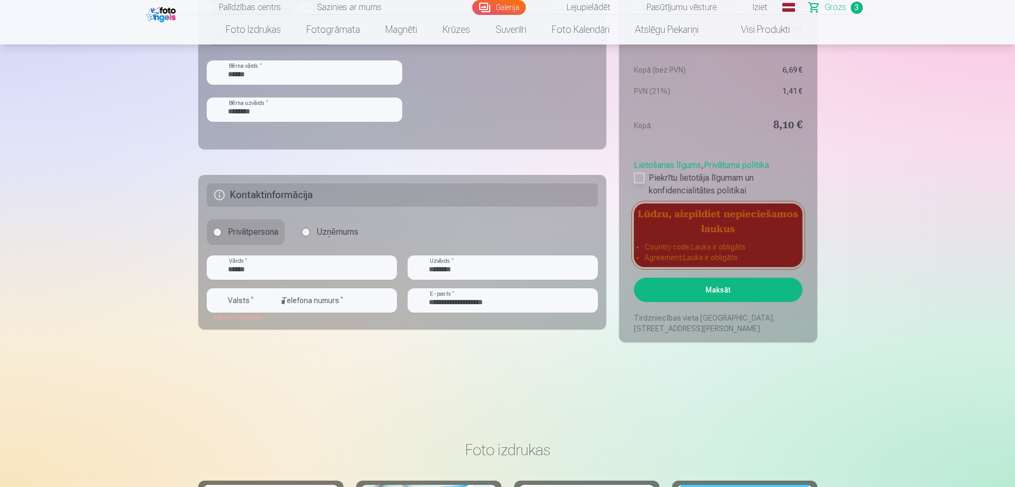
click at [641, 177] on div at bounding box center [639, 178] width 11 height 11
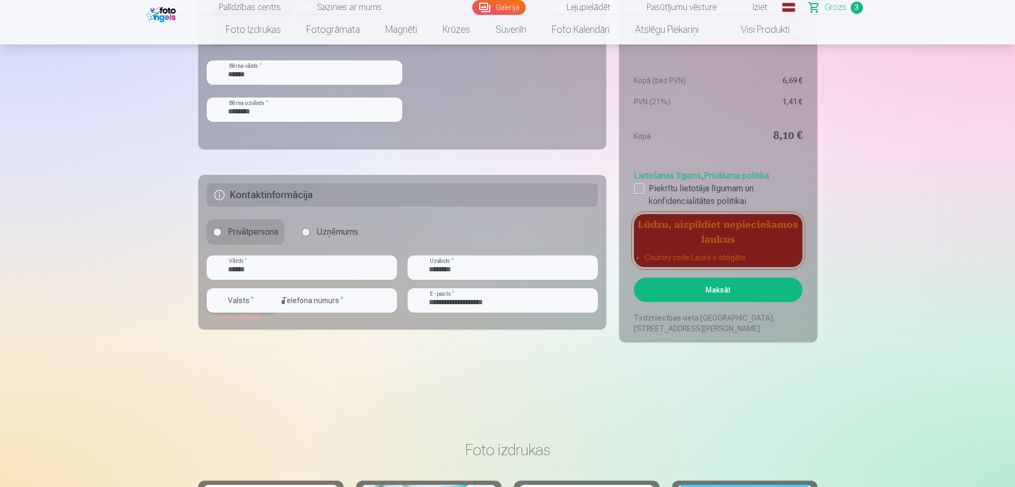
click at [270, 302] on div "button" at bounding box center [267, 300] width 13 height 13
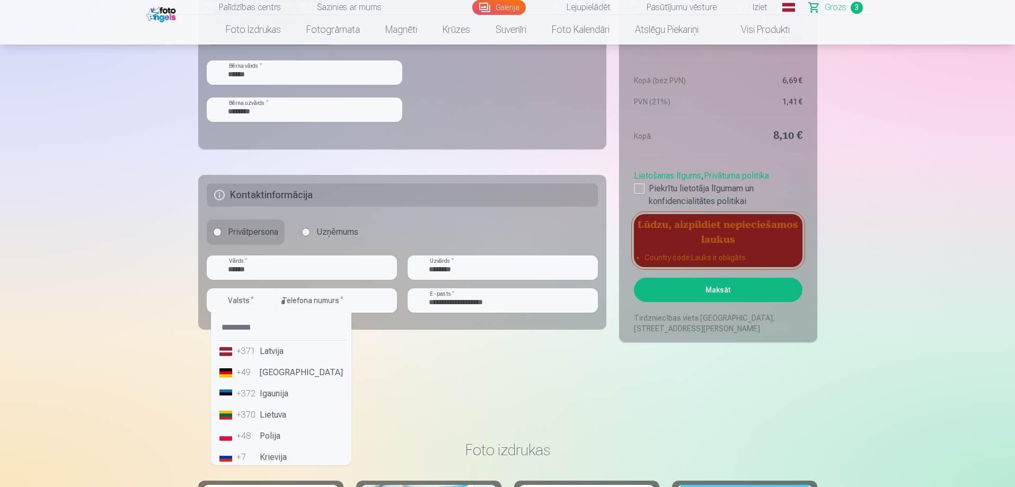
click at [269, 358] on li "+371 Latvija" at bounding box center [281, 351] width 132 height 21
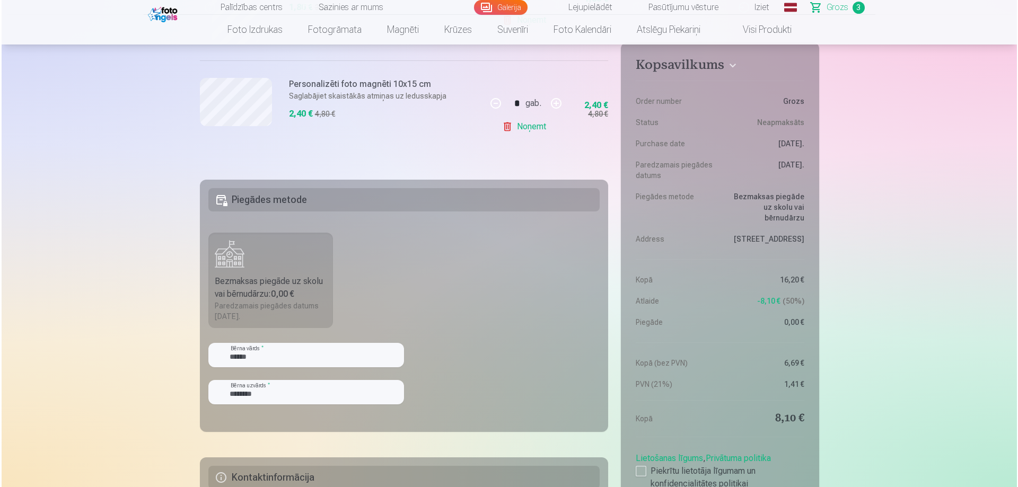
scroll to position [566, 0]
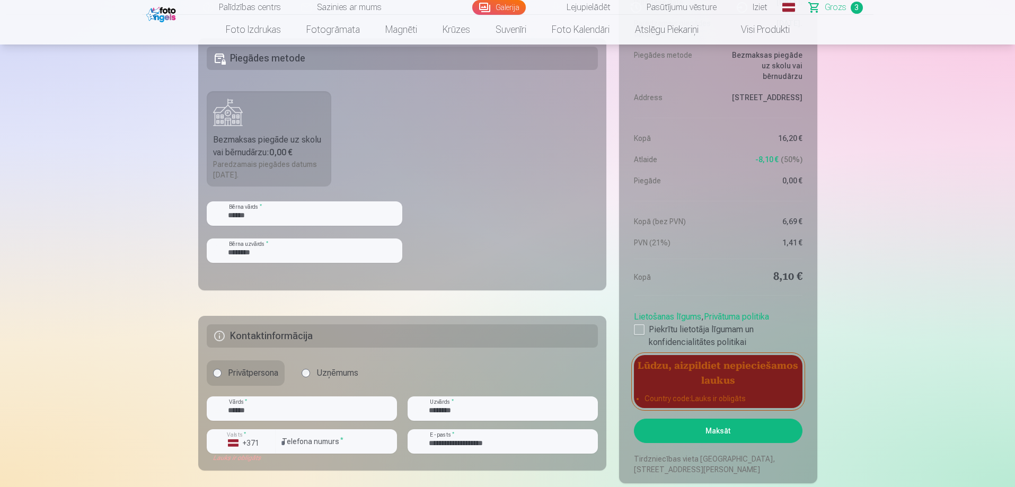
click at [743, 435] on button "Maksāt" at bounding box center [718, 431] width 168 height 24
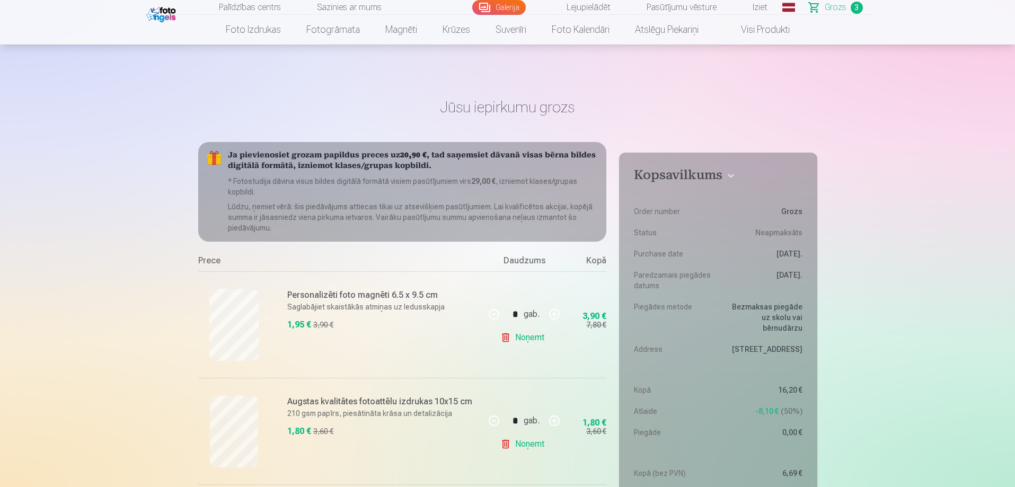
scroll to position [142, 0]
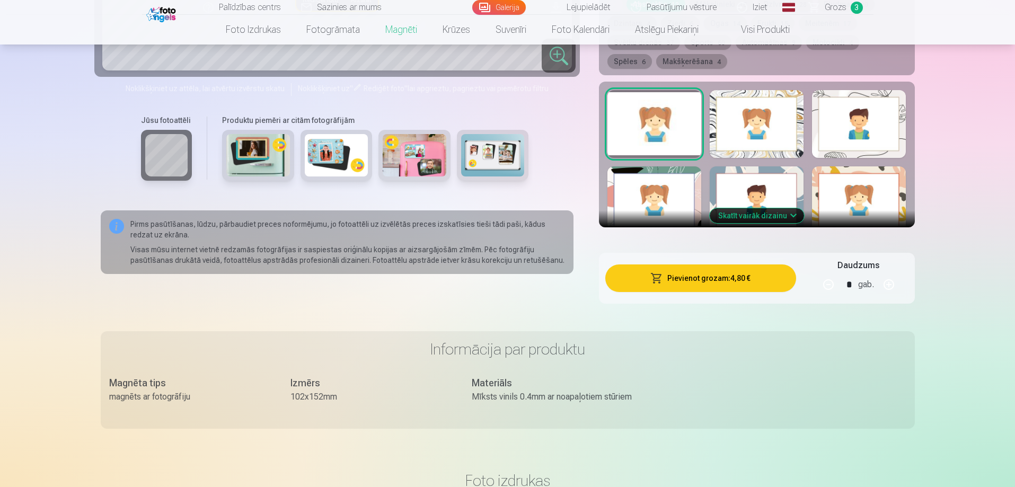
scroll to position [212, 0]
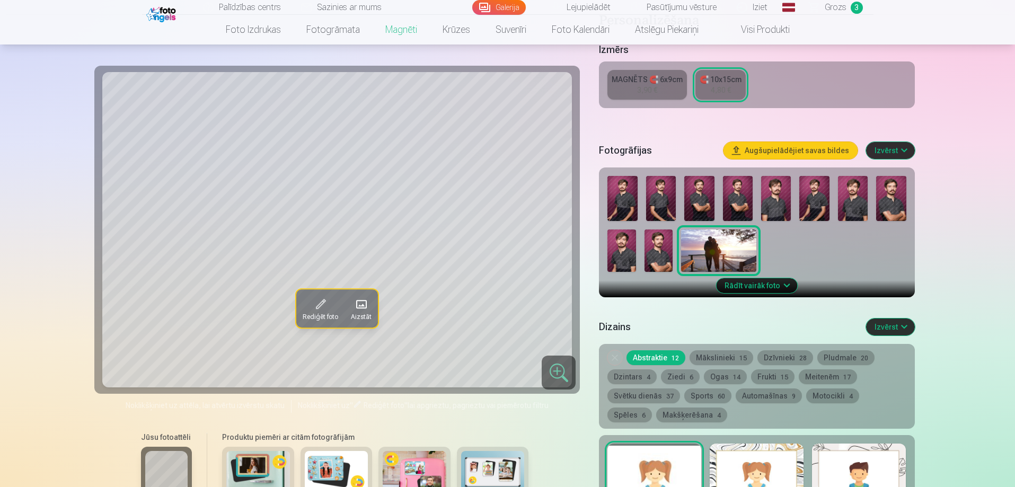
click at [844, 6] on span "Grozs" at bounding box center [836, 7] width 22 height 13
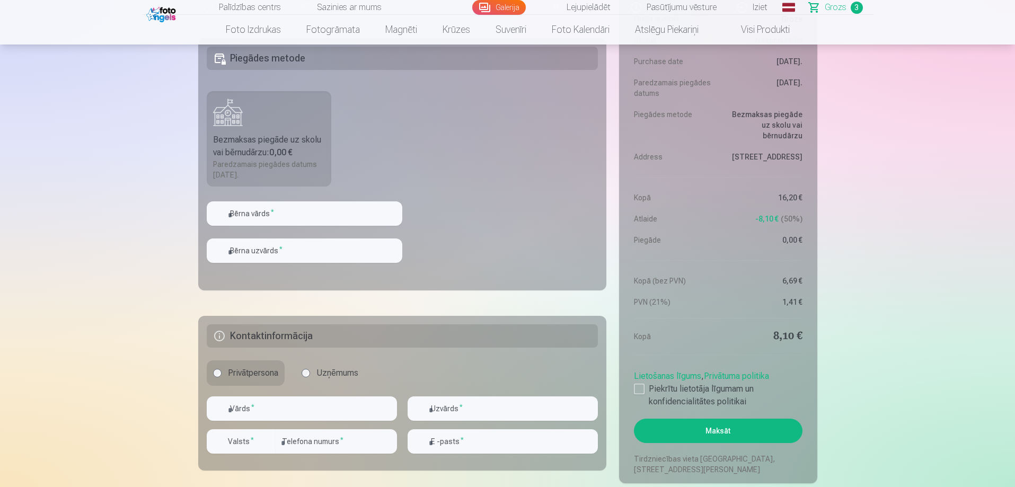
scroll to position [707, 0]
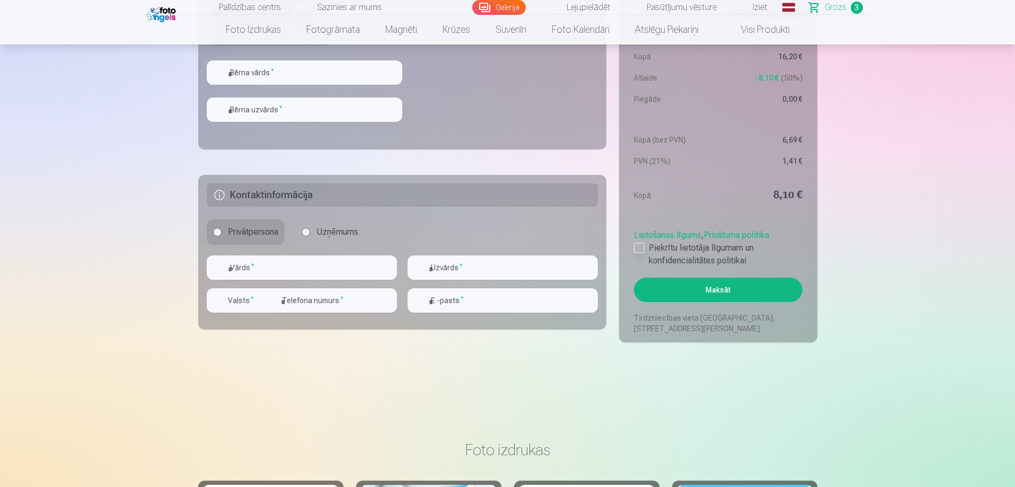
click at [638, 246] on div at bounding box center [639, 248] width 11 height 11
click at [317, 279] on input "text" at bounding box center [302, 268] width 190 height 24
type input "******"
type input "********"
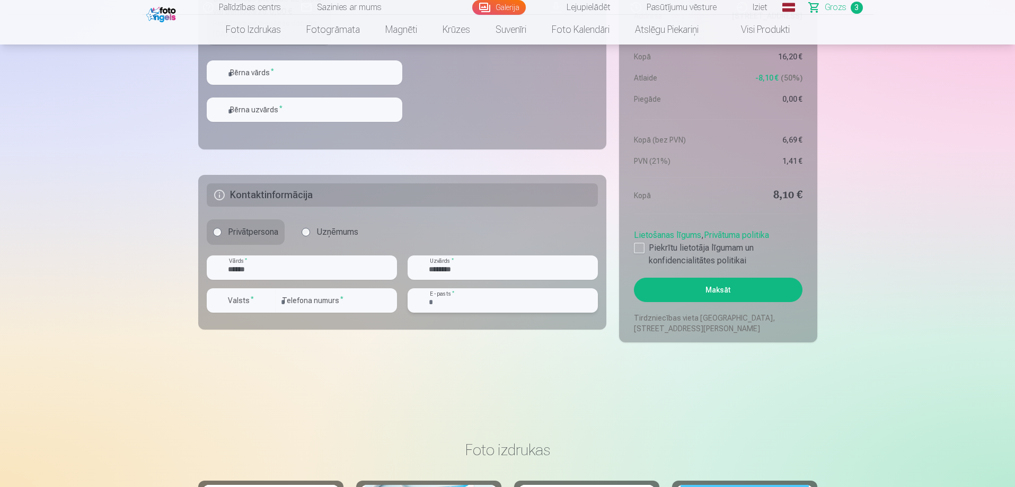
type input "**********"
click at [254, 305] on label "Valsts *" at bounding box center [241, 300] width 34 height 11
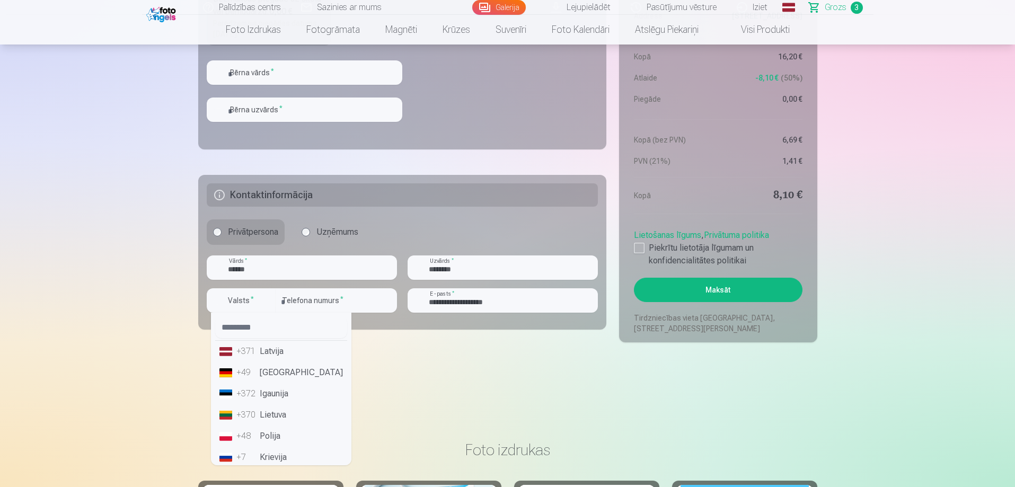
click at [256, 353] on div "+371" at bounding box center [246, 351] width 21 height 13
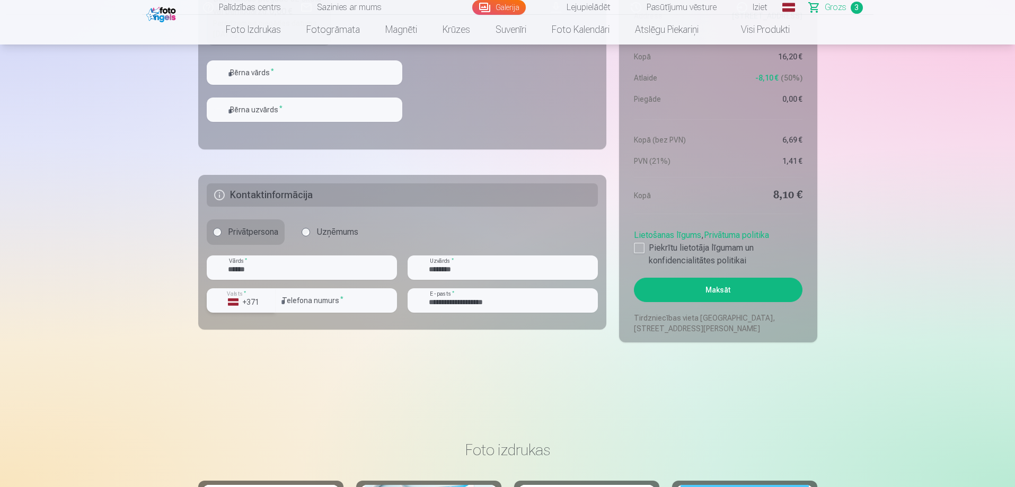
scroll to position [566, 0]
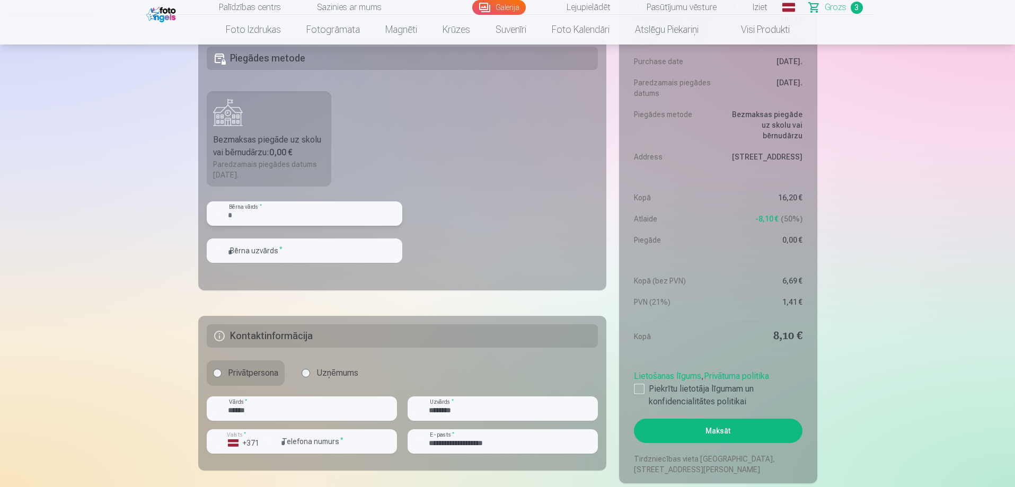
click at [307, 212] on input "text" at bounding box center [305, 213] width 196 height 24
type input "******"
type input "********"
click at [724, 434] on button "Maksāt" at bounding box center [718, 431] width 168 height 24
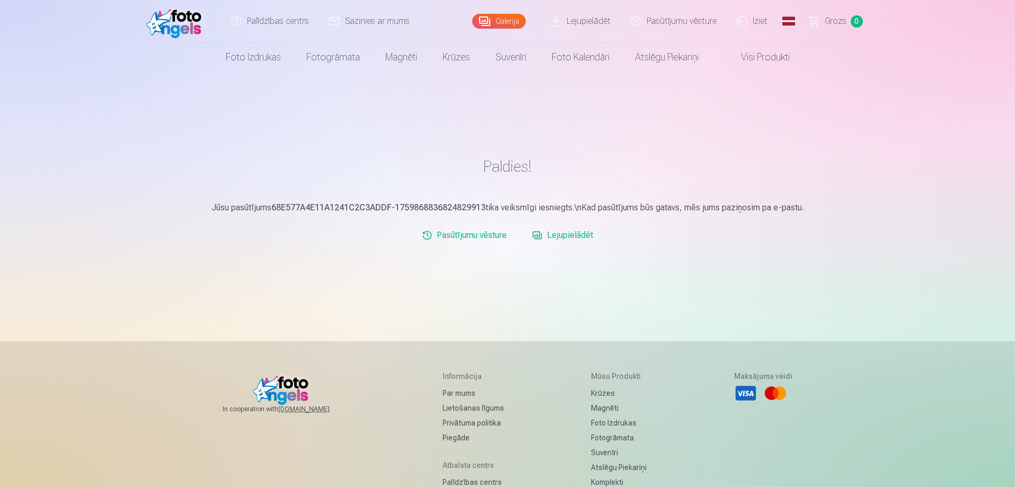
click at [823, 21] on link "Grozs 0" at bounding box center [836, 21] width 74 height 42
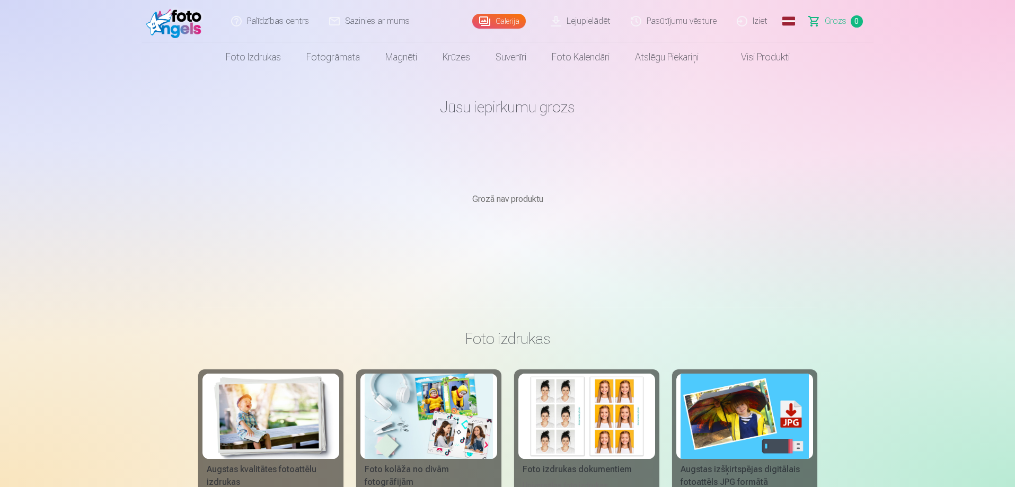
click at [283, 60] on link "Foto izdrukas" at bounding box center [253, 57] width 81 height 30
